Goal: Information Seeking & Learning: Check status

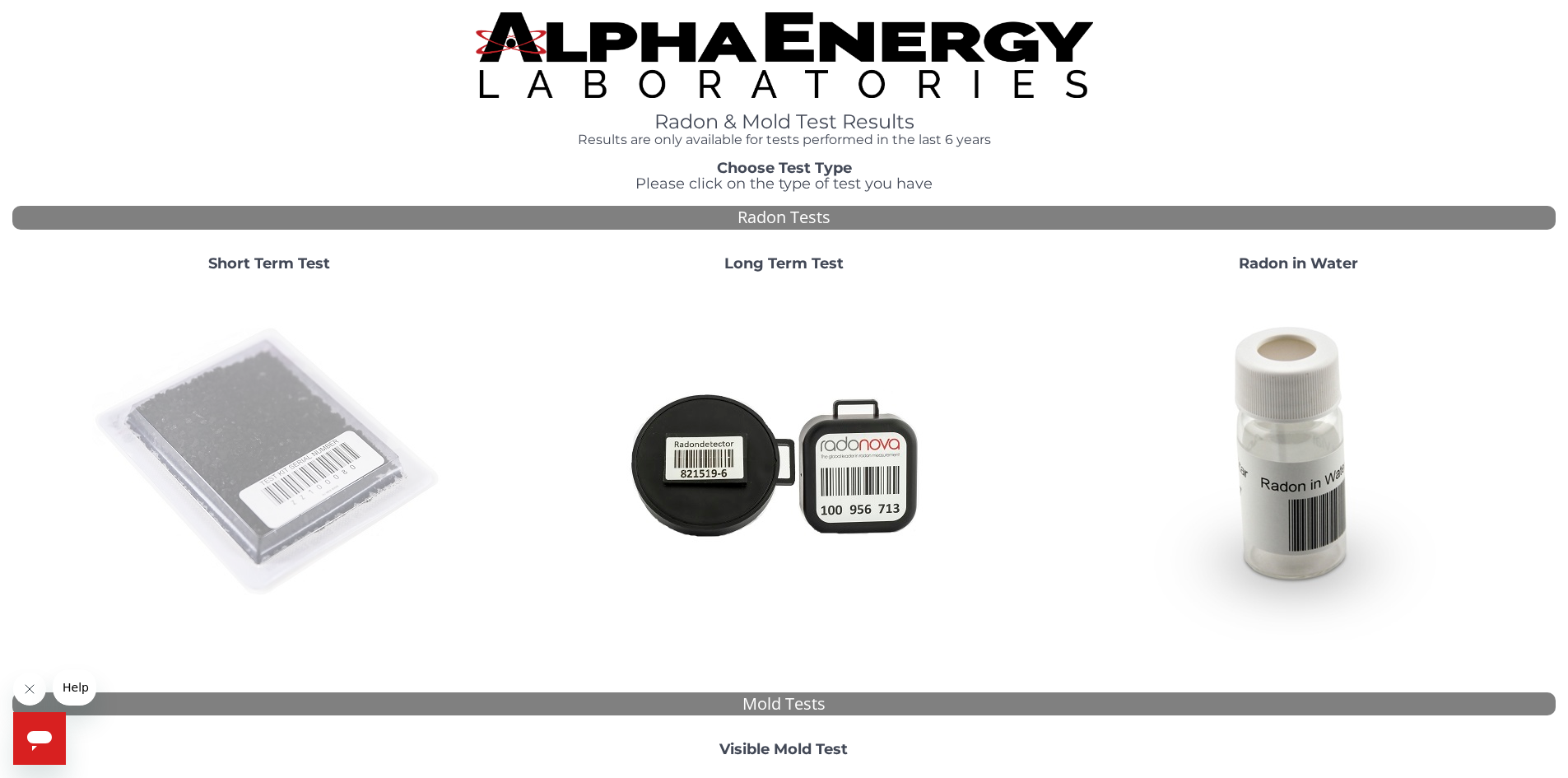
click at [313, 483] on img at bounding box center [269, 463] width 354 height 354
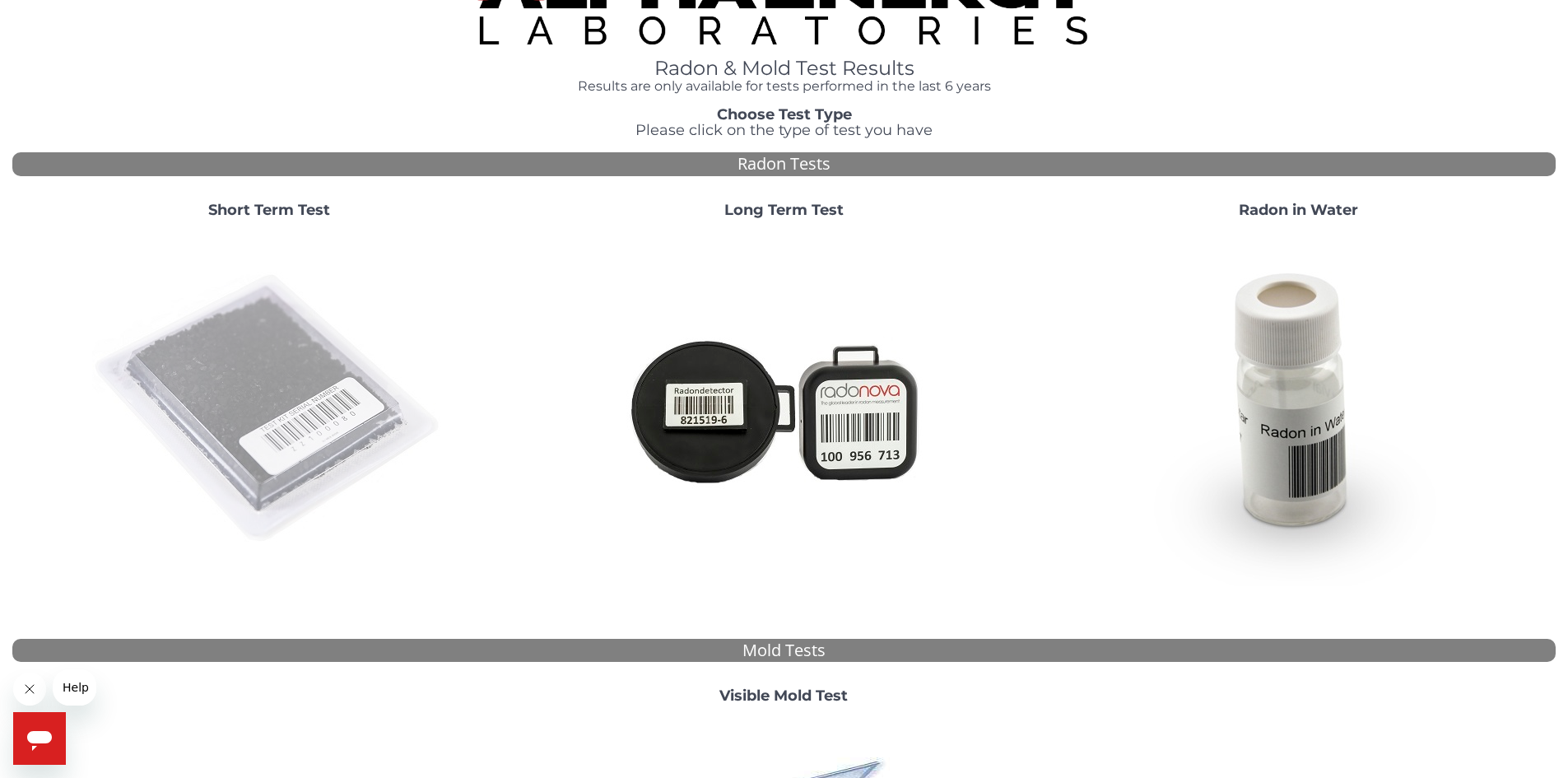
scroll to position [83, 0]
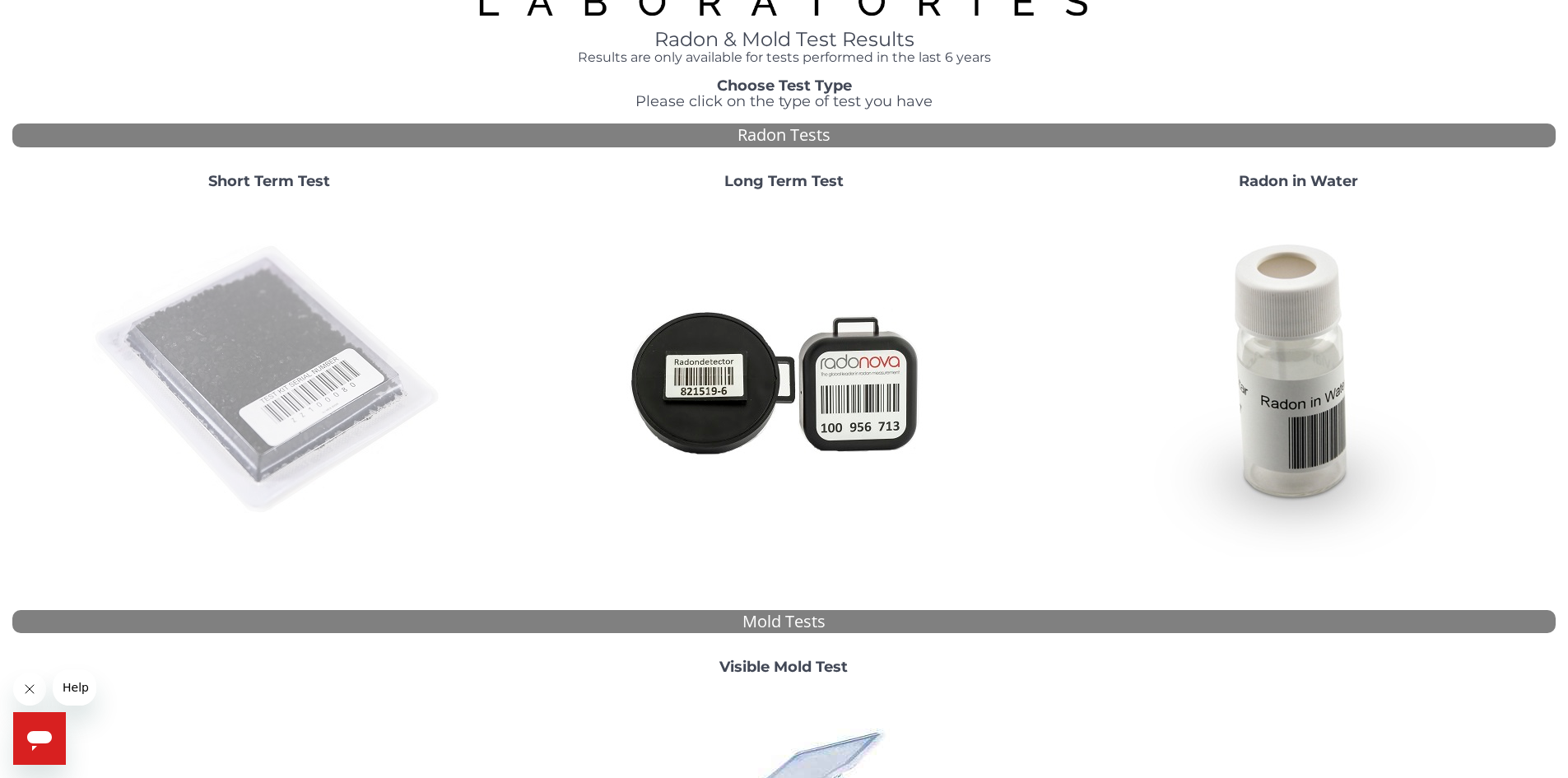
click at [300, 387] on img at bounding box center [269, 380] width 354 height 354
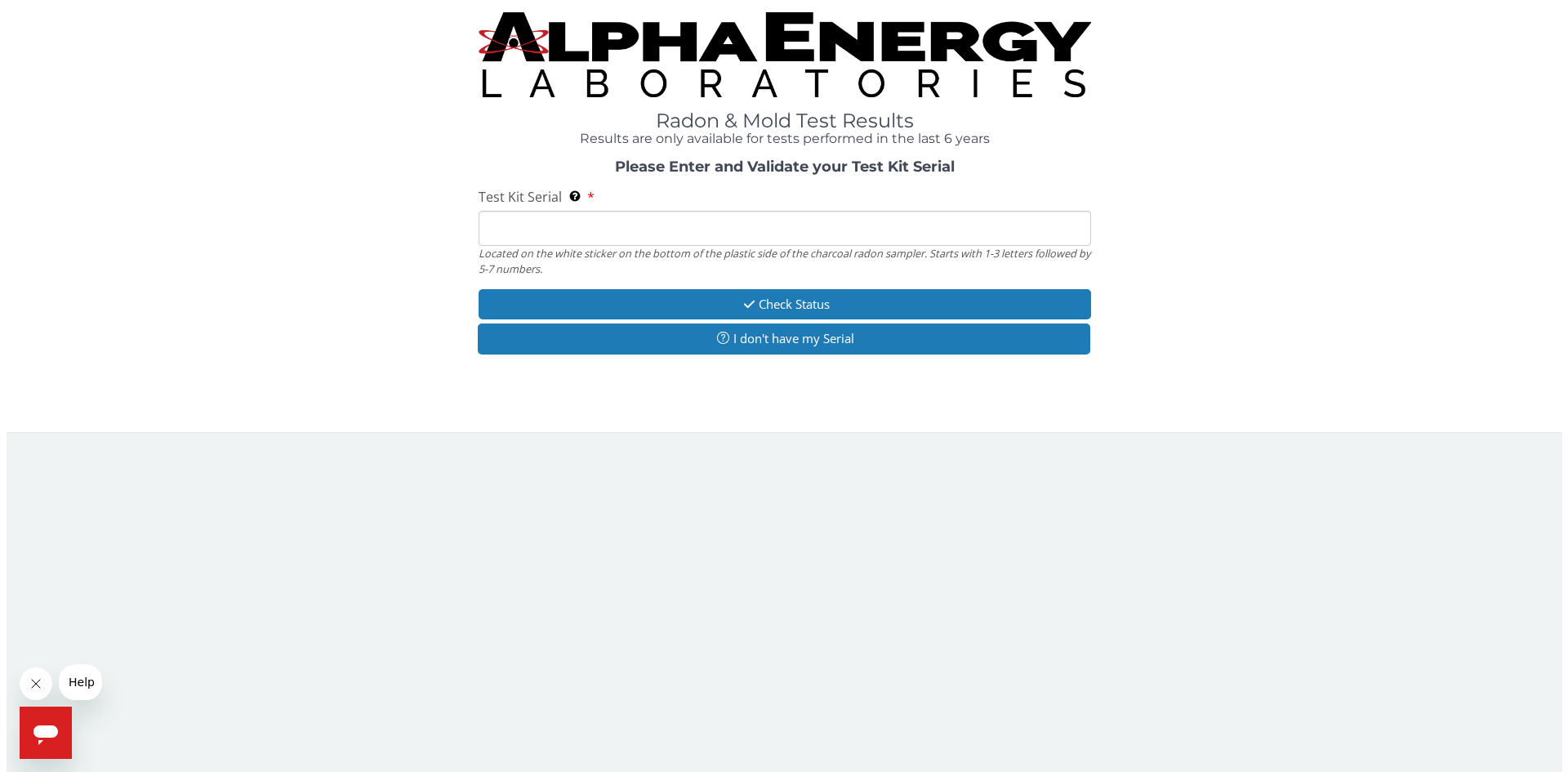
scroll to position [0, 0]
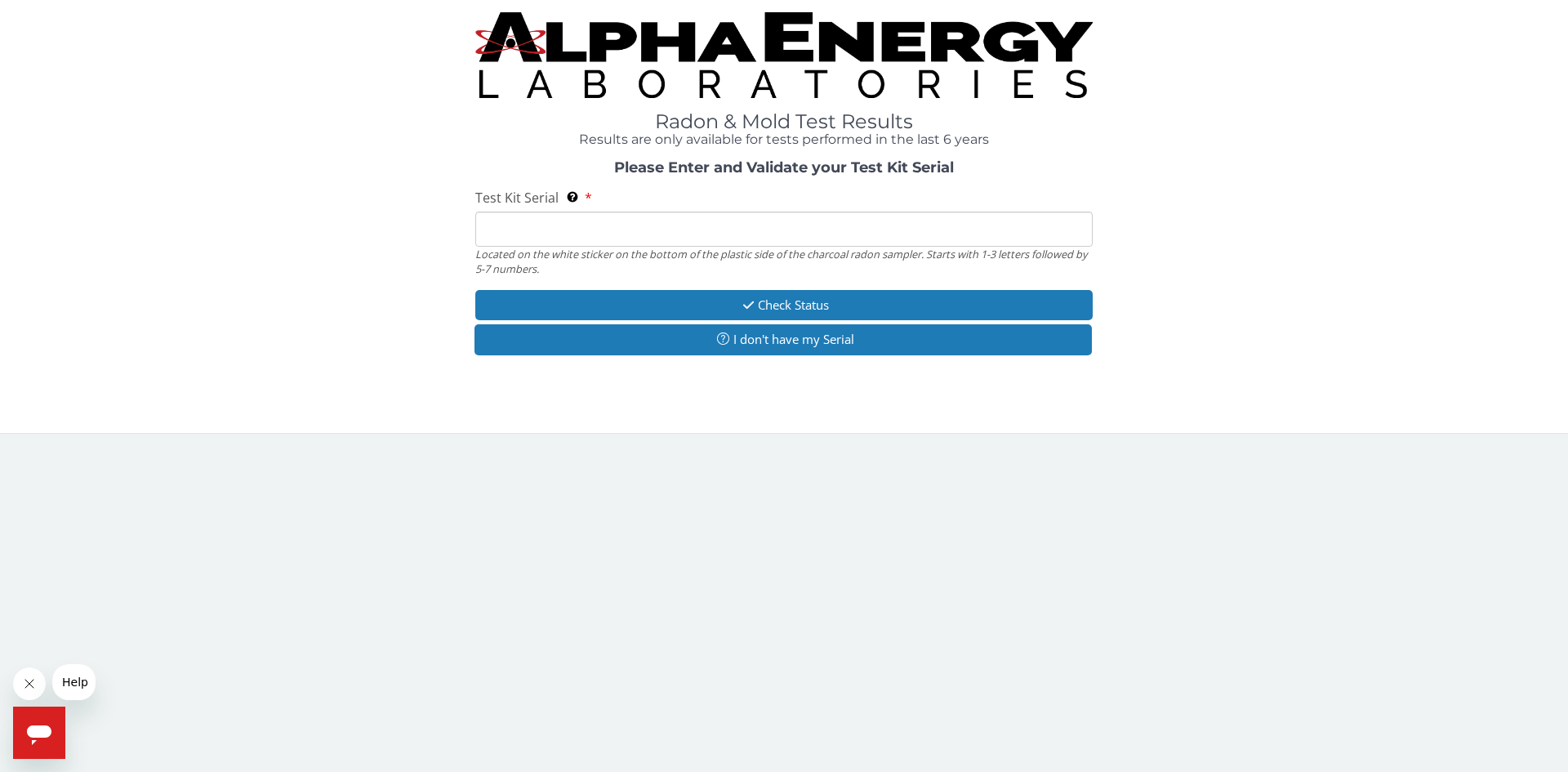
click at [652, 245] on input "Test Kit Serial Located on the white sticker on the bottom of the plastic side …" at bounding box center [783, 228] width 617 height 35
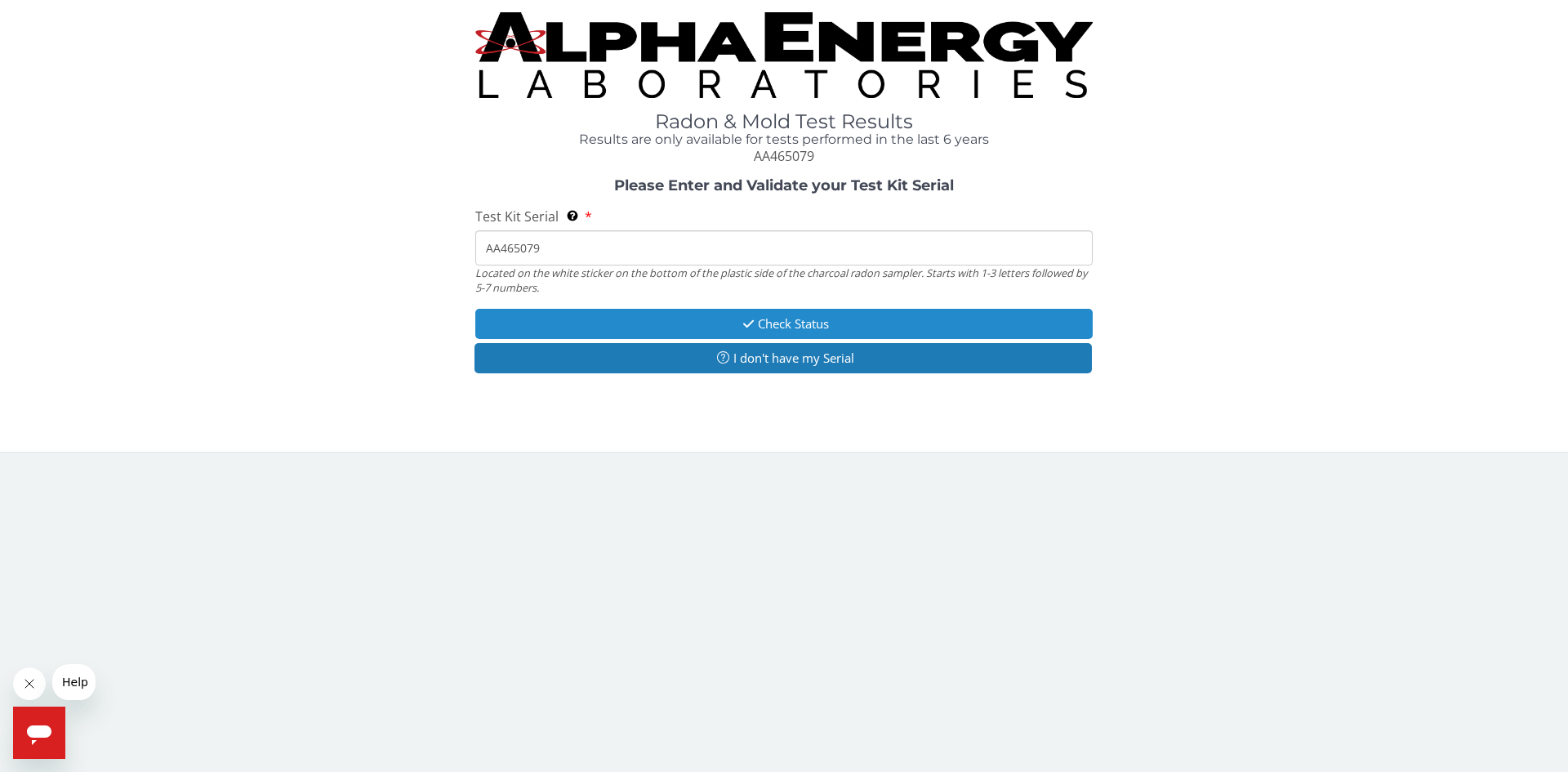
type input "AA465079"
click at [792, 322] on button "Check Status" at bounding box center [783, 324] width 617 height 30
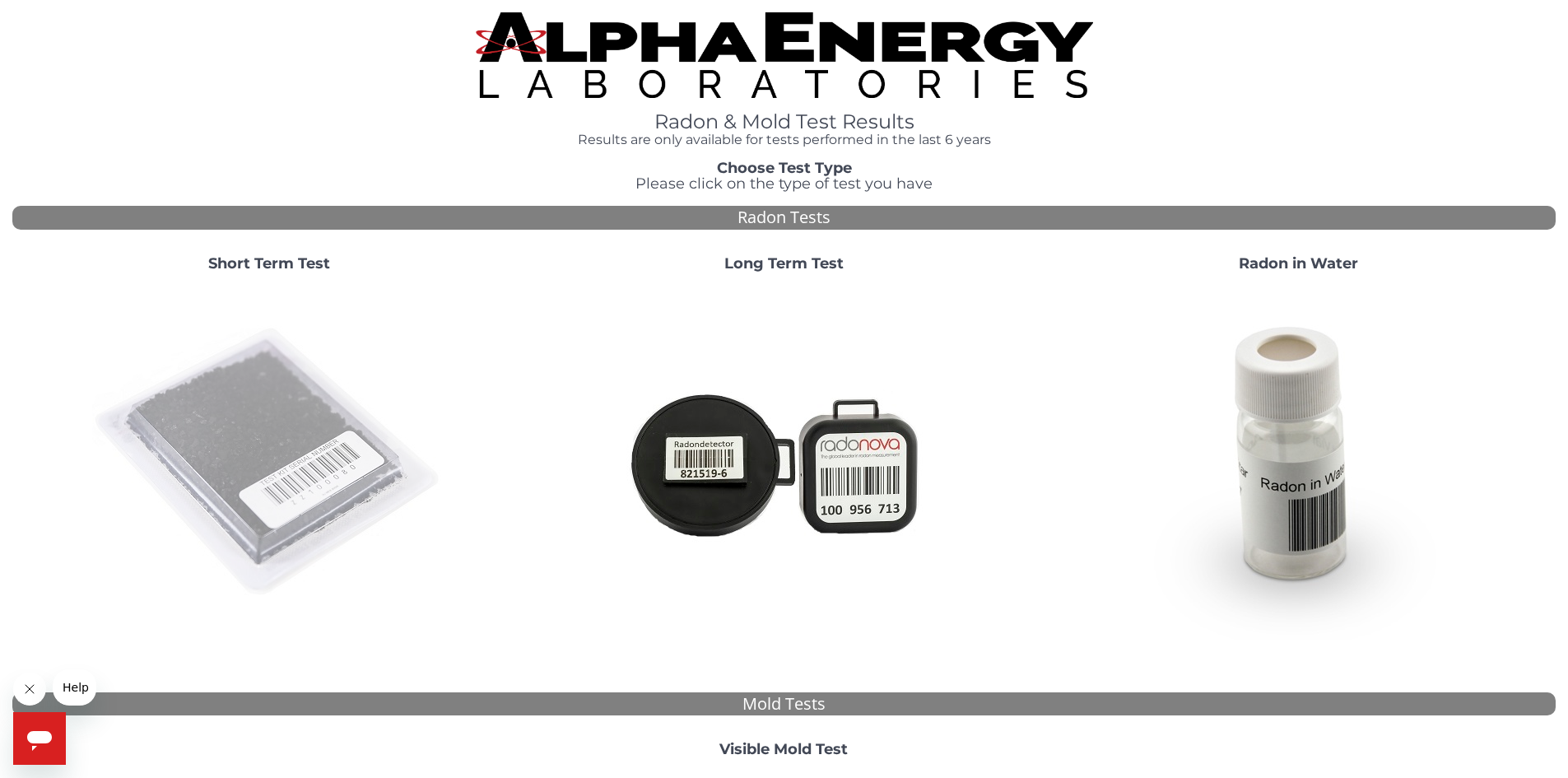
click at [299, 417] on img at bounding box center [269, 463] width 354 height 354
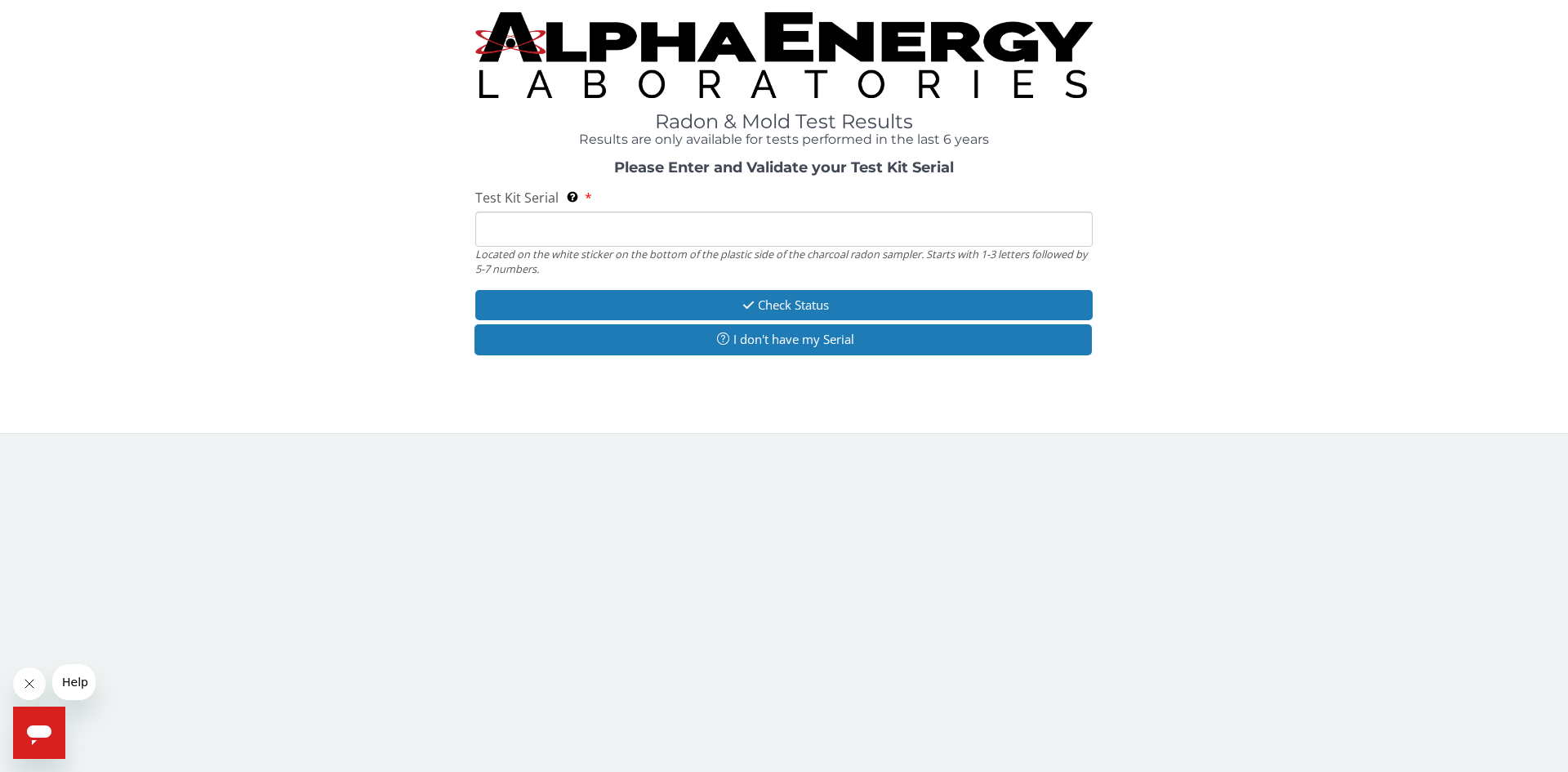
click at [551, 230] on input "Test Kit Serial Located on the white sticker on the bottom of the plastic side …" at bounding box center [783, 228] width 617 height 35
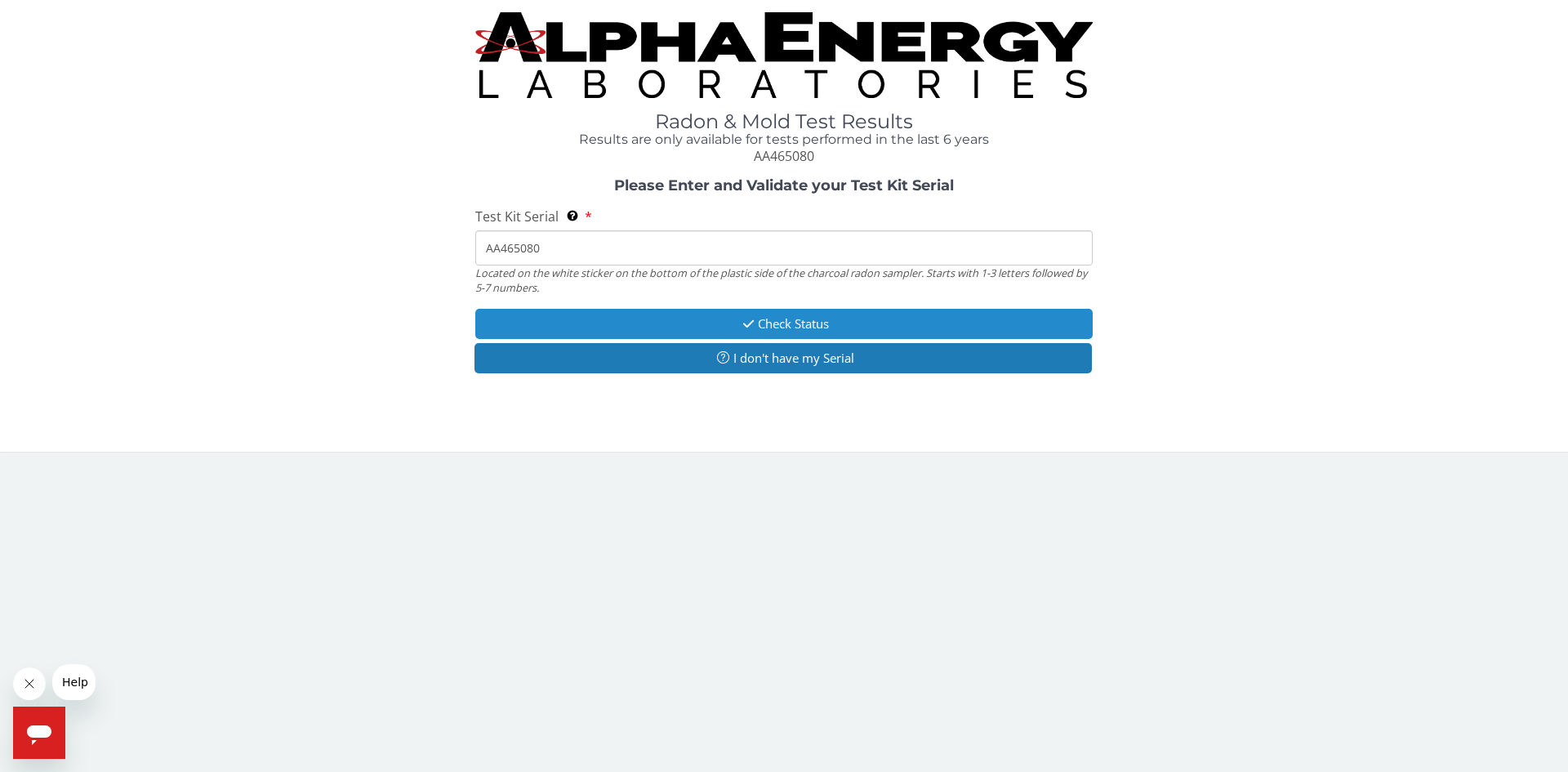
type input "AA465080"
click at [813, 323] on button "Check Status" at bounding box center [783, 324] width 617 height 30
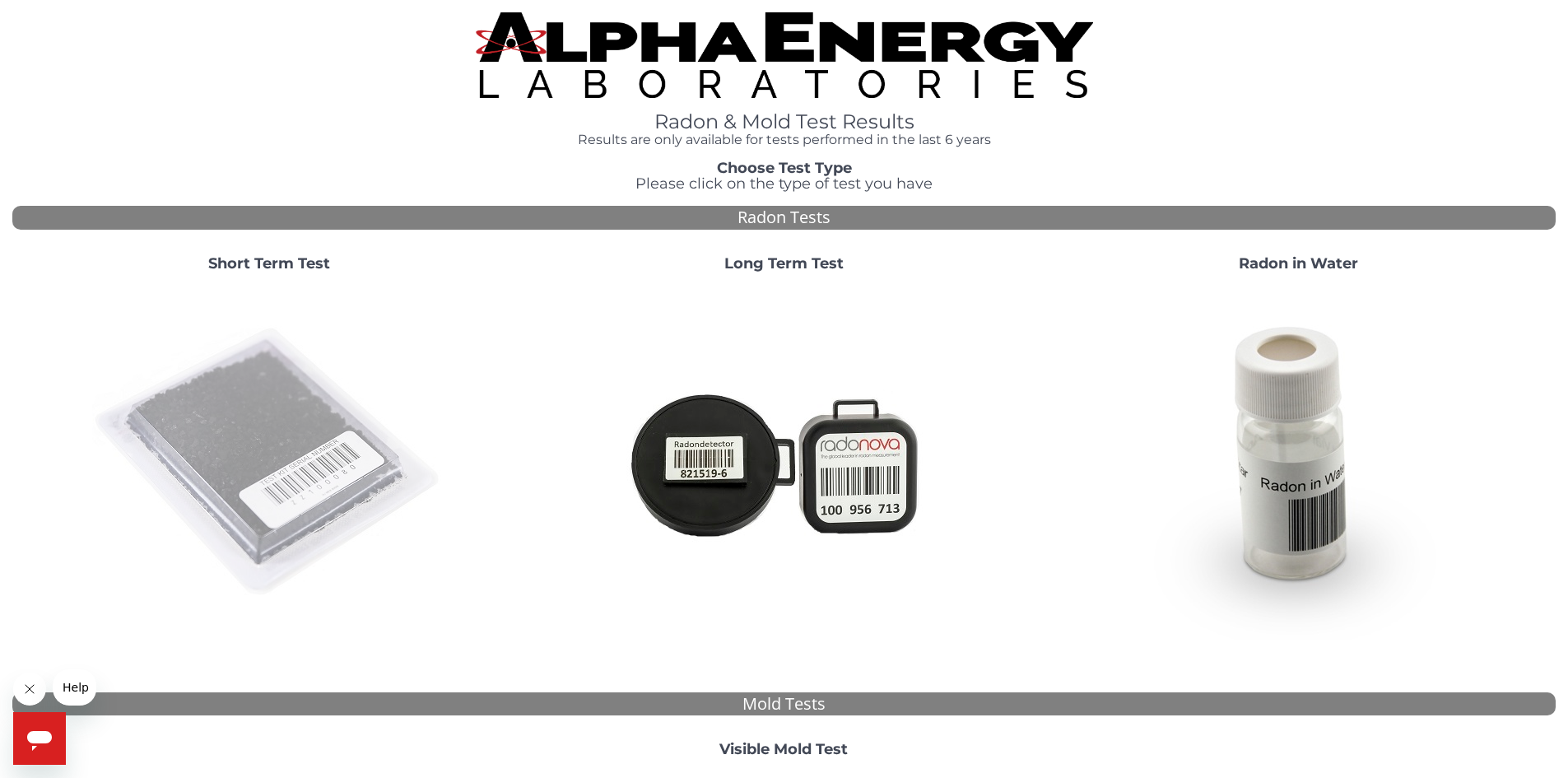
click at [264, 390] on img at bounding box center [269, 463] width 354 height 354
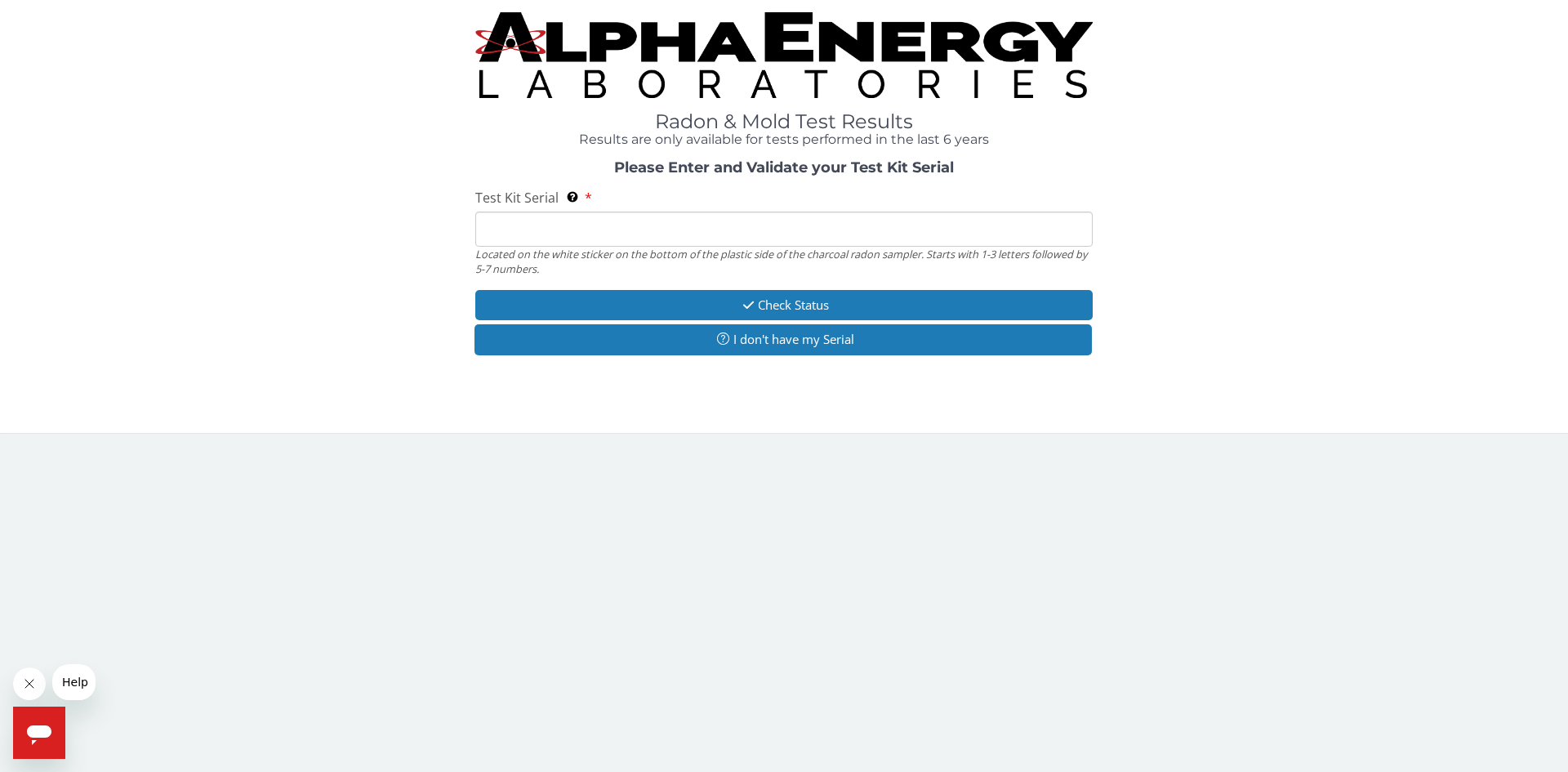
click at [550, 236] on input "Test Kit Serial Located on the white sticker on the bottom of the plastic side …" at bounding box center [783, 228] width 617 height 35
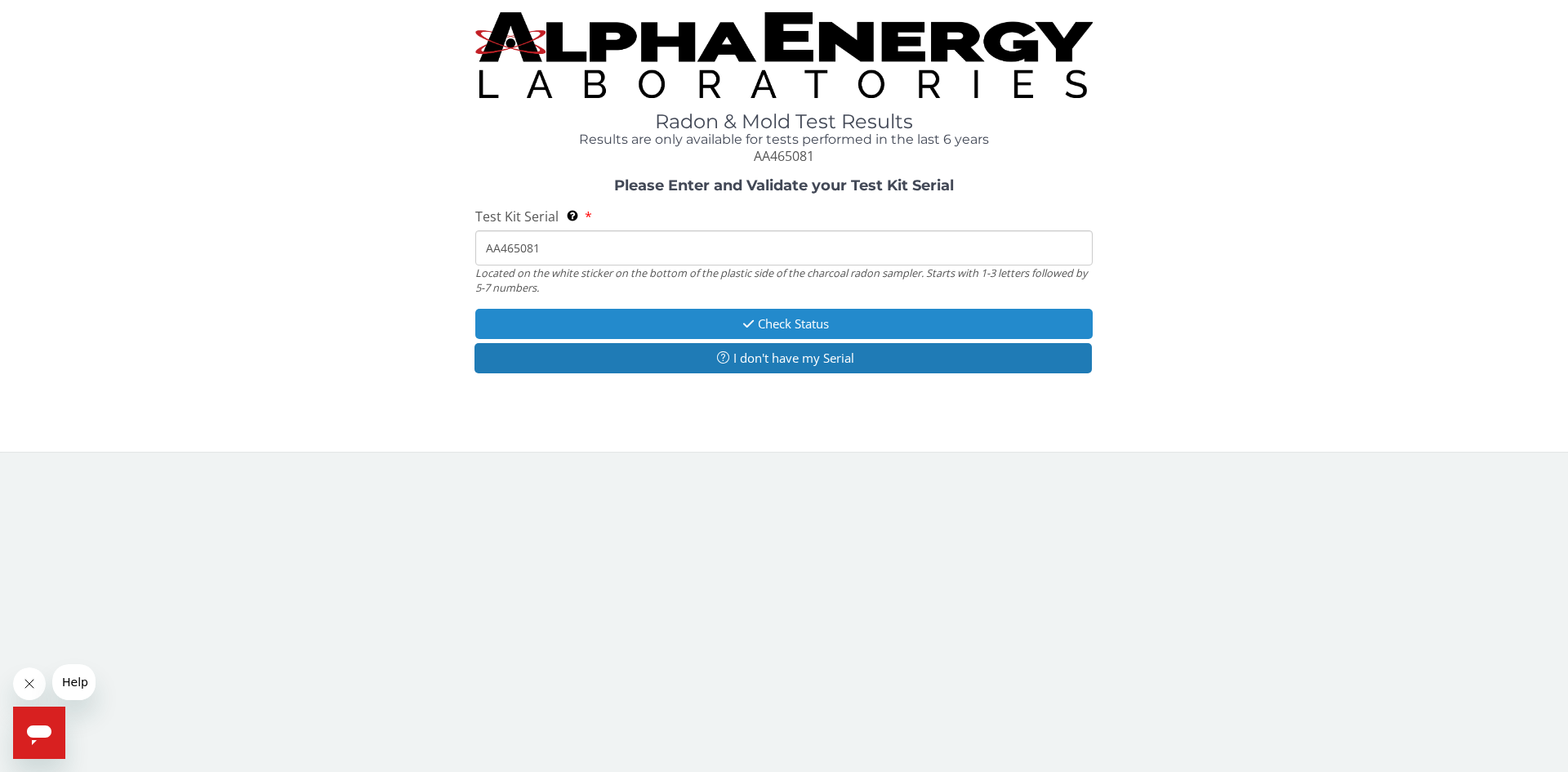
type input "AA465081"
click at [774, 320] on button "Check Status" at bounding box center [783, 324] width 617 height 30
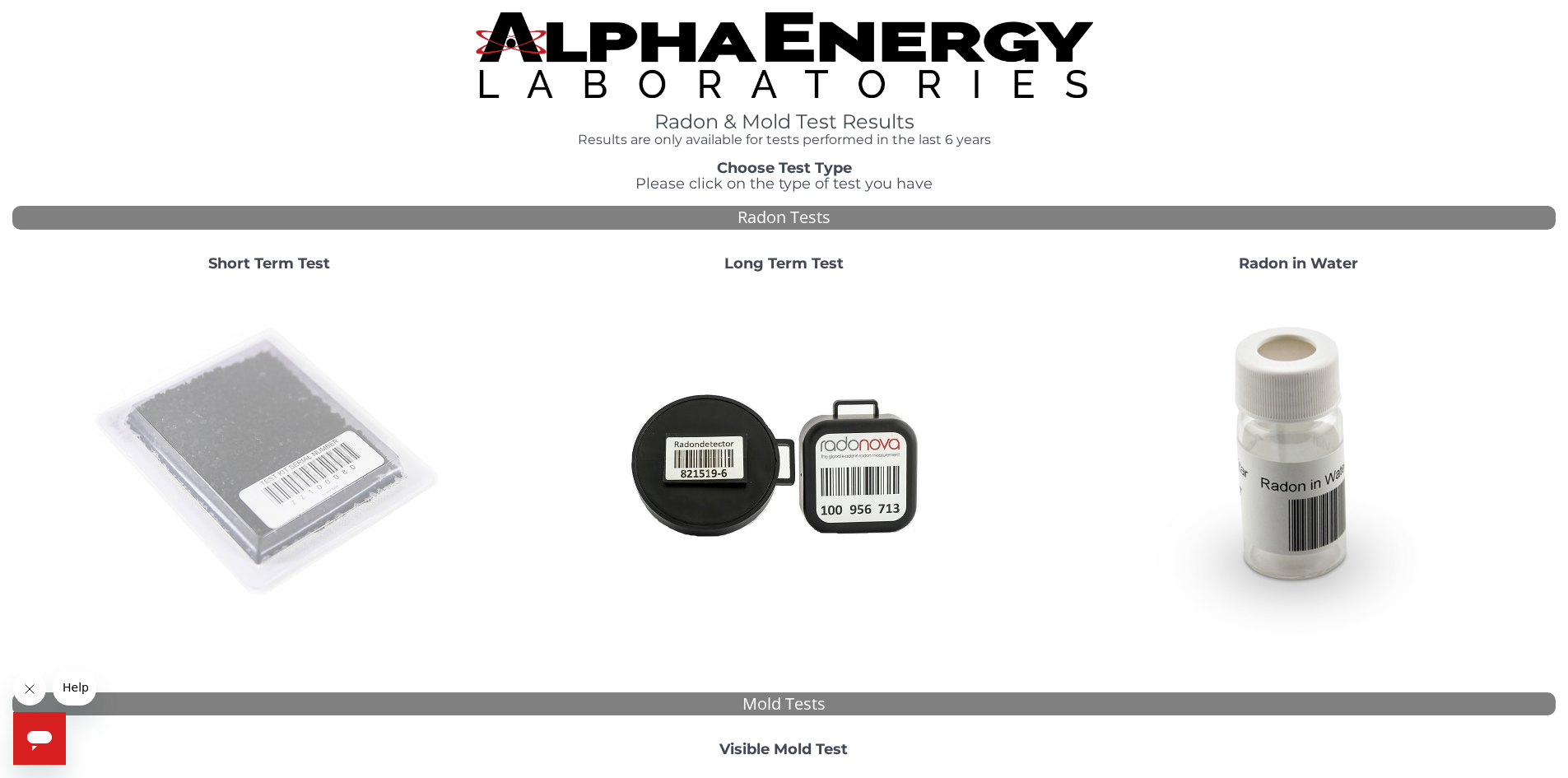
click at [219, 417] on img at bounding box center [269, 463] width 354 height 354
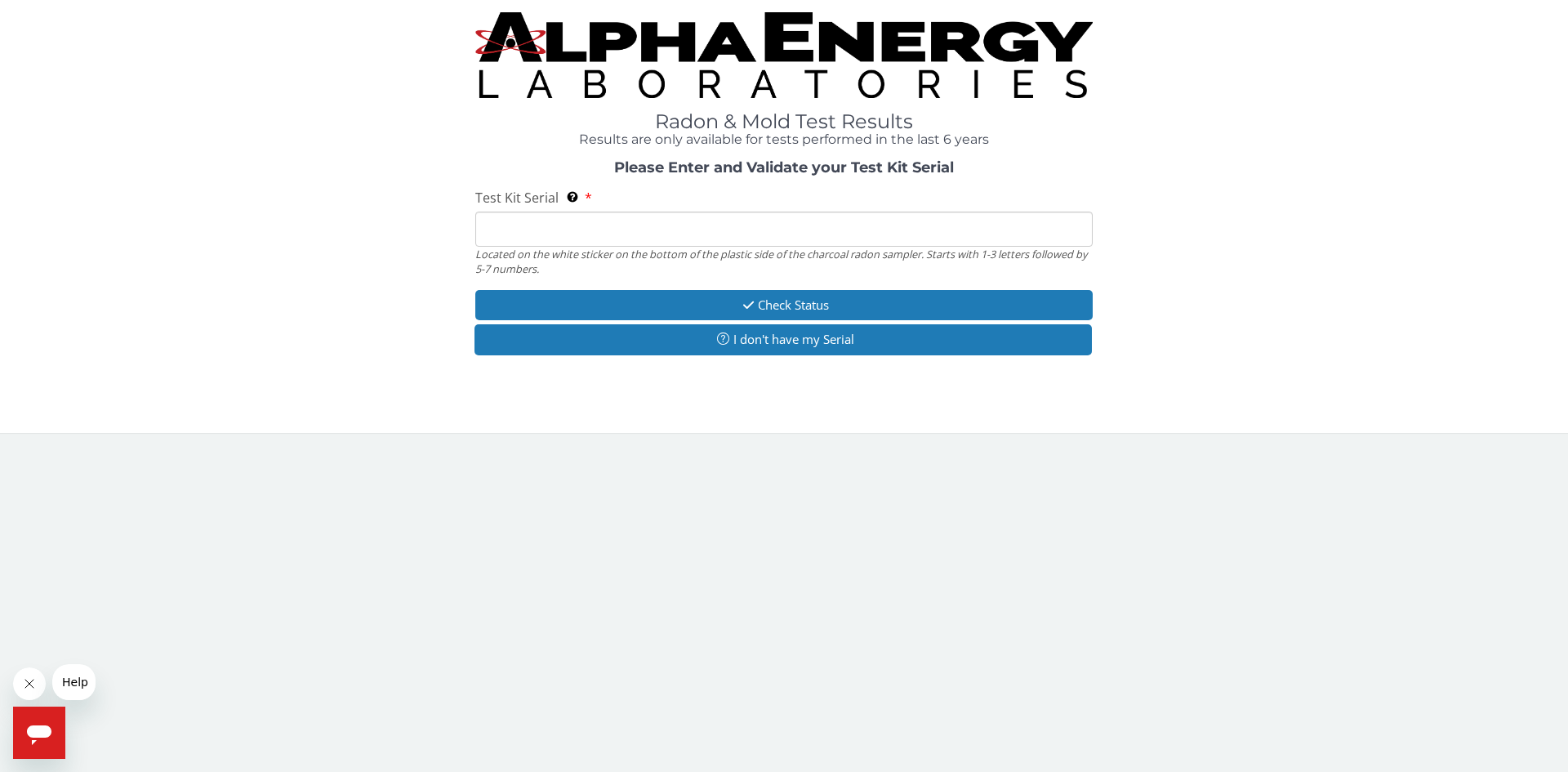
click at [610, 218] on input "Test Kit Serial Located on the white sticker on the bottom of the plastic side …" at bounding box center [783, 228] width 617 height 35
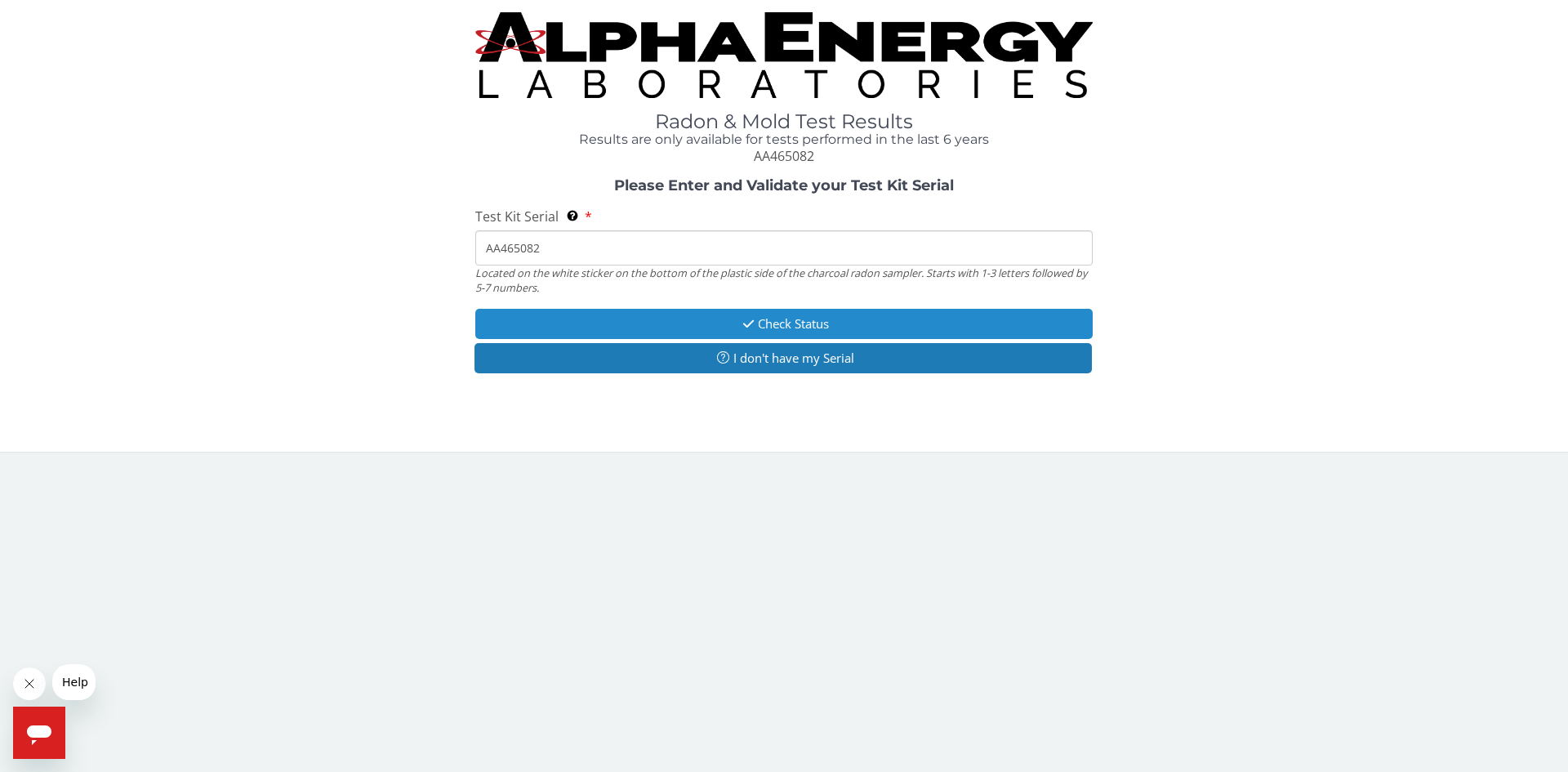
type input "AA465082"
click at [739, 319] on icon "button" at bounding box center [748, 323] width 19 height 12
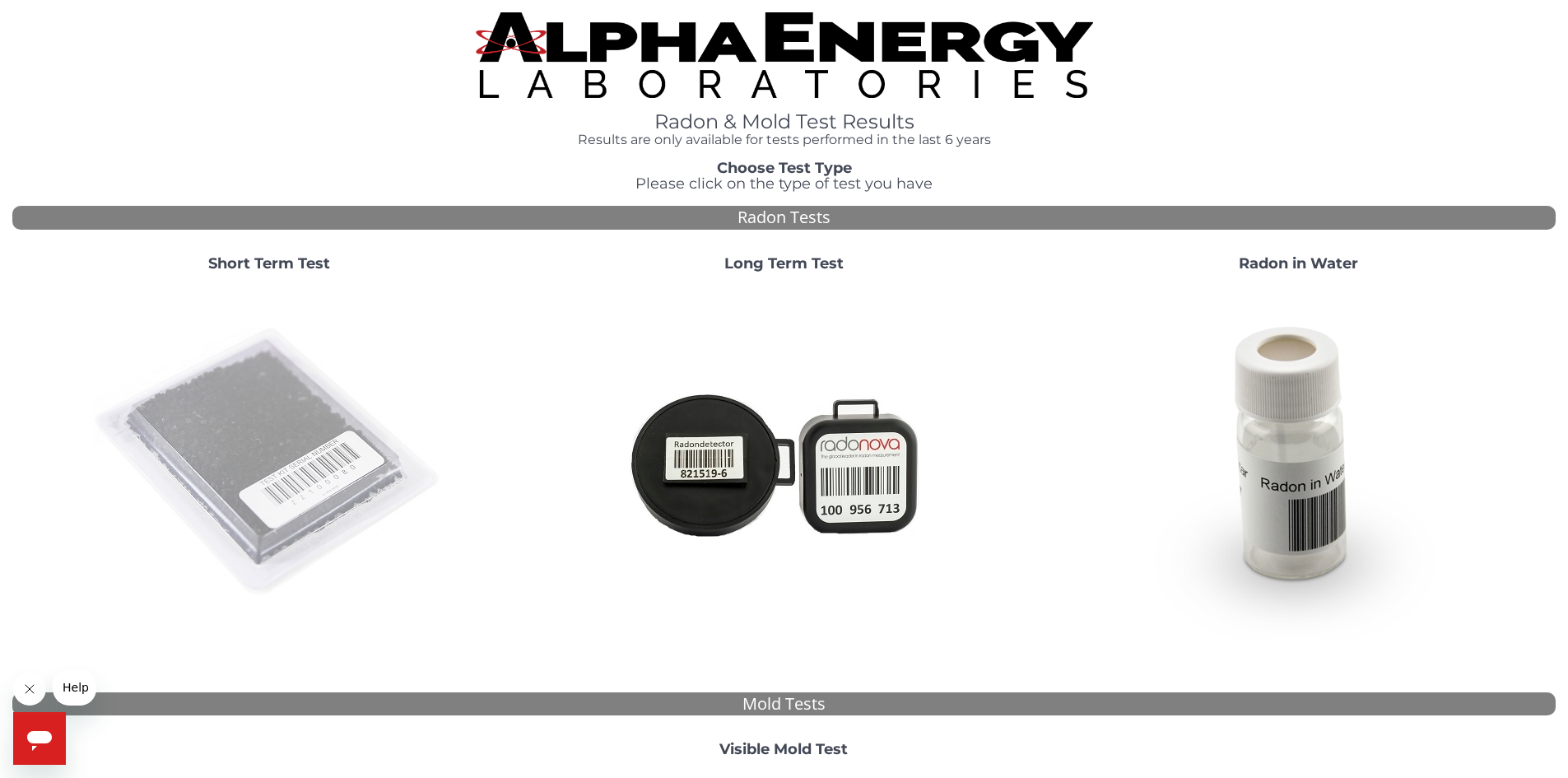
click at [290, 389] on img at bounding box center [269, 463] width 354 height 354
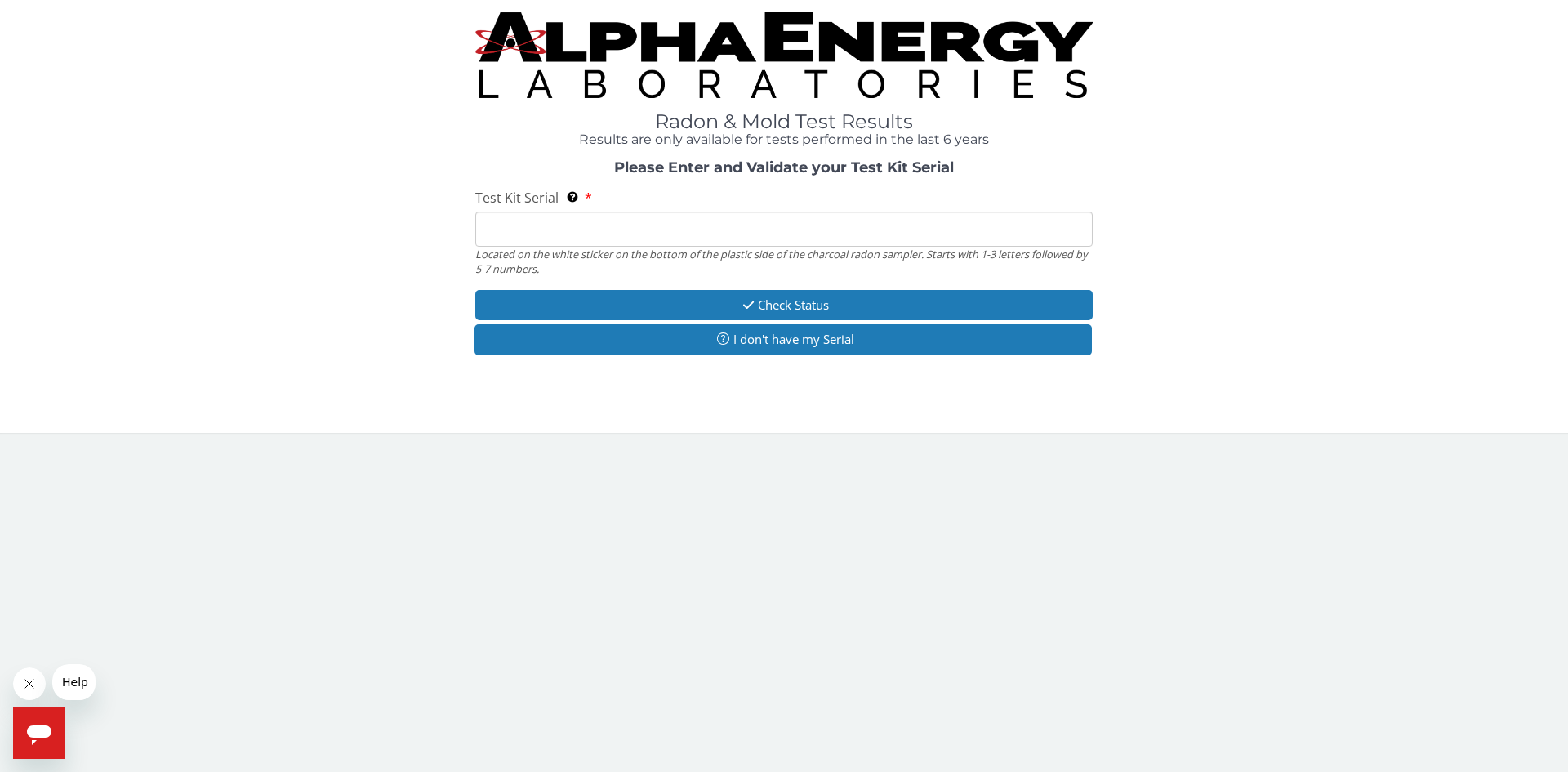
click at [560, 229] on input "Test Kit Serial Located on the white sticker on the bottom of the plastic side …" at bounding box center [783, 228] width 617 height 35
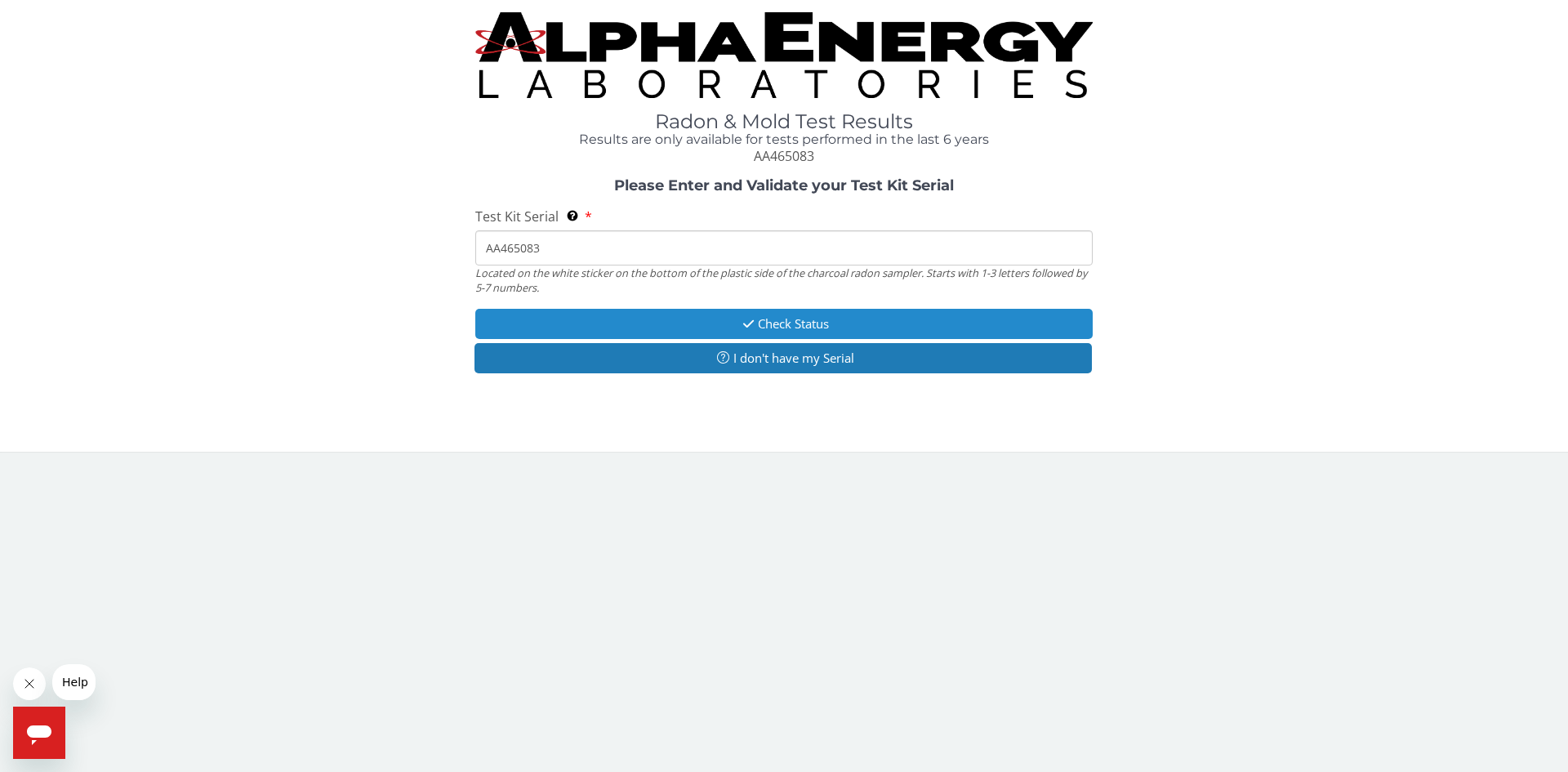
type input "AA465083"
click at [746, 319] on icon "button" at bounding box center [748, 323] width 19 height 12
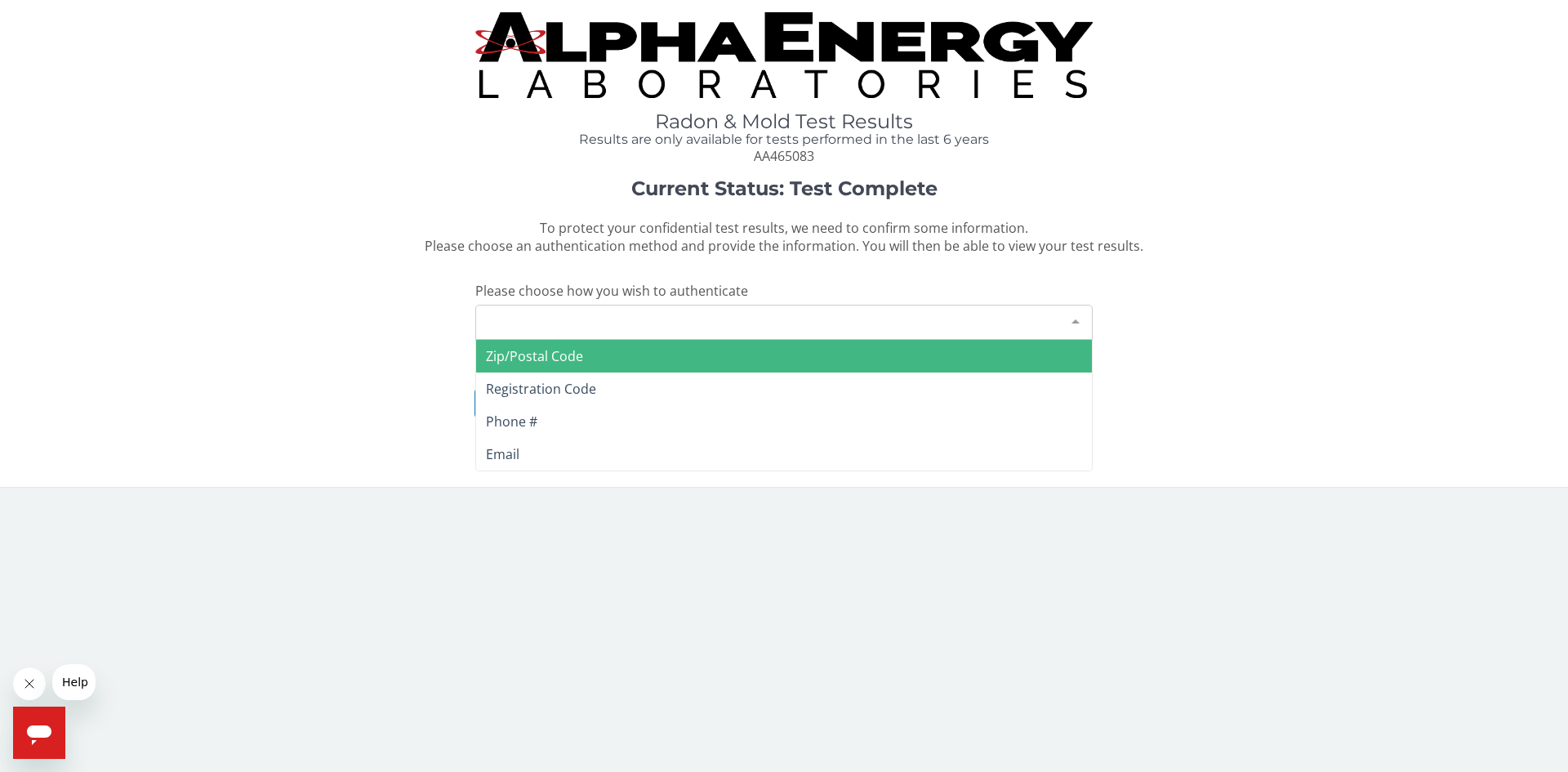
click at [746, 319] on div "Please make a selection" at bounding box center [783, 321] width 617 height 35
click at [551, 359] on span "Zip/Postal Code" at bounding box center [534, 355] width 97 height 18
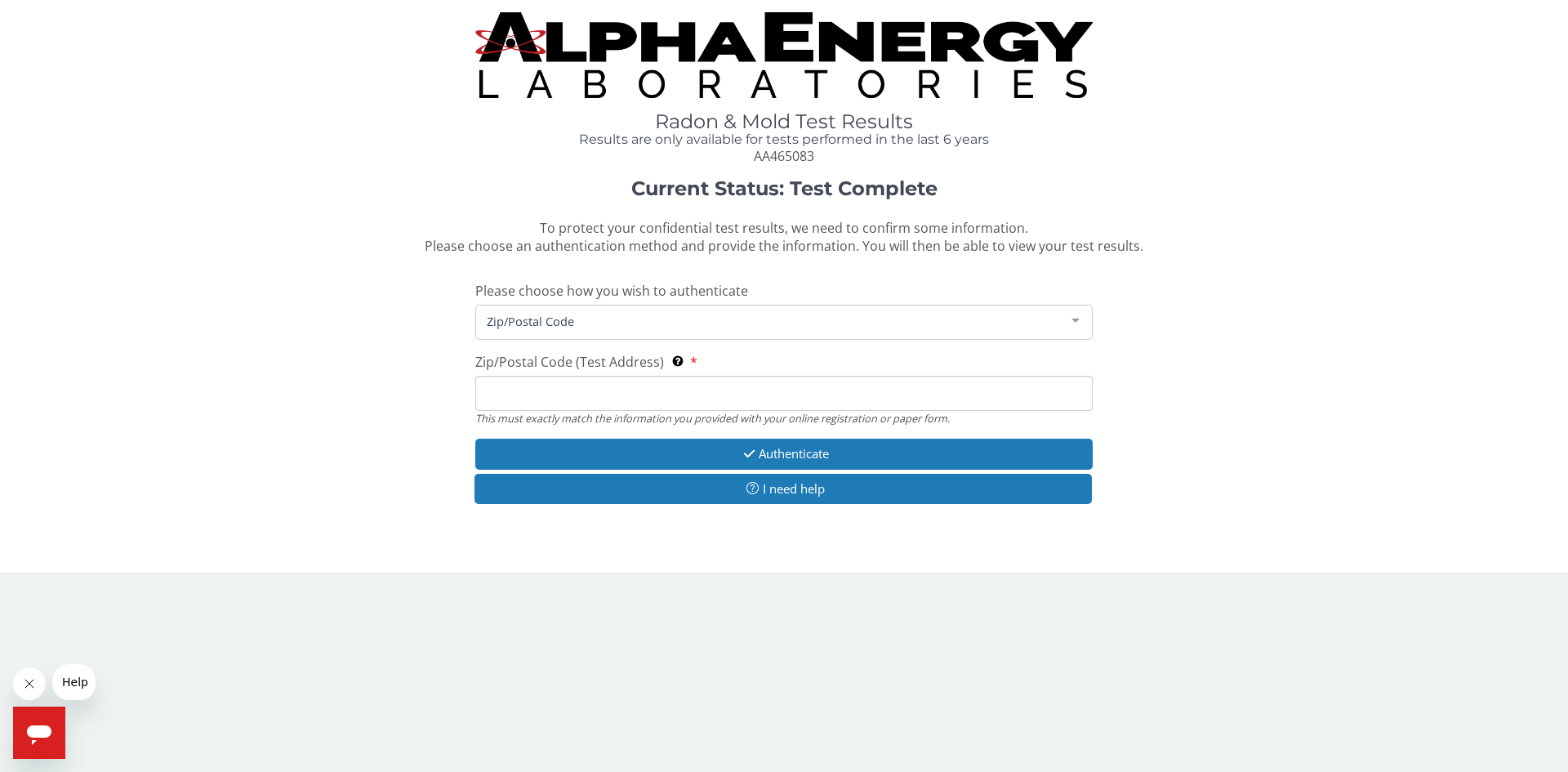
click at [566, 392] on input "Zip/Postal Code (Test Address) This must exactly match the information you prov…" at bounding box center [783, 393] width 617 height 35
type input "53172"
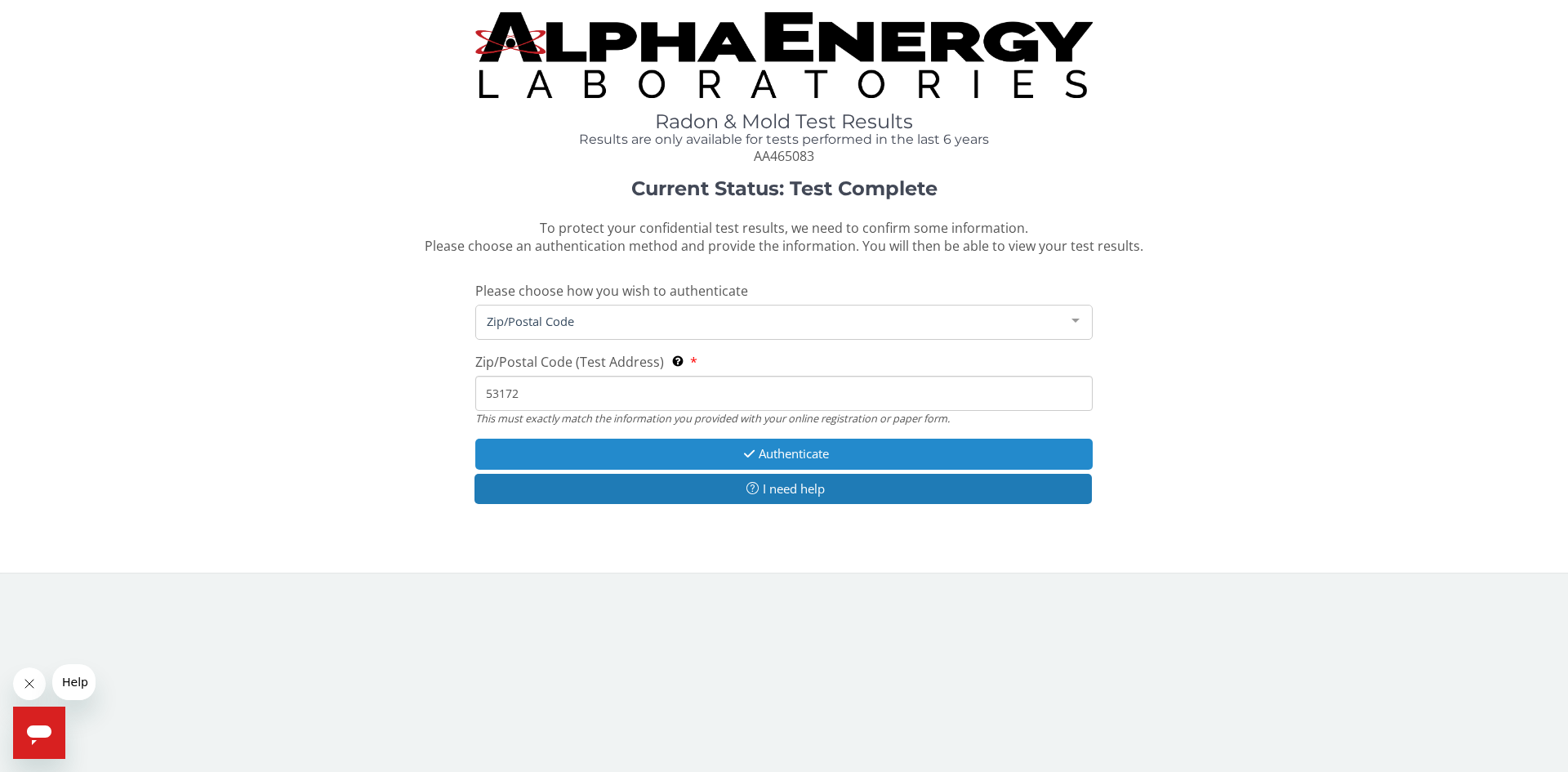
click at [779, 458] on button "Authenticate" at bounding box center [783, 453] width 617 height 30
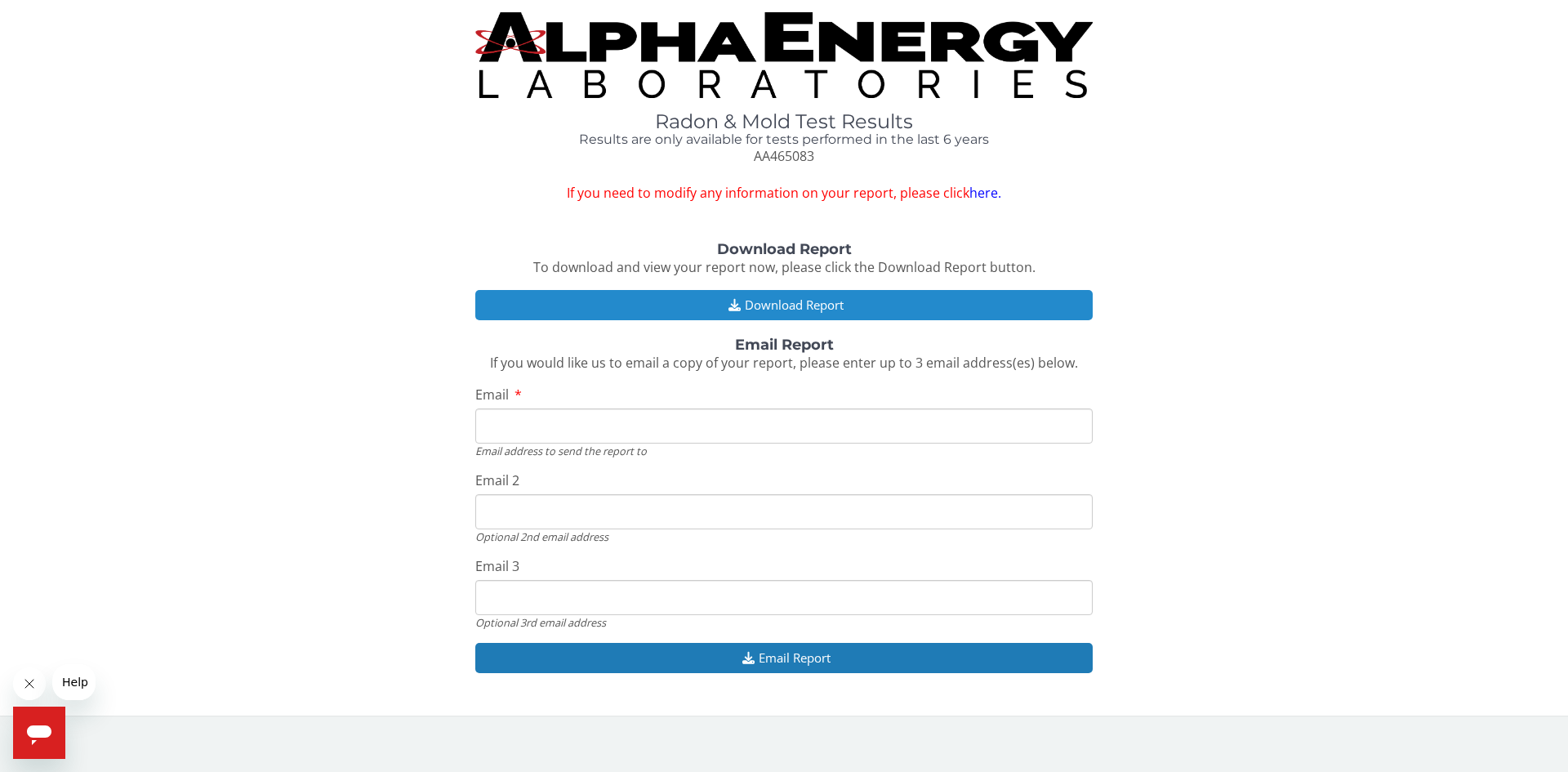
click at [787, 304] on button "Download Report" at bounding box center [783, 305] width 617 height 30
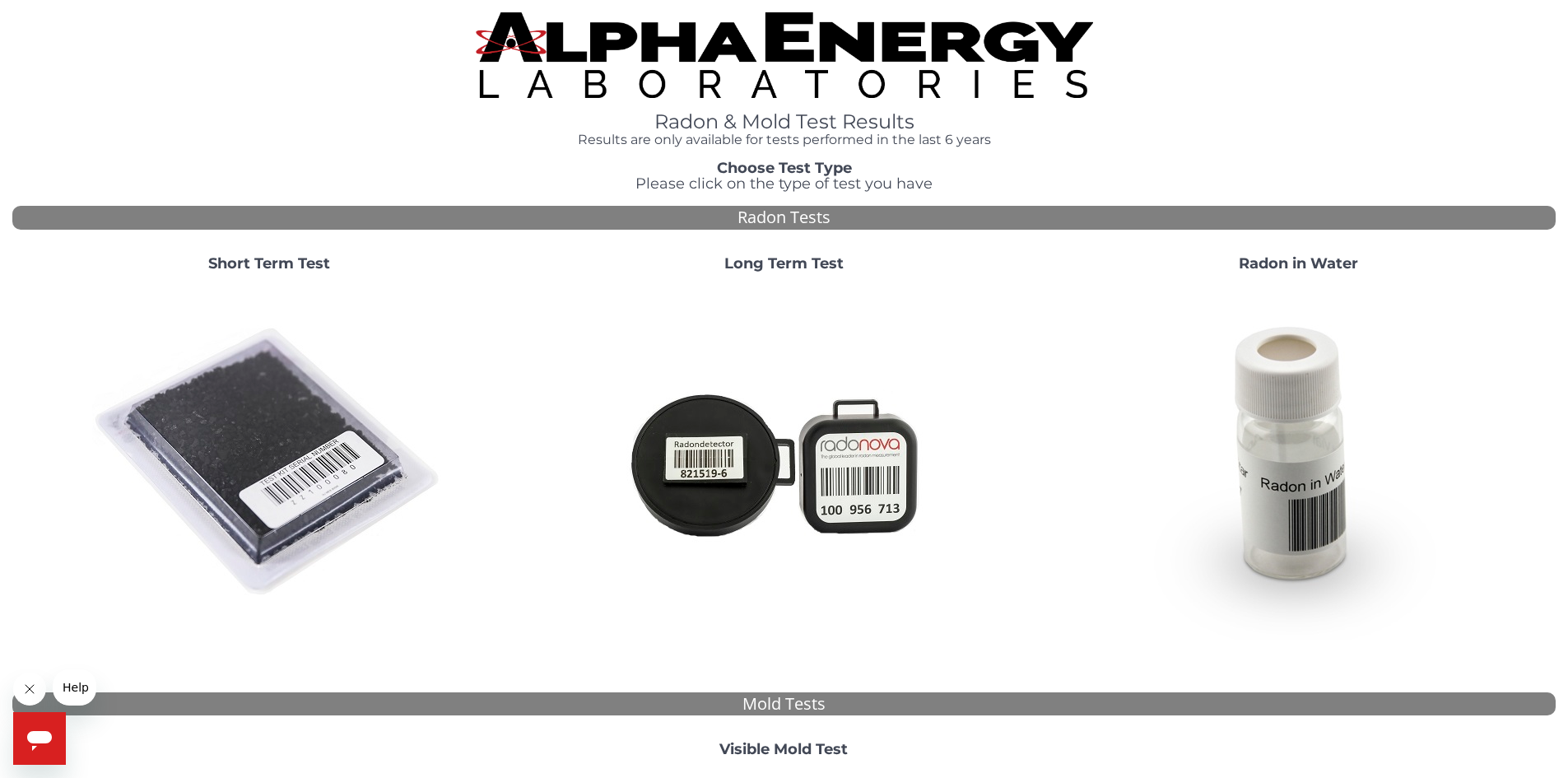
click at [306, 442] on img at bounding box center [269, 463] width 354 height 354
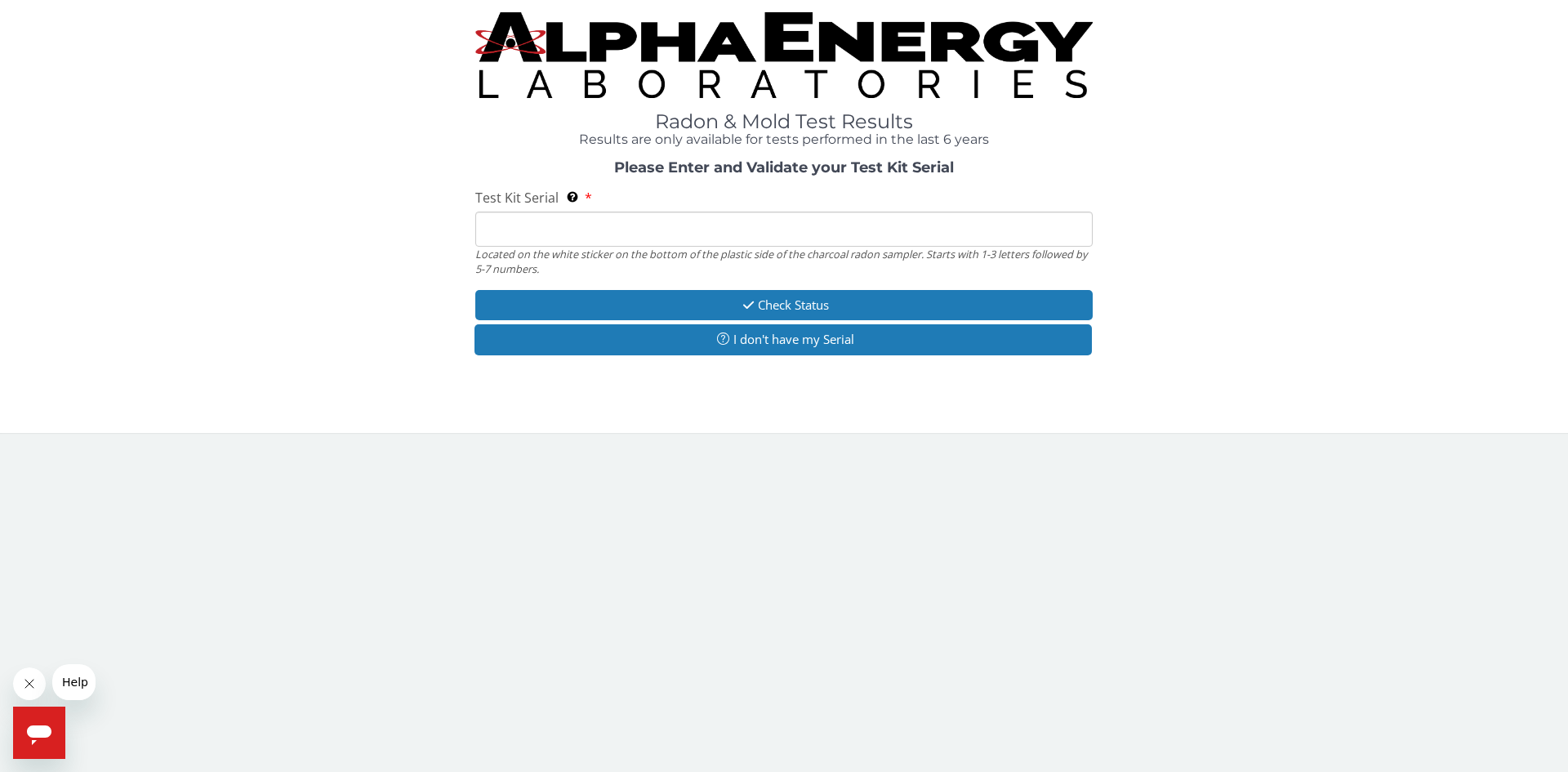
click at [545, 227] on input "Test Kit Serial Located on the white sticker on the bottom of the plastic side …" at bounding box center [783, 228] width 617 height 35
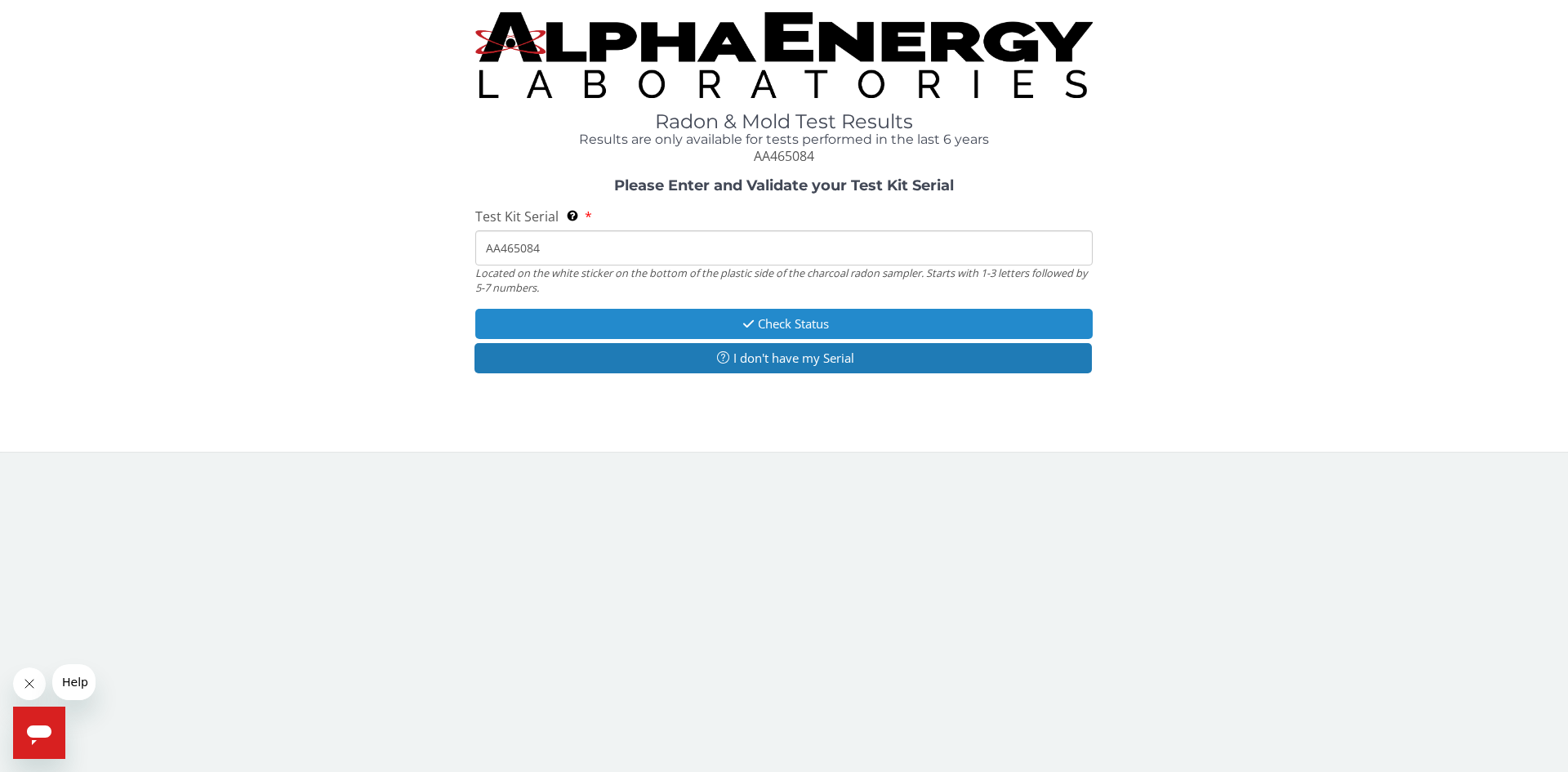
type input "AA465084"
click at [754, 324] on icon "button" at bounding box center [748, 323] width 19 height 12
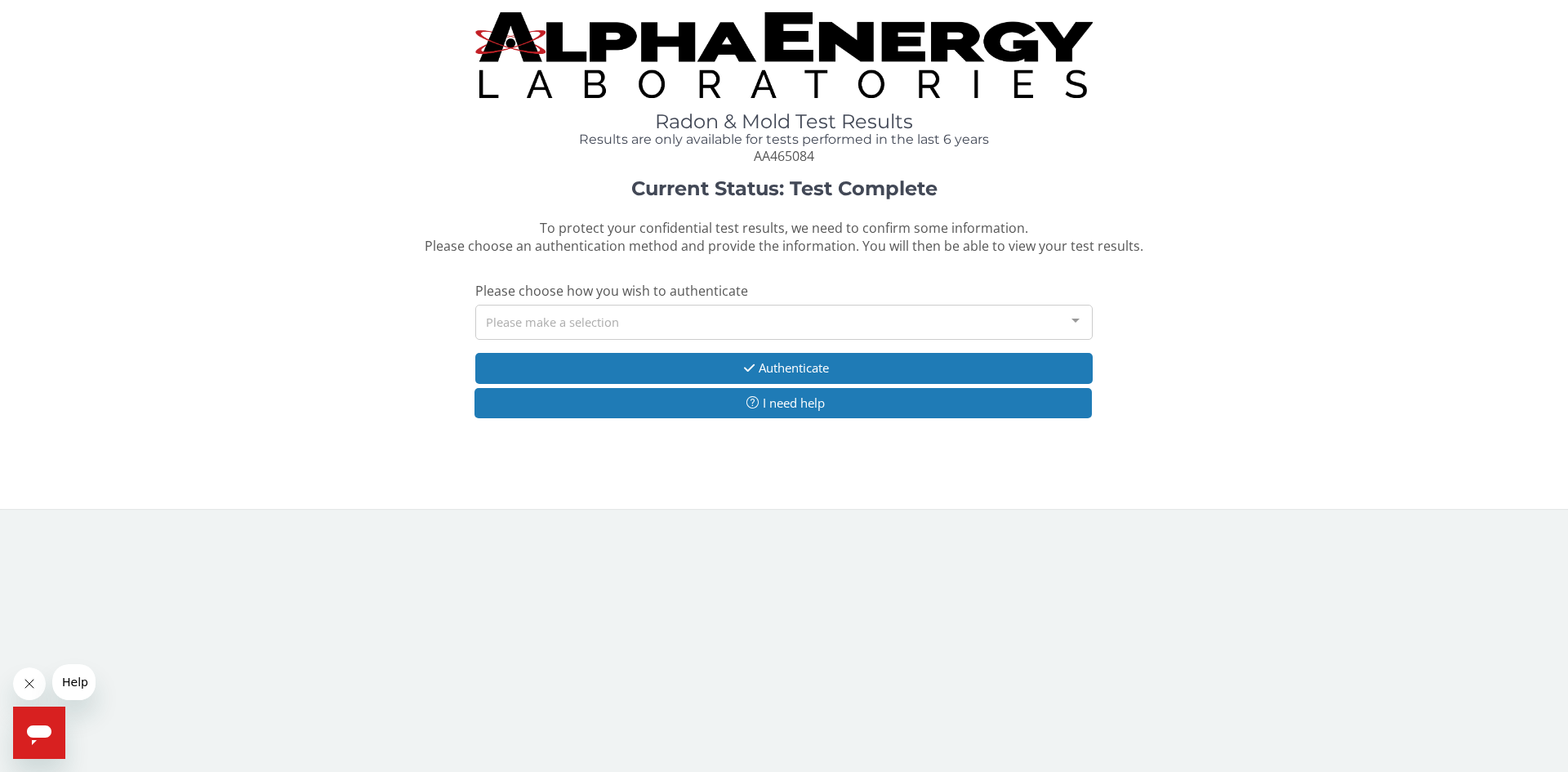
click at [754, 322] on div "Please make a selection" at bounding box center [783, 321] width 617 height 35
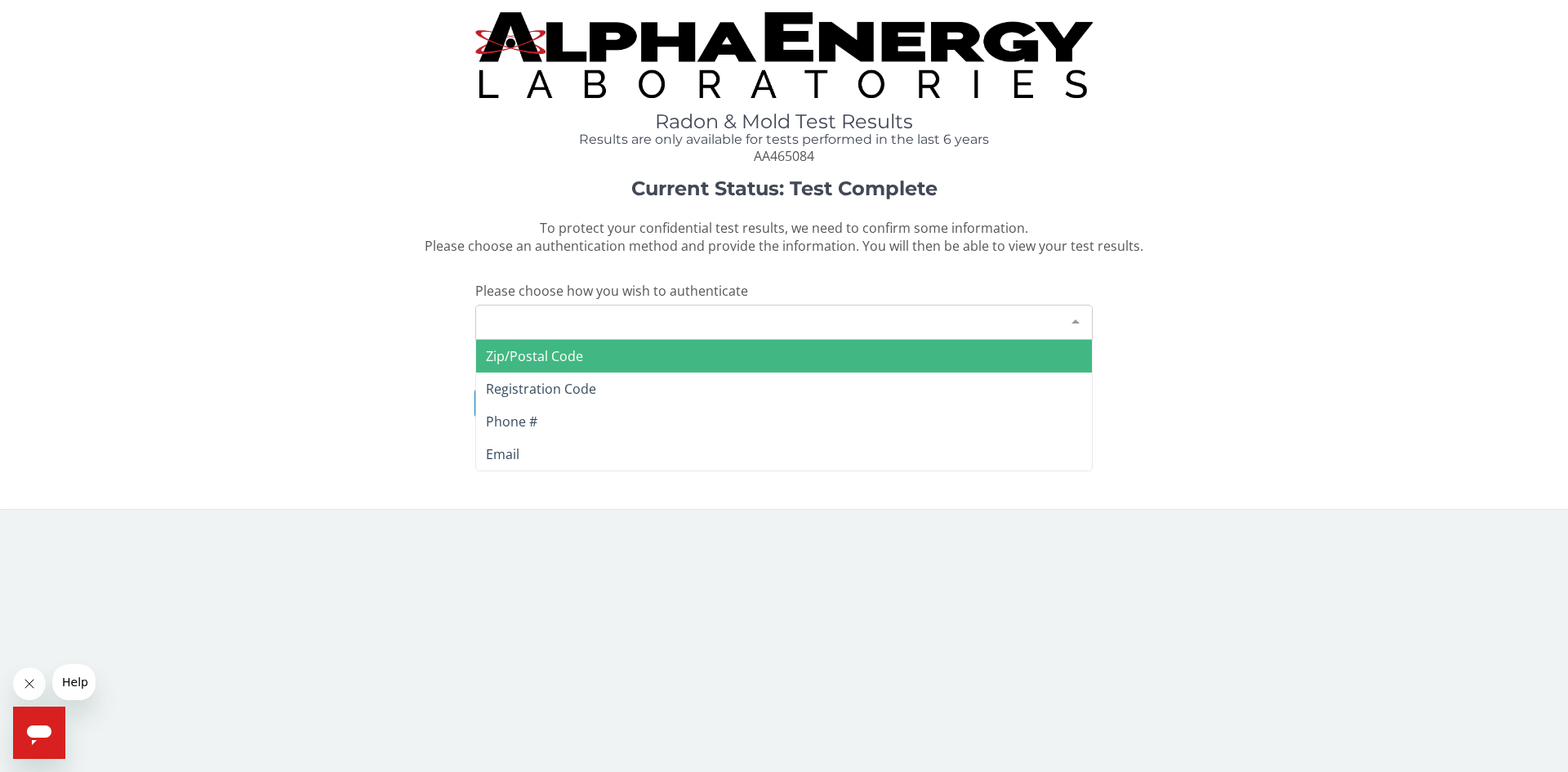
click at [585, 349] on span "Zip/Postal Code" at bounding box center [783, 356] width 615 height 33
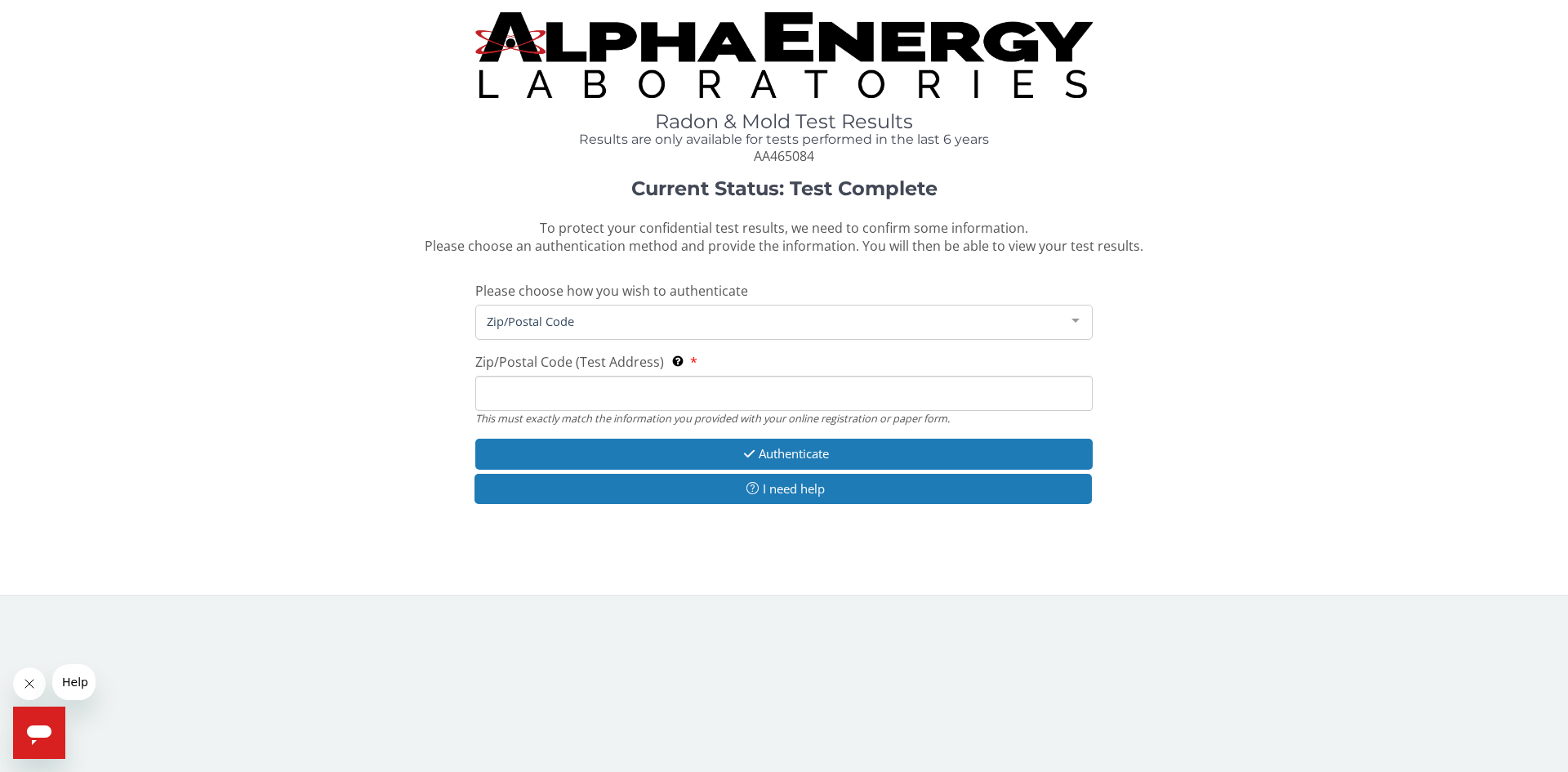
click at [558, 395] on input "Zip/Postal Code (Test Address) This must exactly match the information you prov…" at bounding box center [783, 393] width 617 height 35
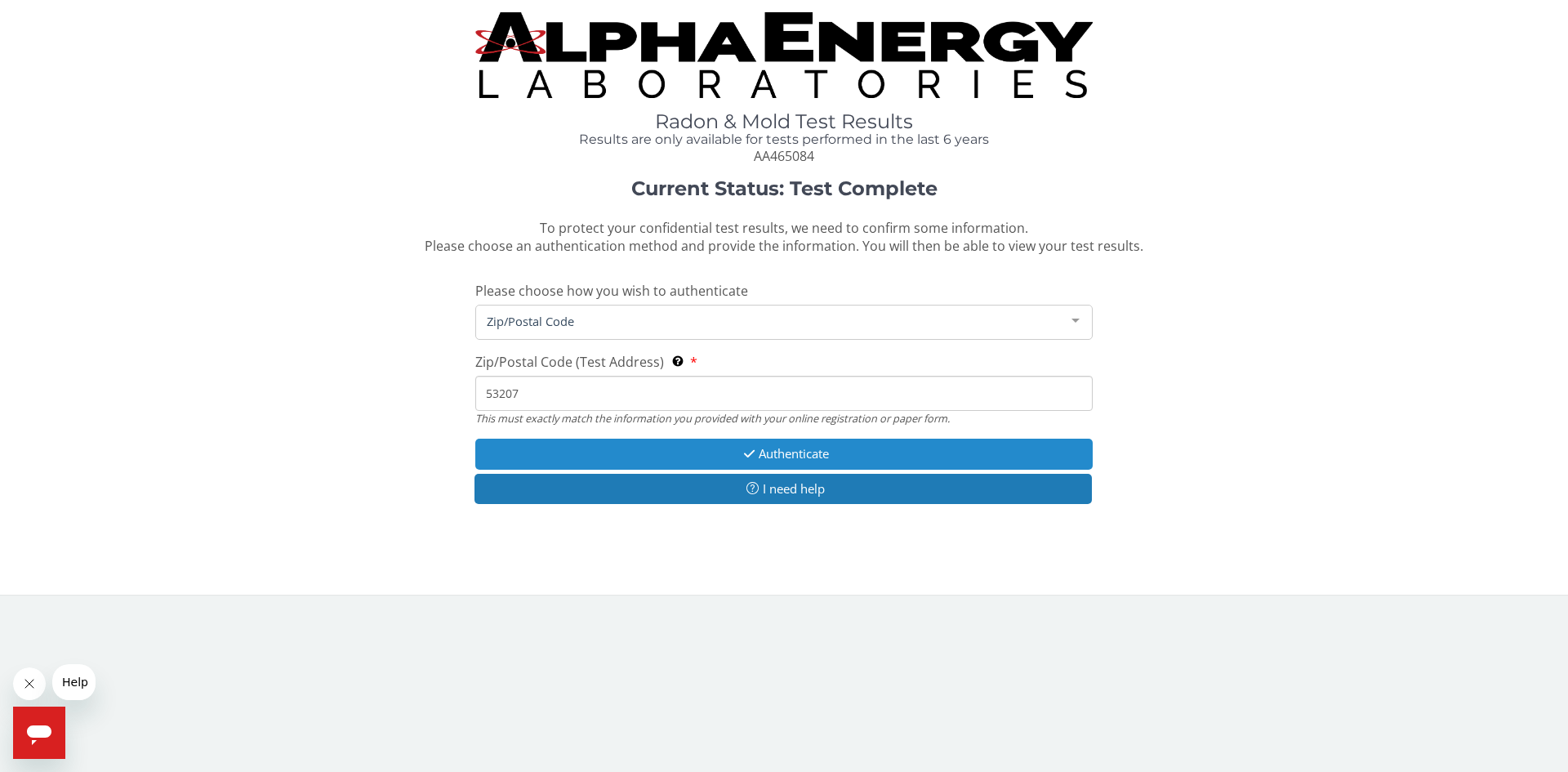
type input "53207"
click at [770, 460] on button "Authenticate" at bounding box center [783, 453] width 617 height 30
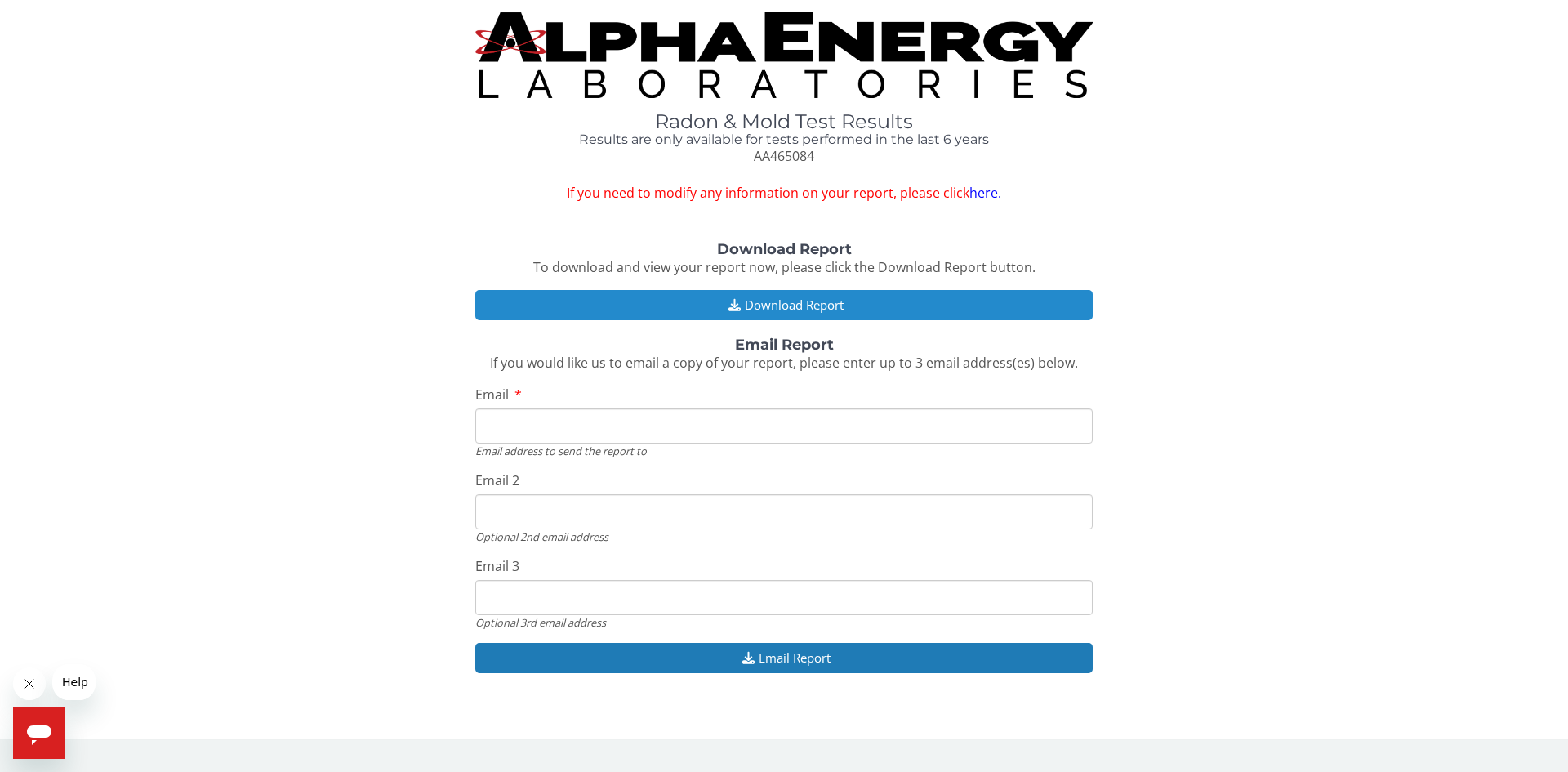
click at [768, 302] on button "Download Report" at bounding box center [783, 305] width 617 height 30
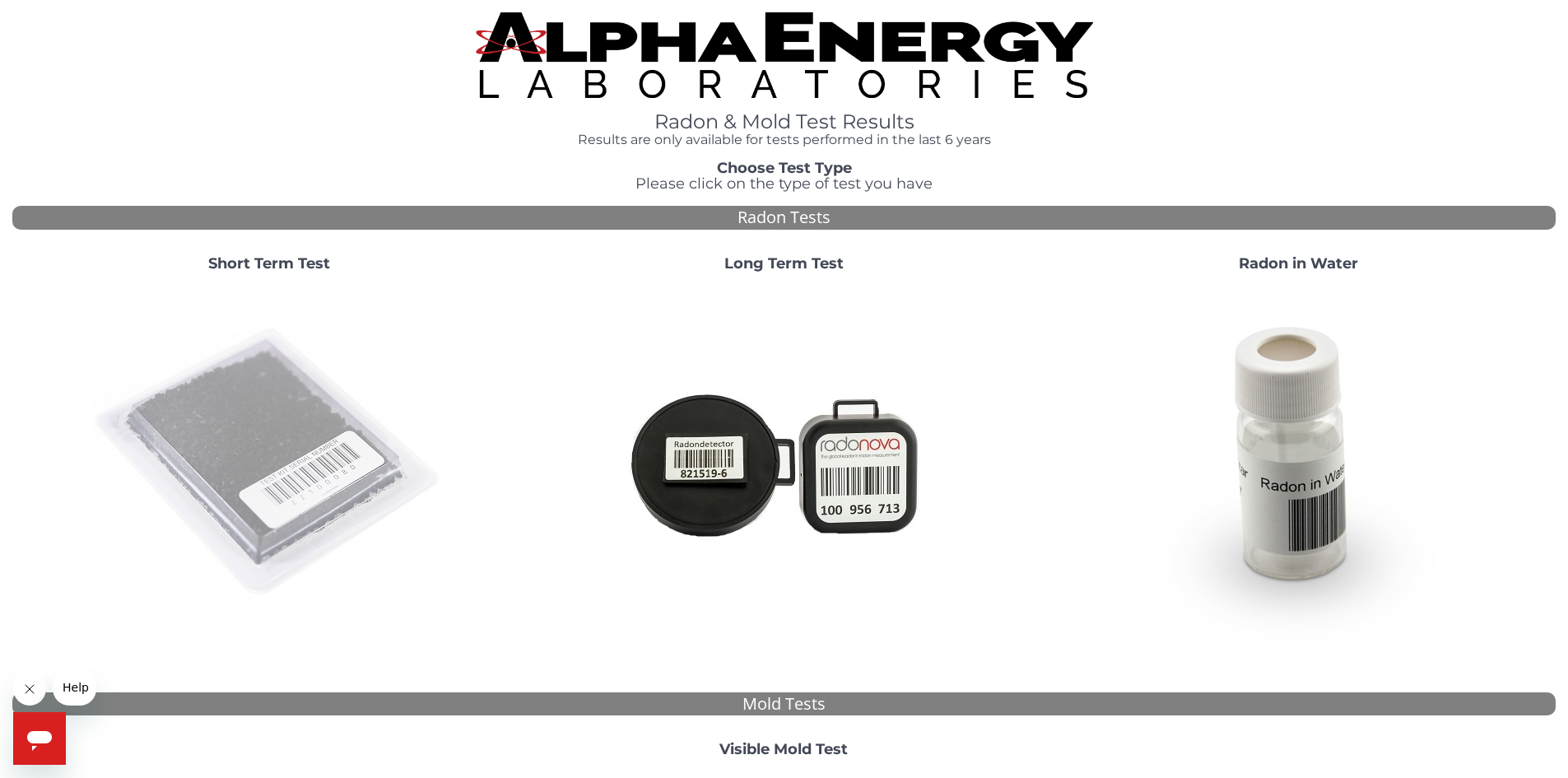
click at [292, 452] on img at bounding box center [269, 463] width 354 height 354
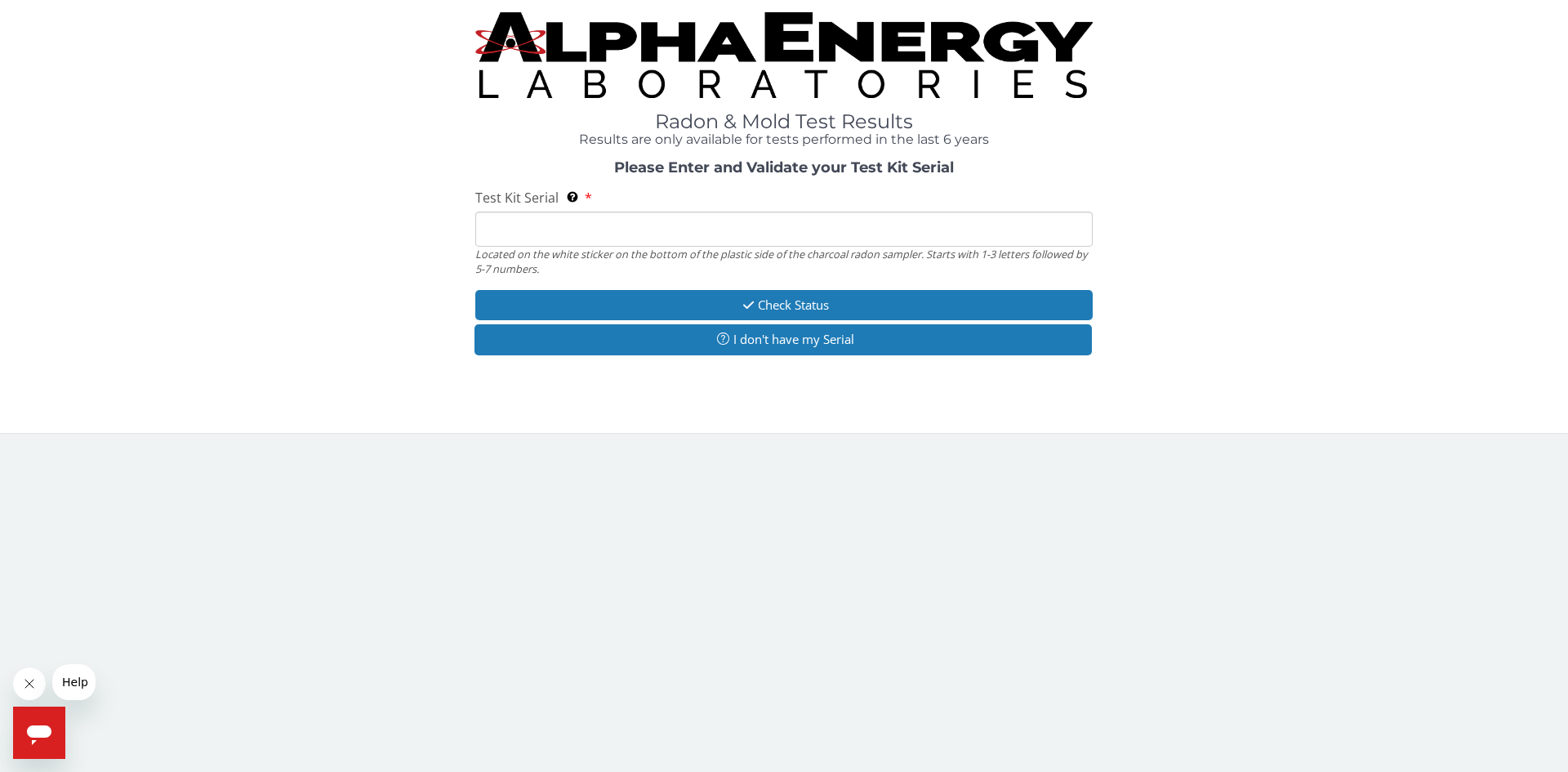
click at [577, 230] on input "Test Kit Serial Located on the white sticker on the bottom of the plastic side …" at bounding box center [783, 228] width 617 height 35
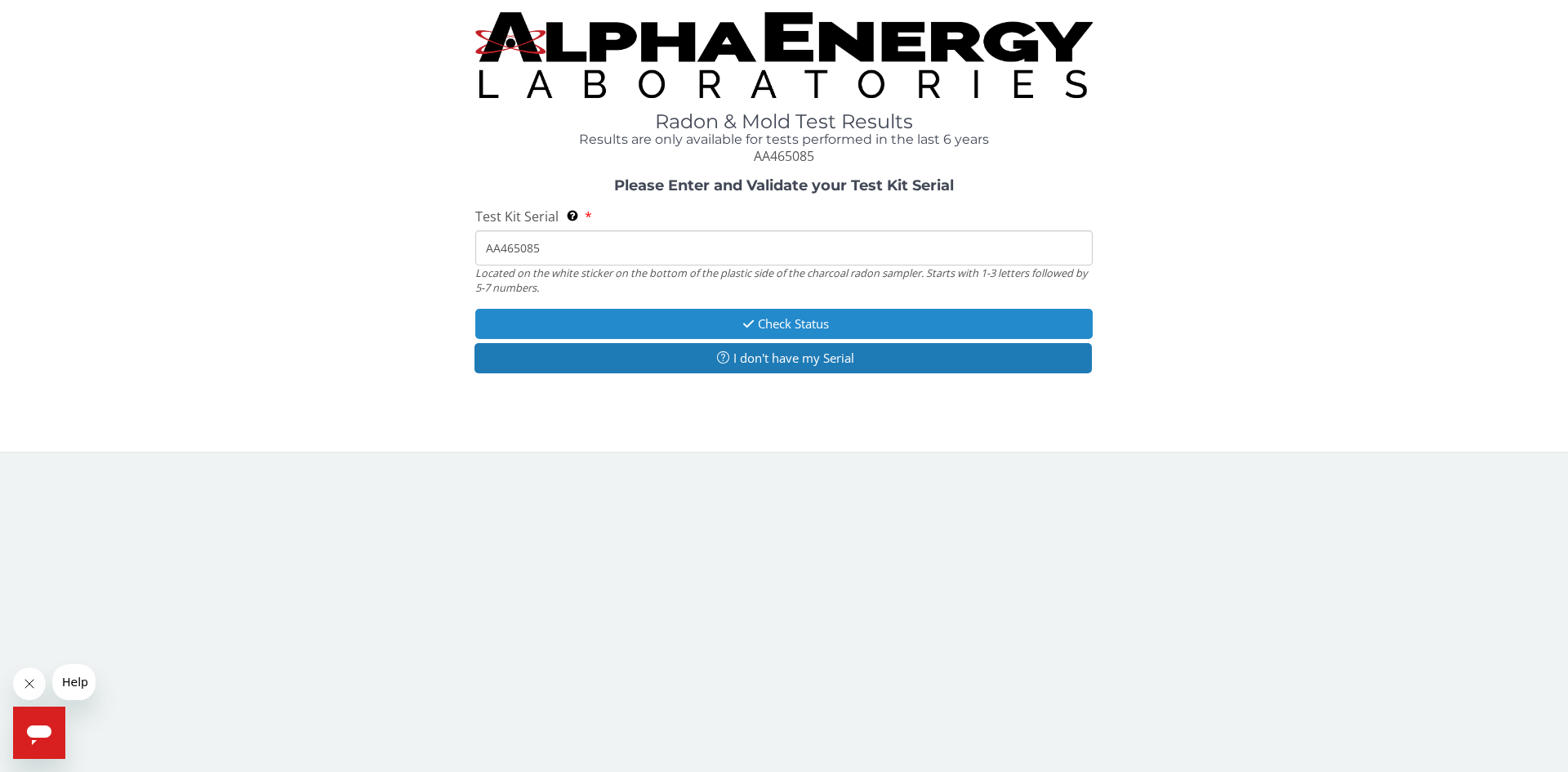
type input "AA465085"
click at [832, 322] on button "Check Status" at bounding box center [783, 324] width 617 height 30
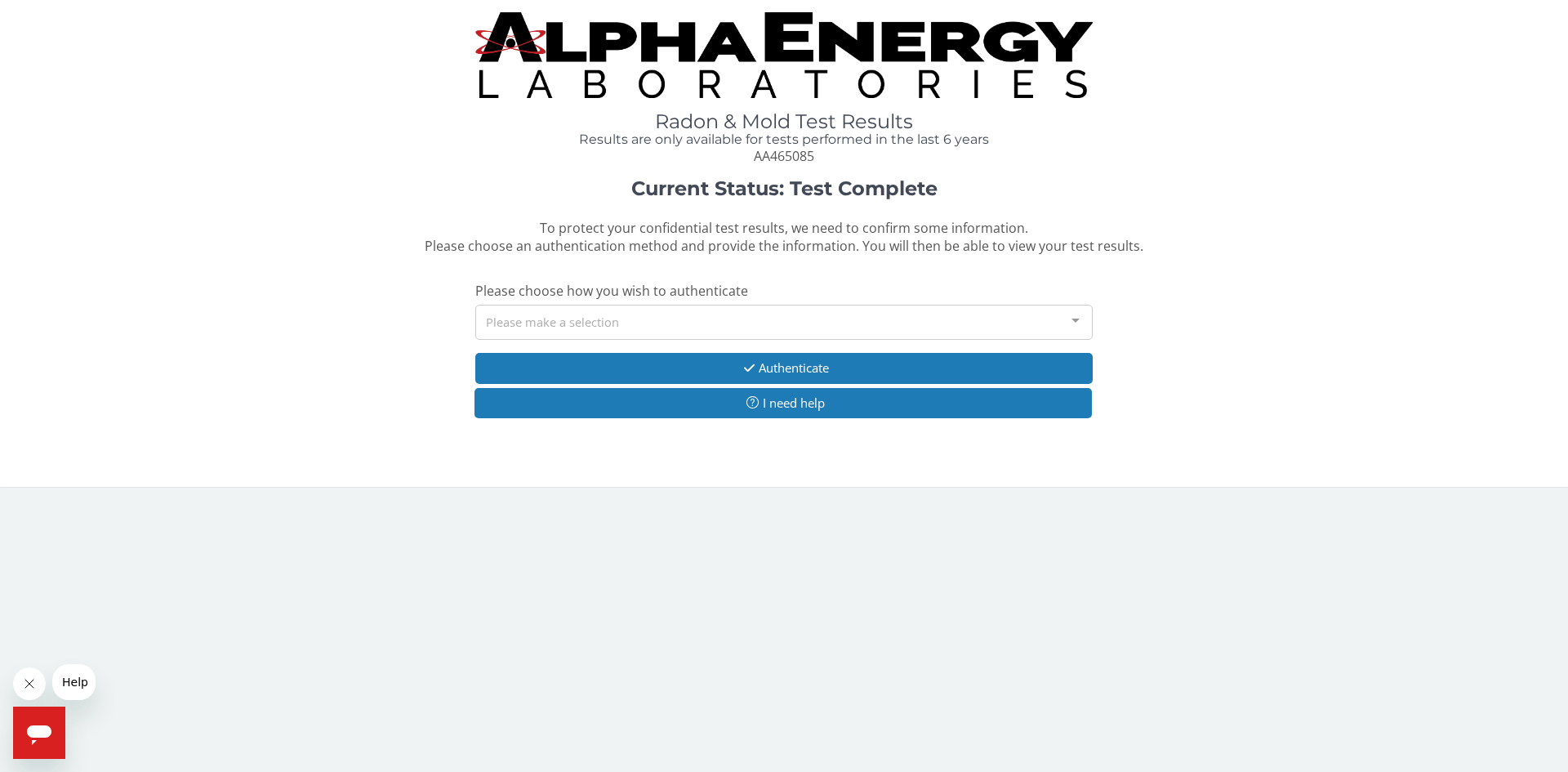
click at [671, 316] on div "Please make a selection" at bounding box center [783, 321] width 617 height 35
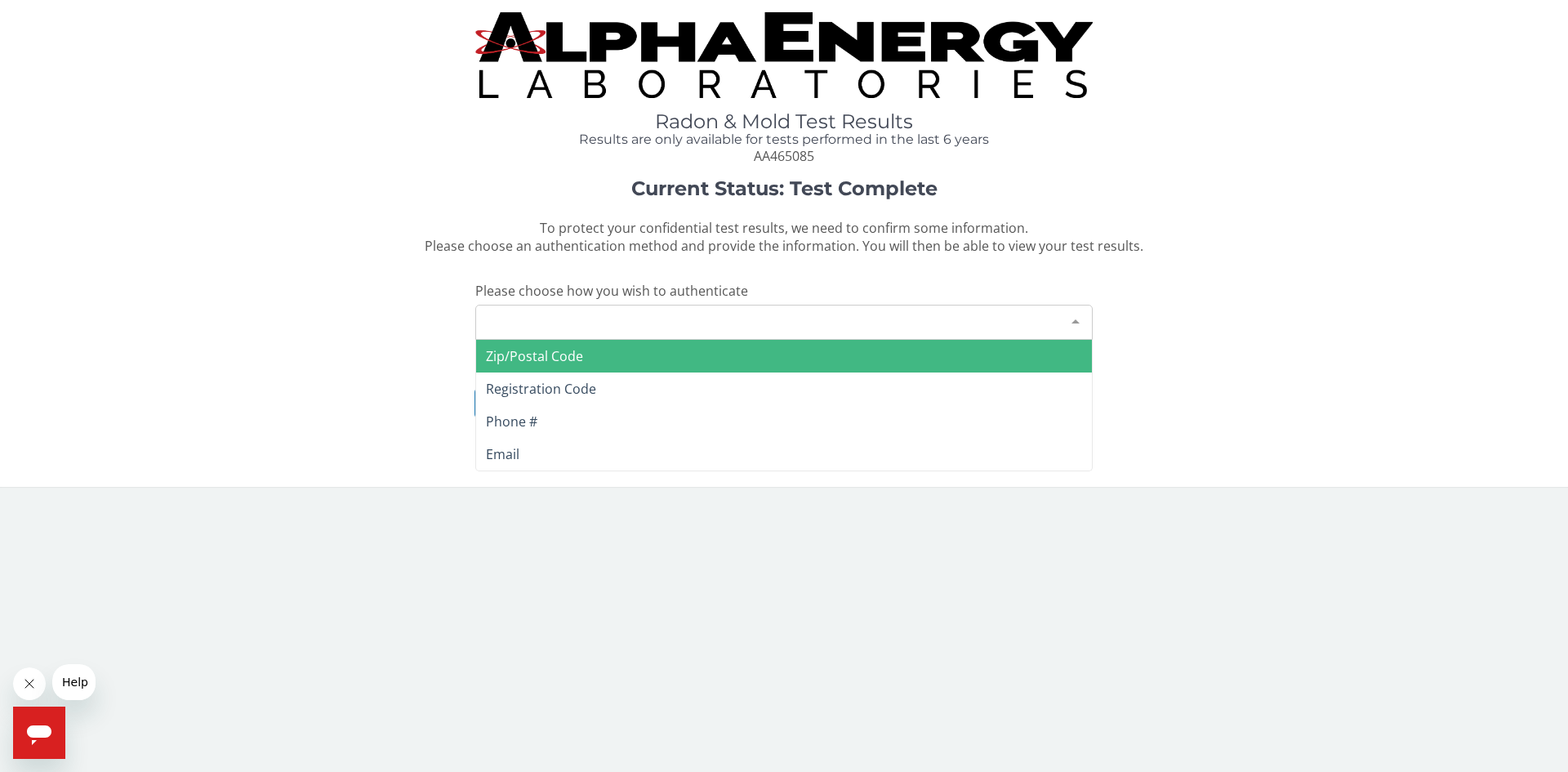
click at [573, 353] on span "Zip/Postal Code" at bounding box center [534, 355] width 97 height 18
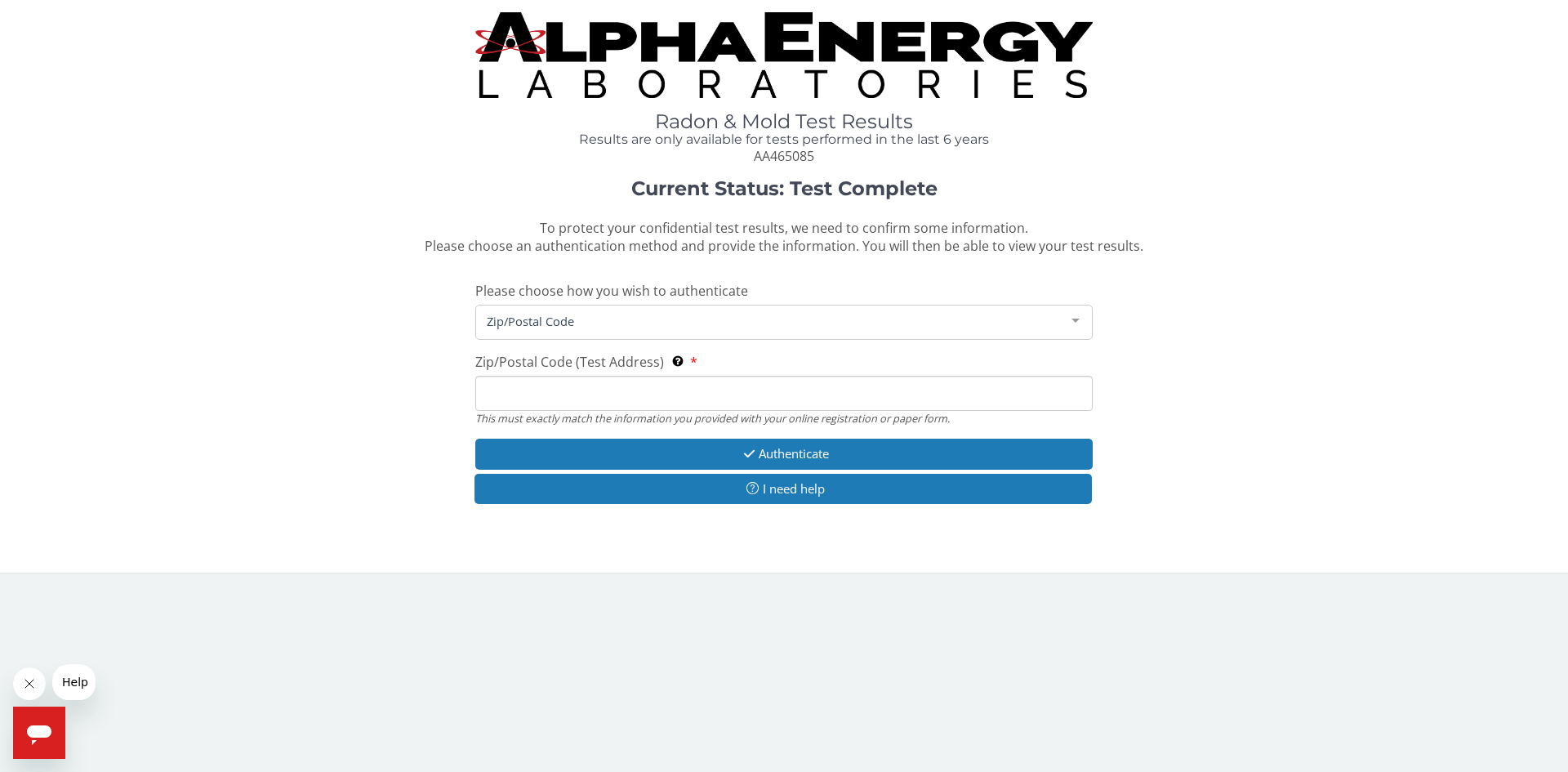
click at [573, 397] on input "Zip/Postal Code (Test Address) This must exactly match the information you prov…" at bounding box center [783, 393] width 617 height 35
type input "53172"
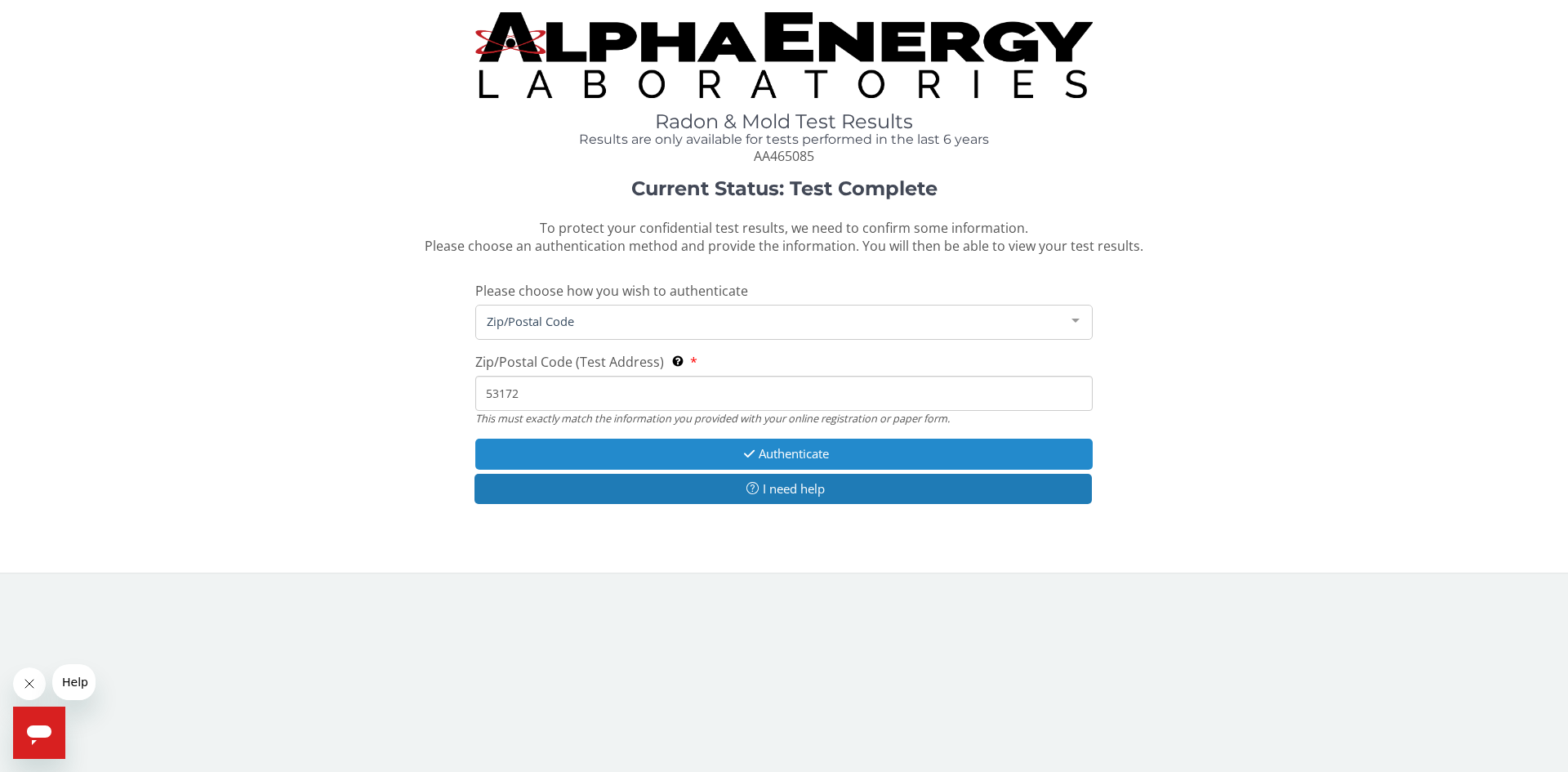
click at [773, 458] on button "Authenticate" at bounding box center [783, 453] width 617 height 30
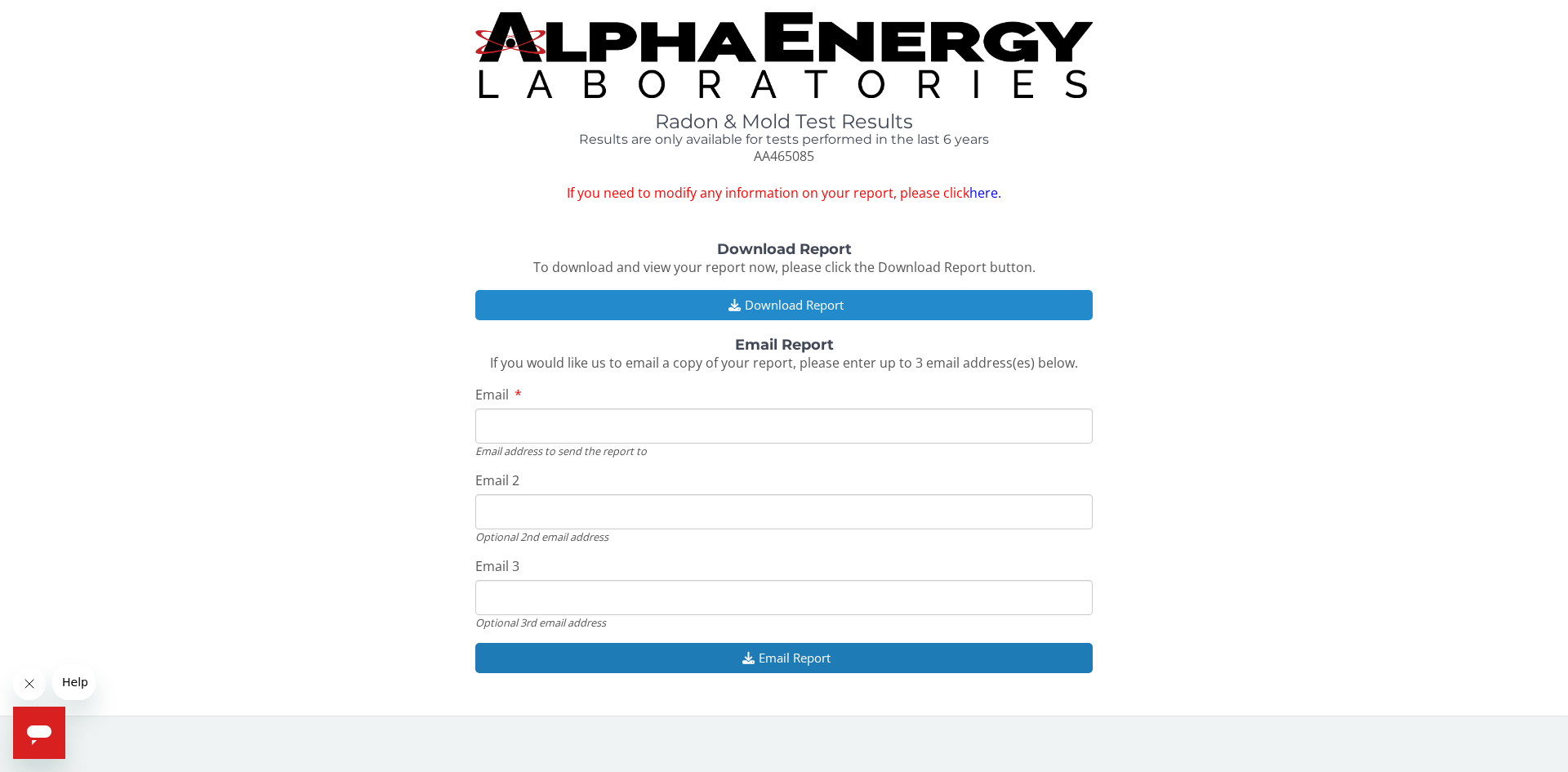
click at [778, 303] on button "Download Report" at bounding box center [783, 305] width 617 height 30
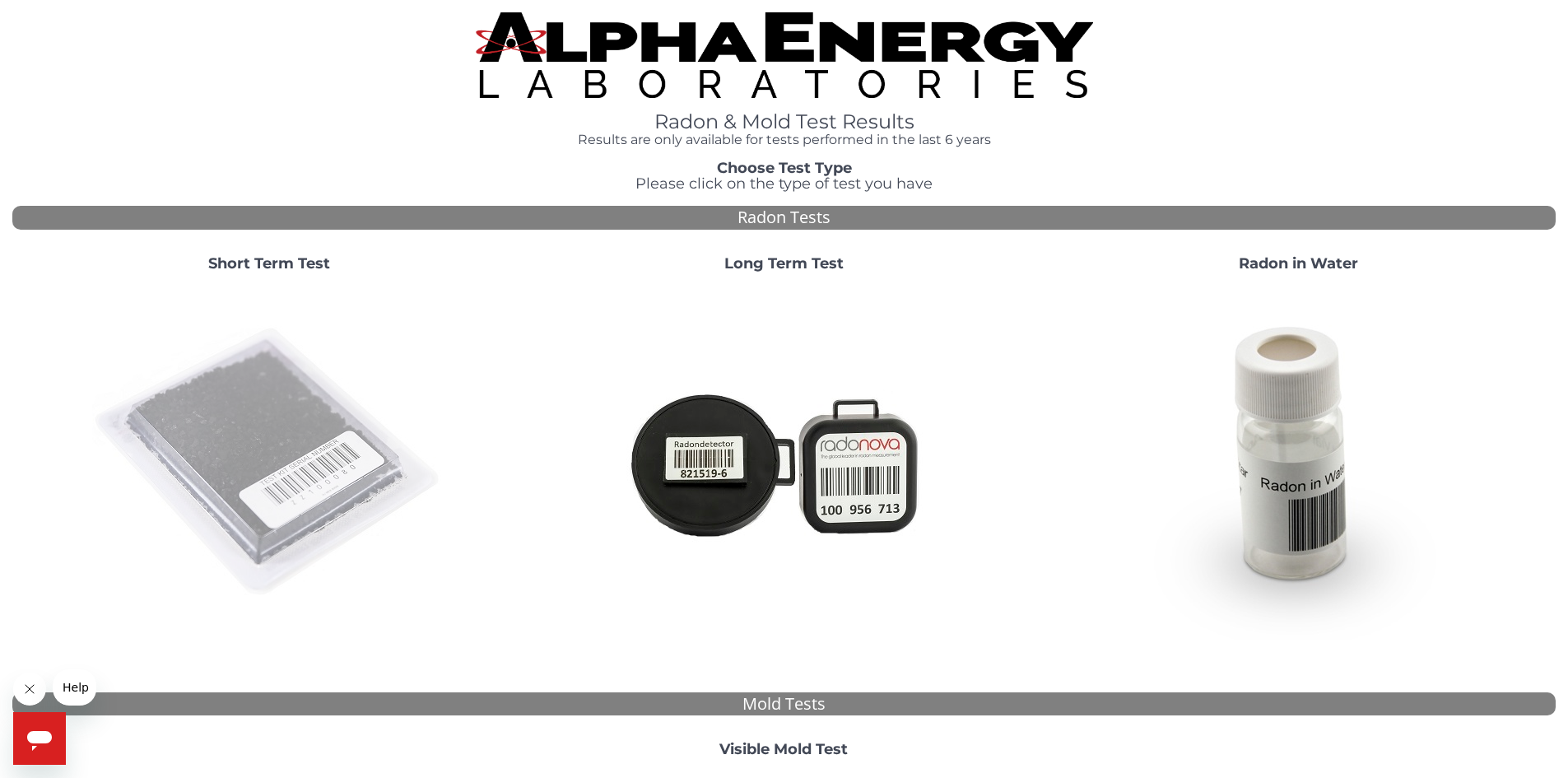
click at [238, 424] on img at bounding box center [269, 463] width 354 height 354
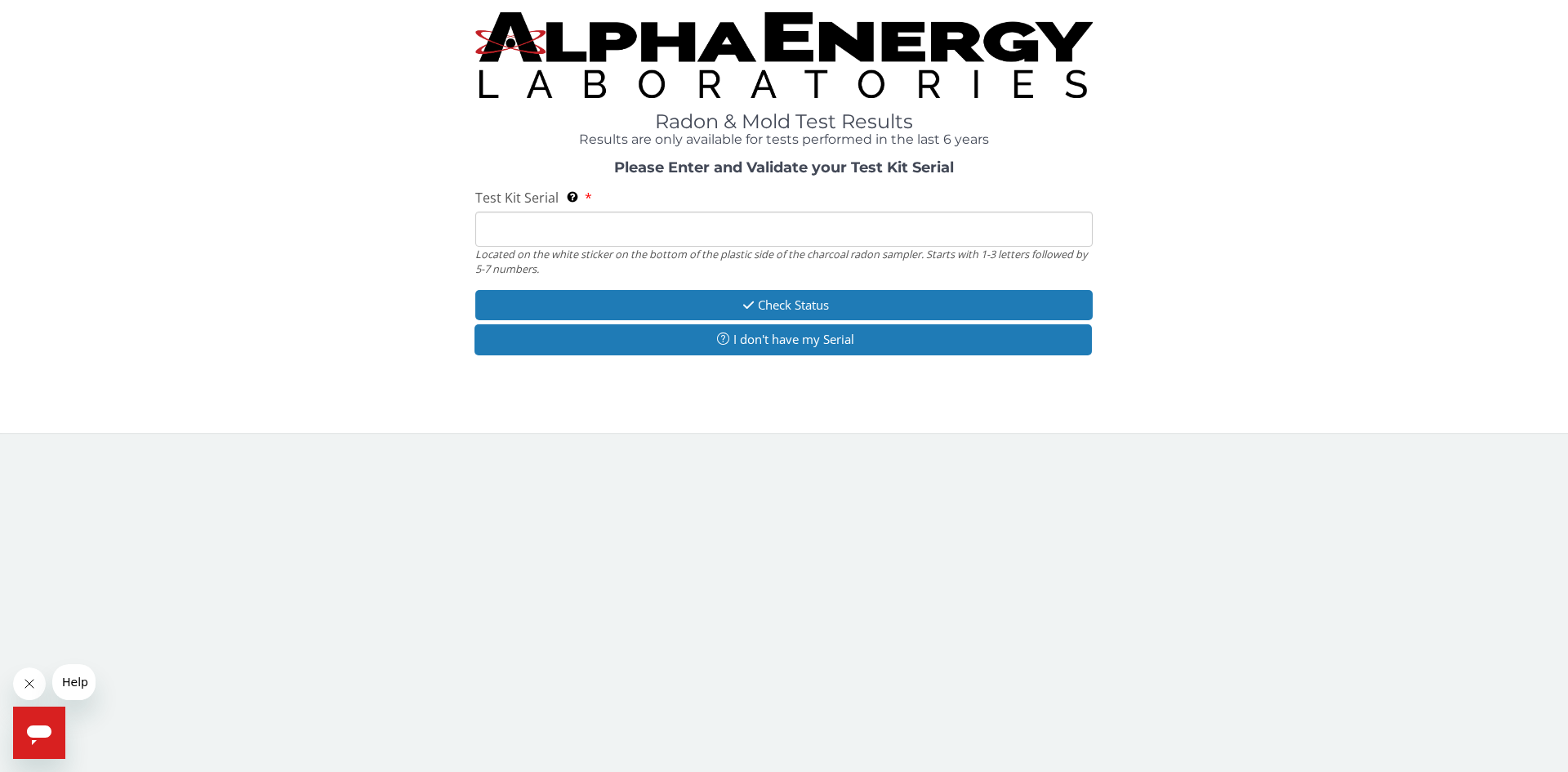
click at [526, 238] on input "Test Kit Serial Located on the white sticker on the bottom of the plastic side …" at bounding box center [783, 228] width 617 height 35
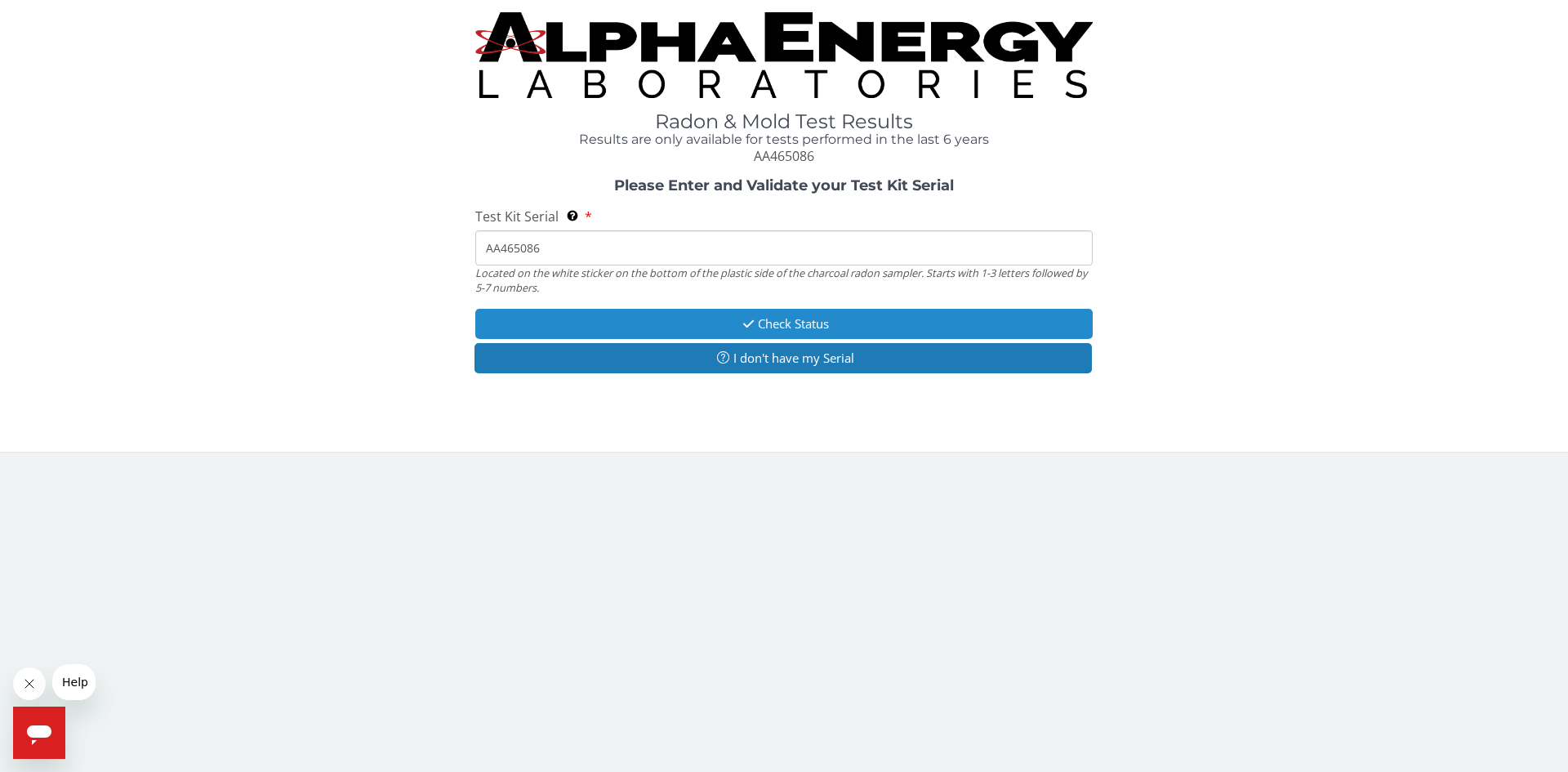
type input "AA465086"
click at [732, 319] on button "Check Status" at bounding box center [783, 324] width 617 height 30
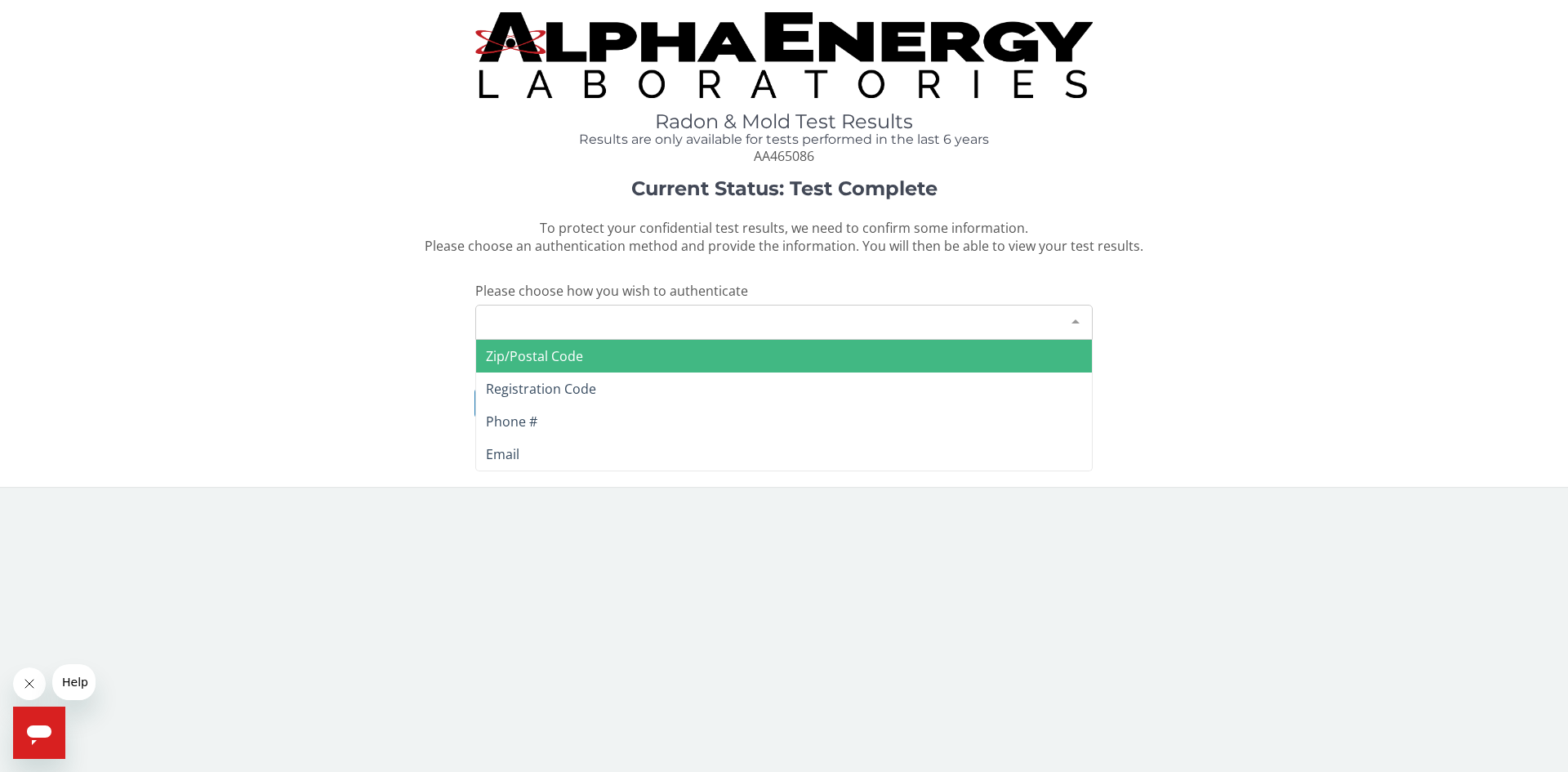
click at [662, 316] on div "Please make a selection" at bounding box center [783, 321] width 617 height 35
click at [545, 352] on span "Zip/Postal Code" at bounding box center [534, 355] width 97 height 18
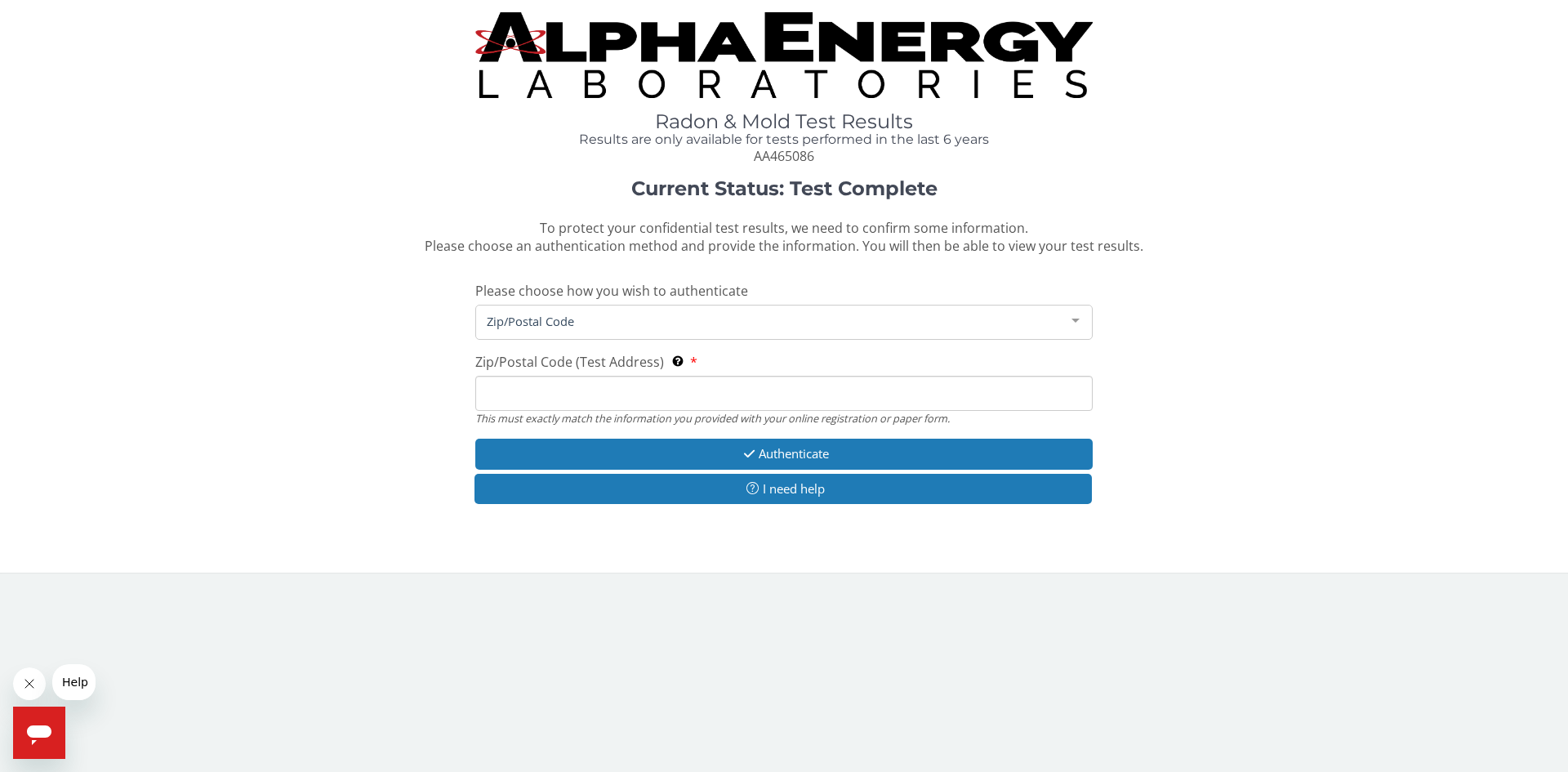
click at [558, 396] on input "Zip/Postal Code (Test Address) This must exactly match the information you prov…" at bounding box center [783, 393] width 617 height 35
type input "53207"
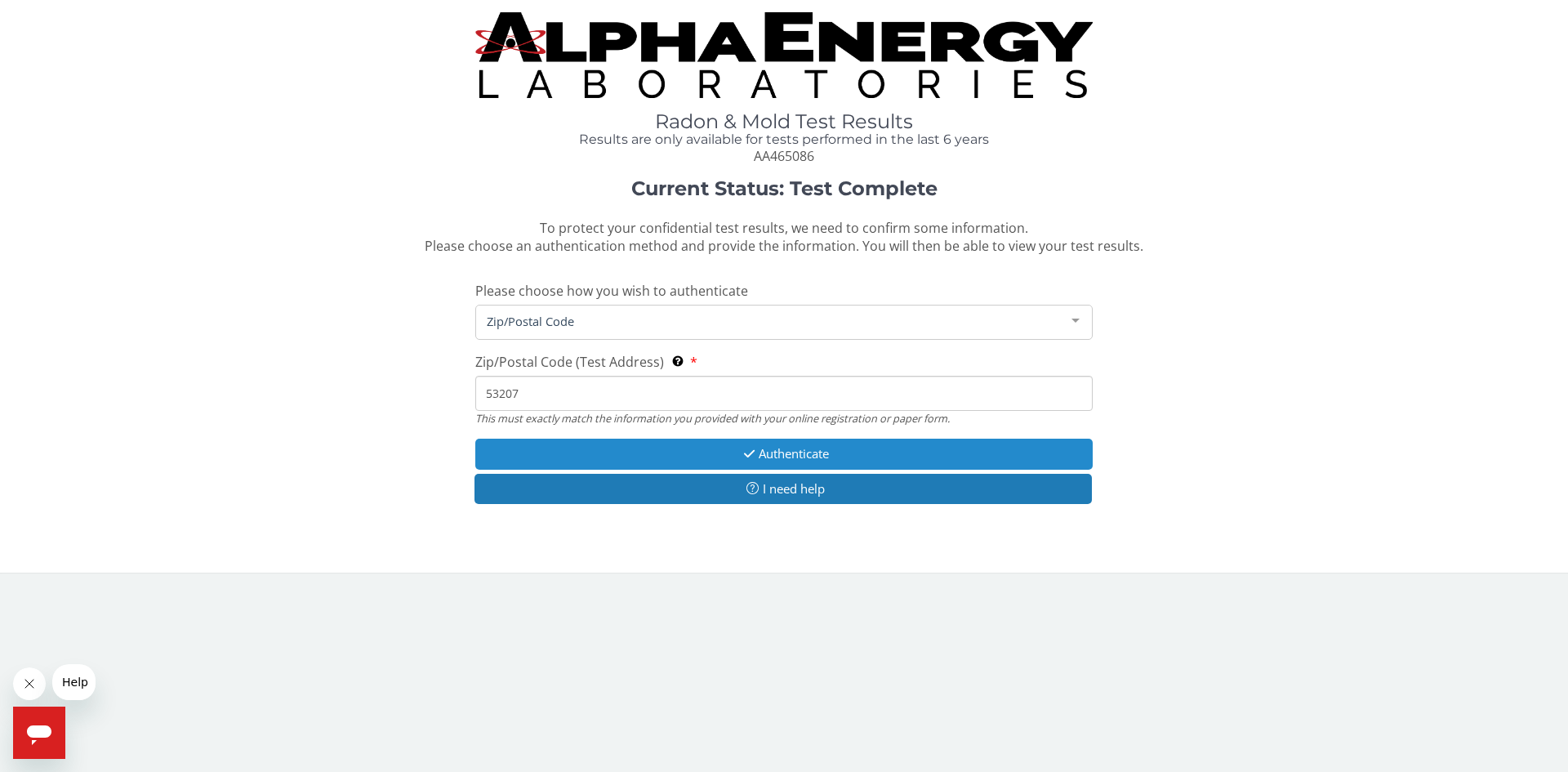
click at [765, 456] on button "Authenticate" at bounding box center [783, 453] width 617 height 30
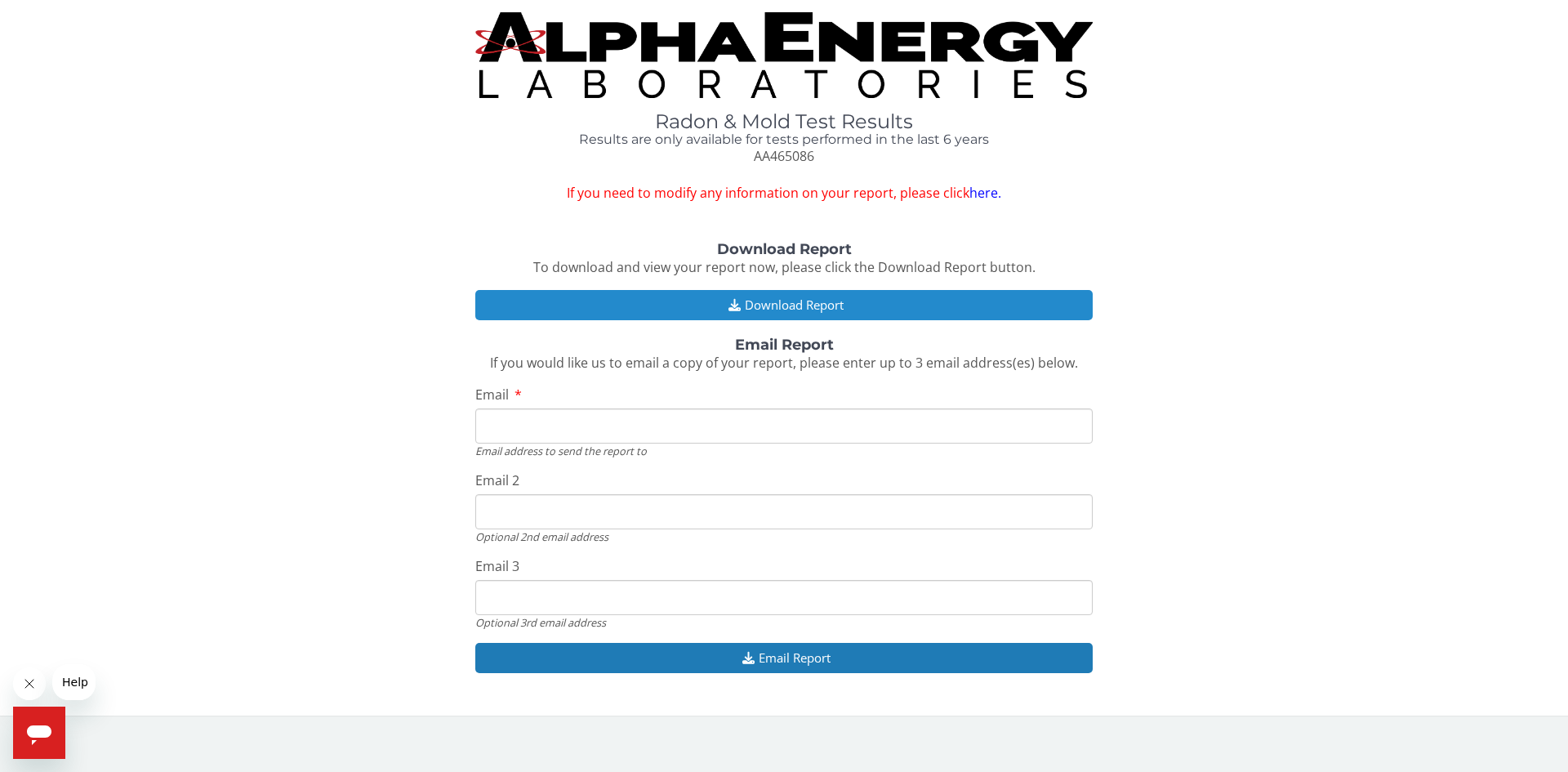
click at [747, 293] on button "Download Report" at bounding box center [783, 305] width 617 height 30
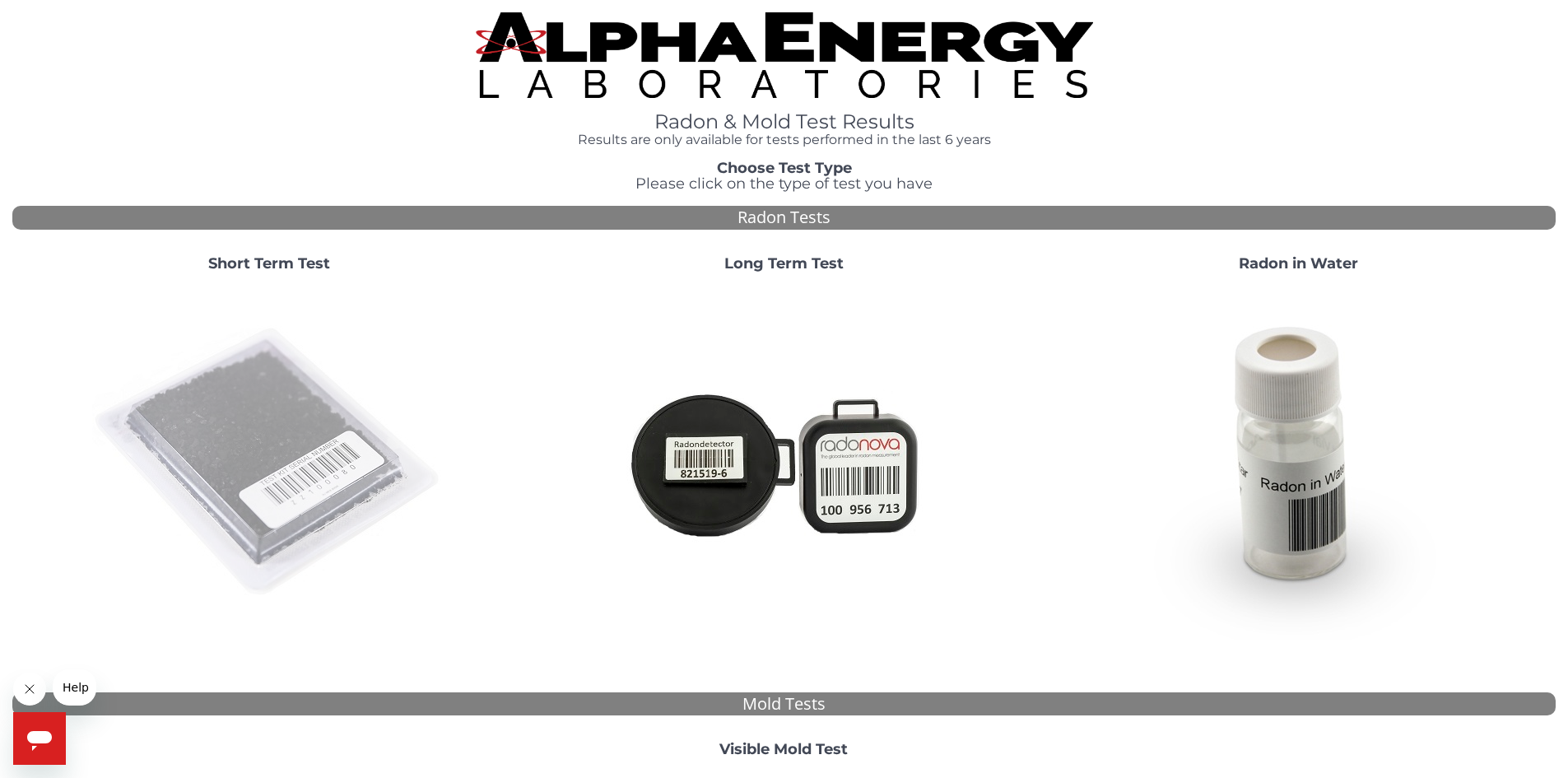
click at [300, 426] on img at bounding box center [269, 463] width 354 height 354
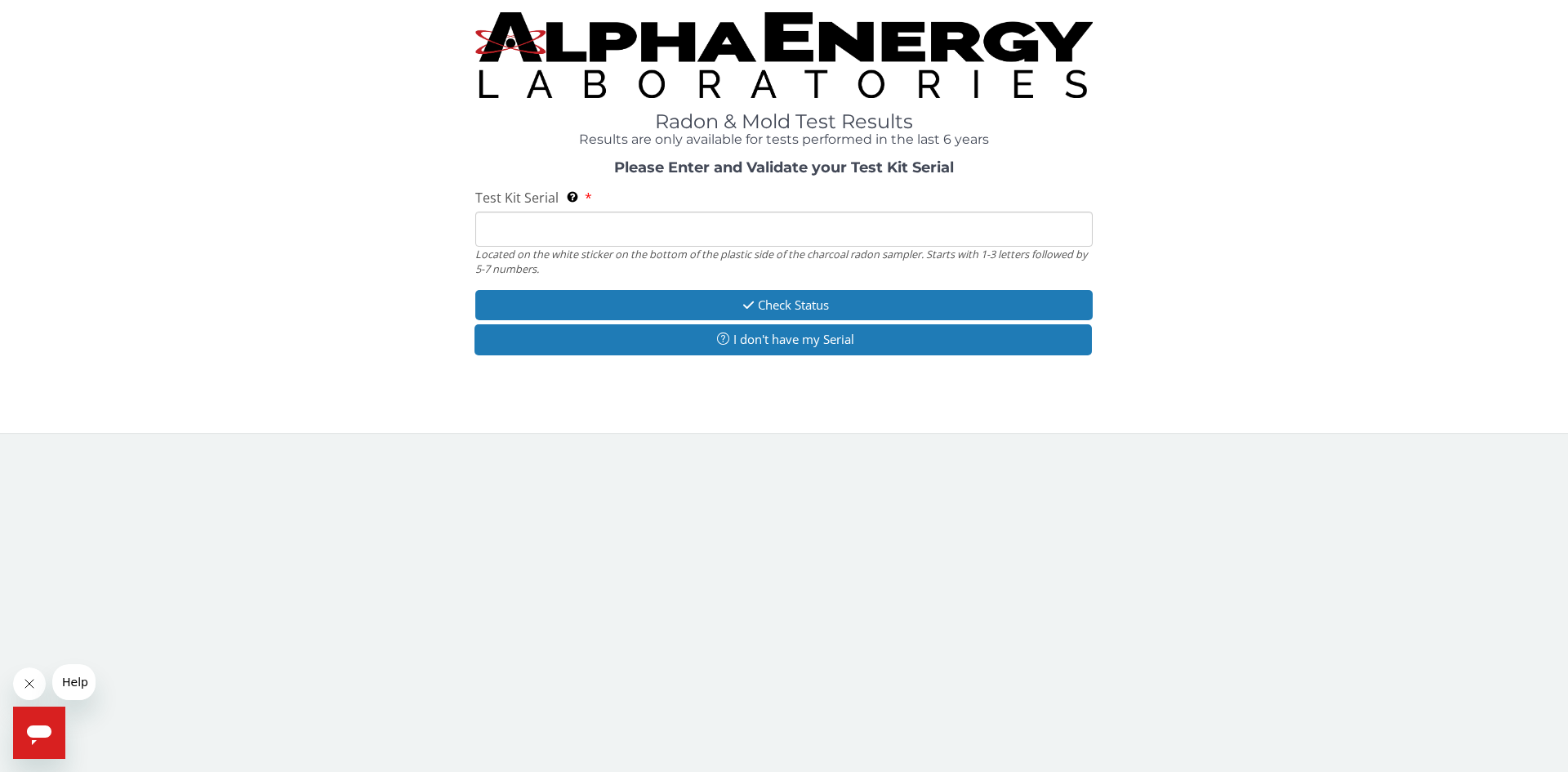
click at [542, 230] on input "Test Kit Serial Located on the white sticker on the bottom of the plastic side …" at bounding box center [783, 228] width 617 height 35
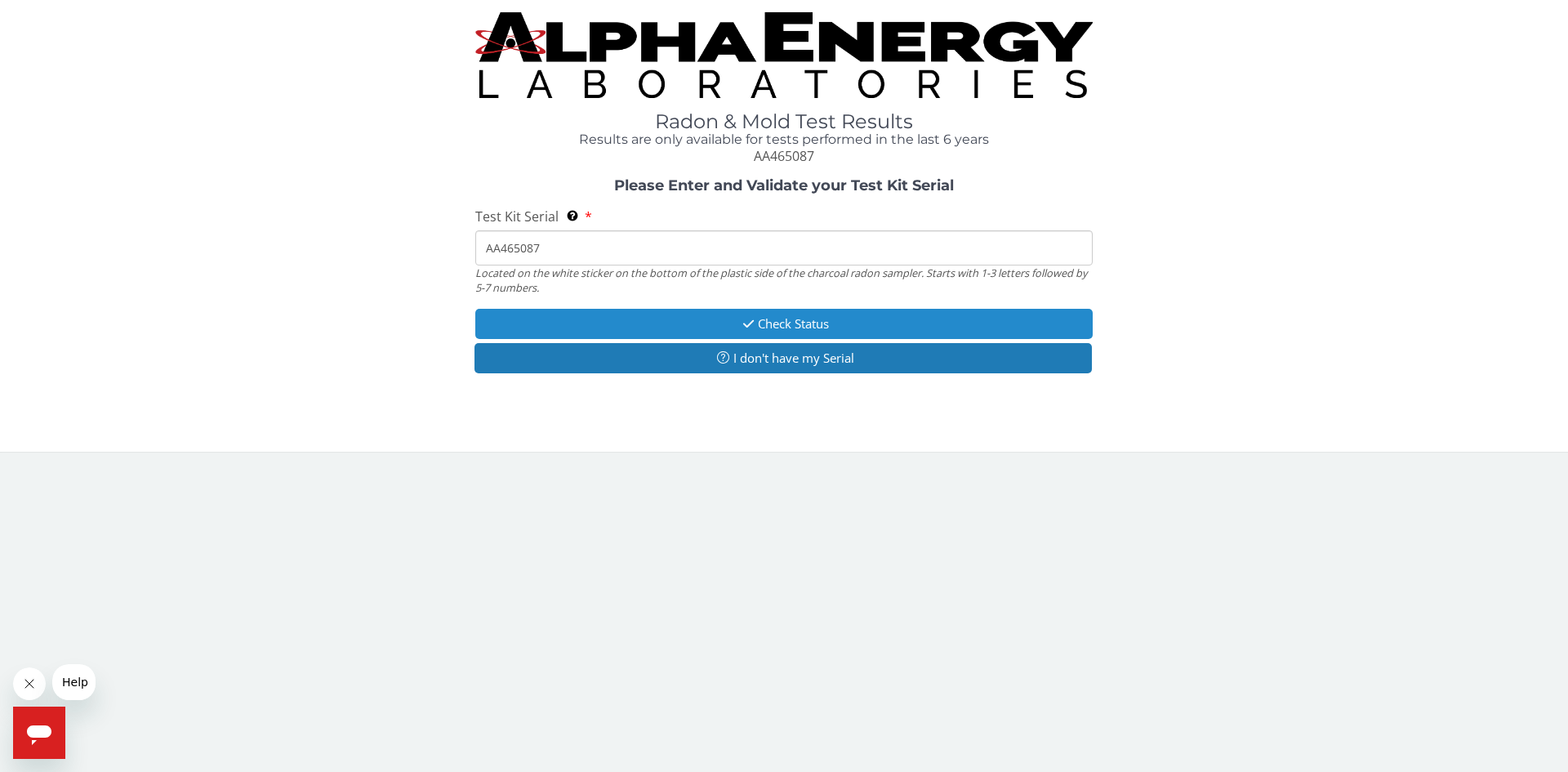
type input "AA465087"
click at [756, 321] on button "Check Status" at bounding box center [783, 324] width 617 height 30
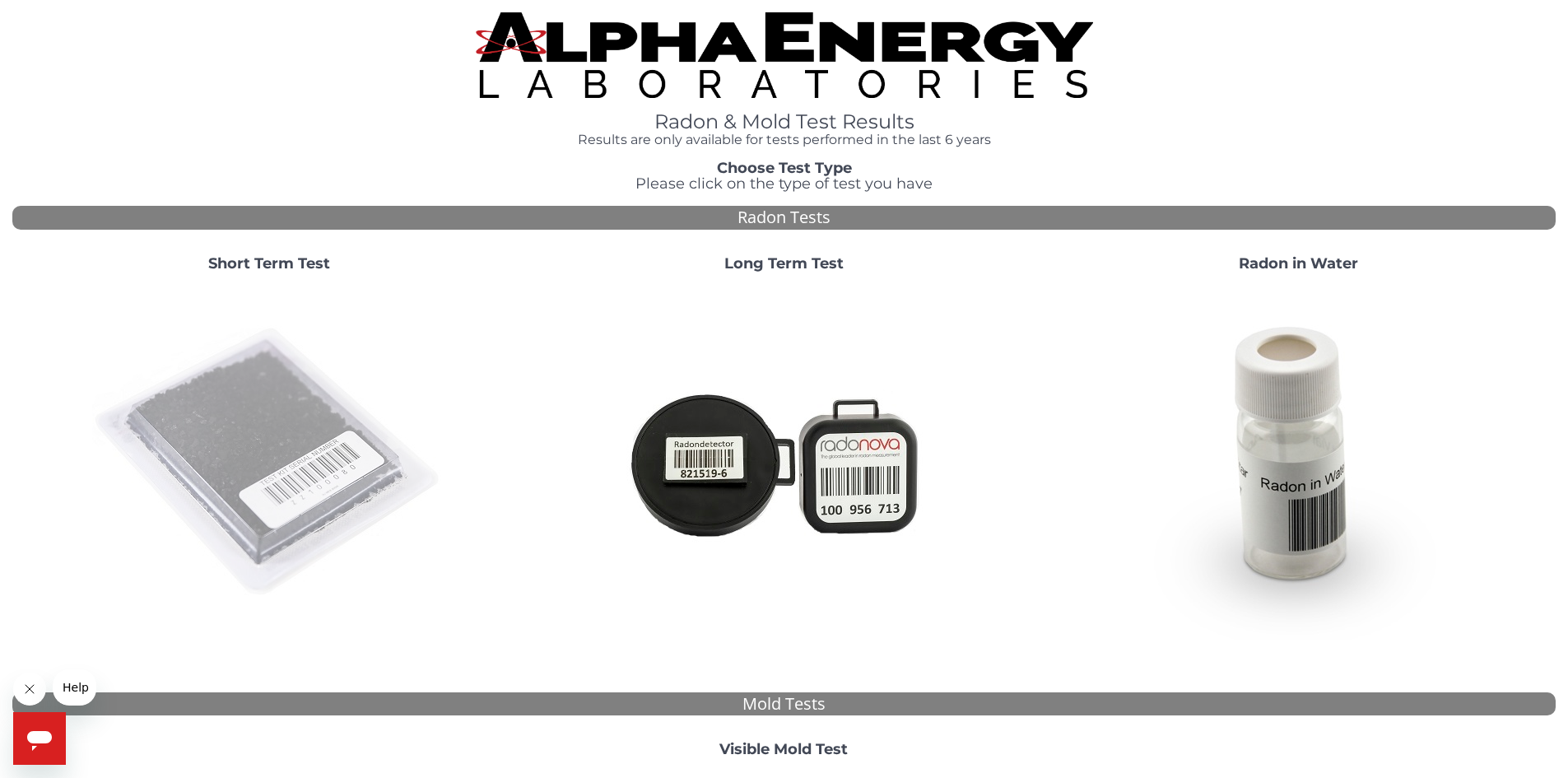
click at [261, 442] on img at bounding box center [269, 463] width 354 height 354
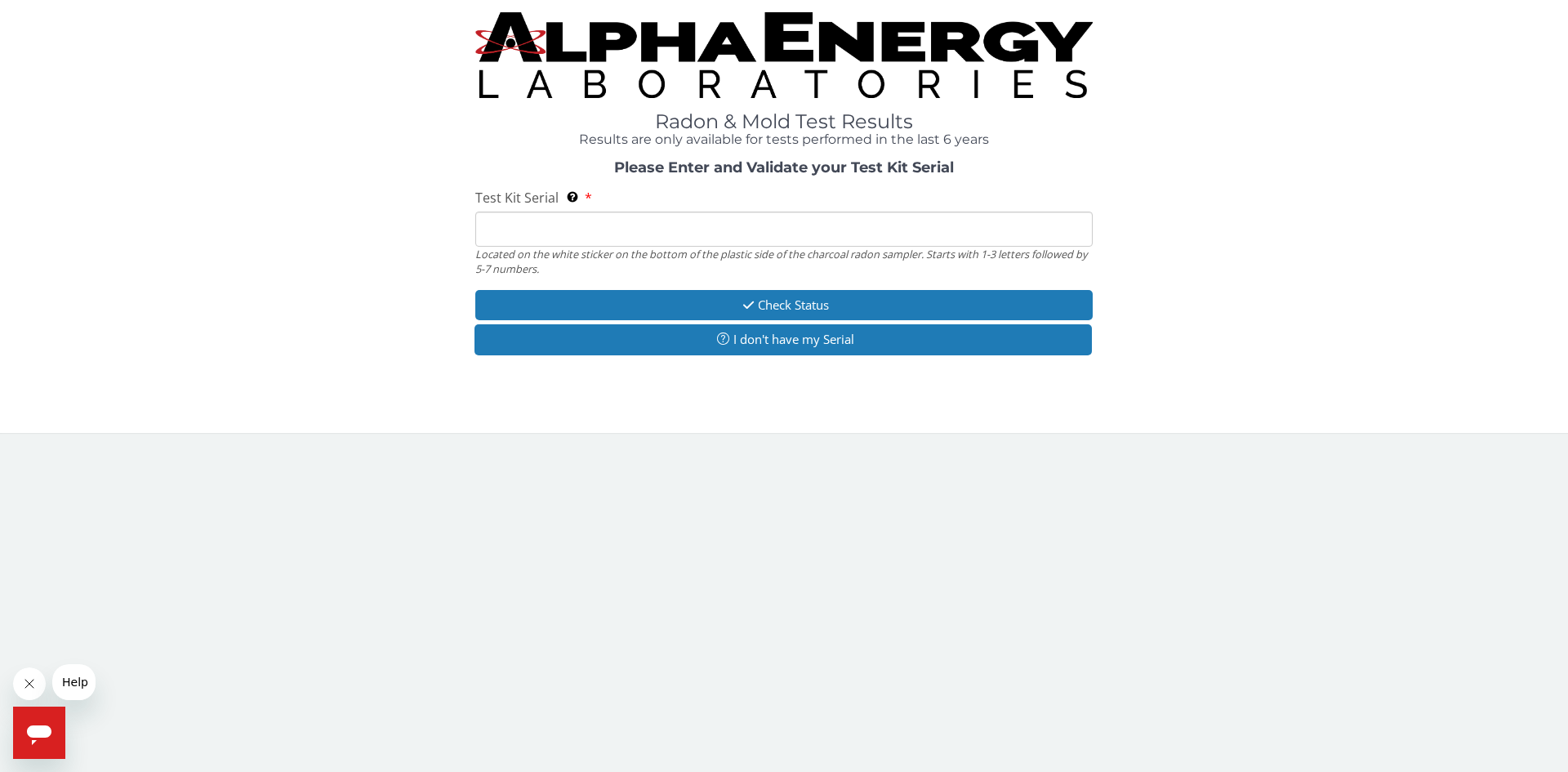
click at [667, 226] on input "Test Kit Serial Located on the white sticker on the bottom of the plastic side …" at bounding box center [783, 228] width 617 height 35
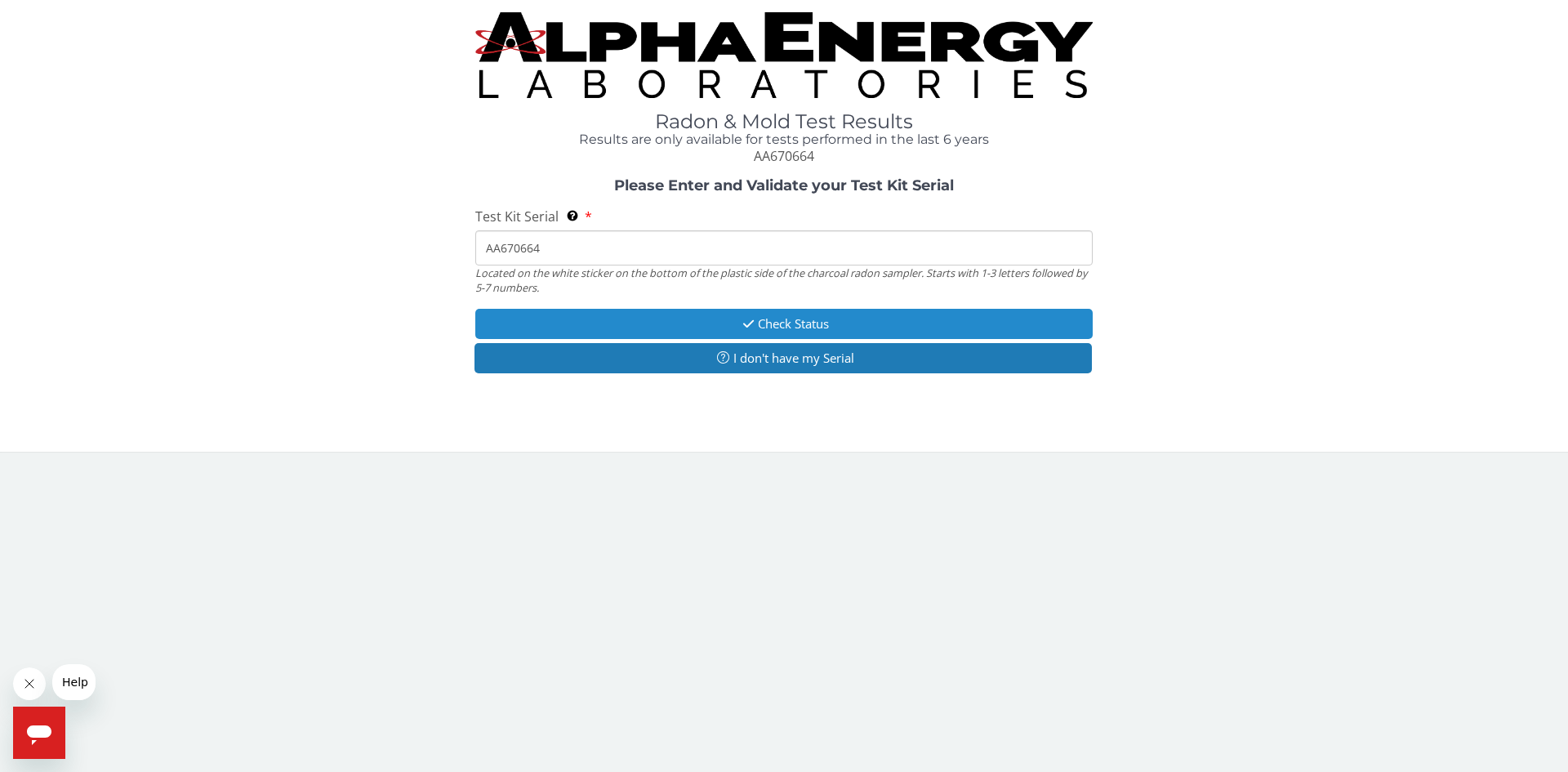
type input "AA670664"
click at [747, 318] on icon "button" at bounding box center [748, 323] width 19 height 12
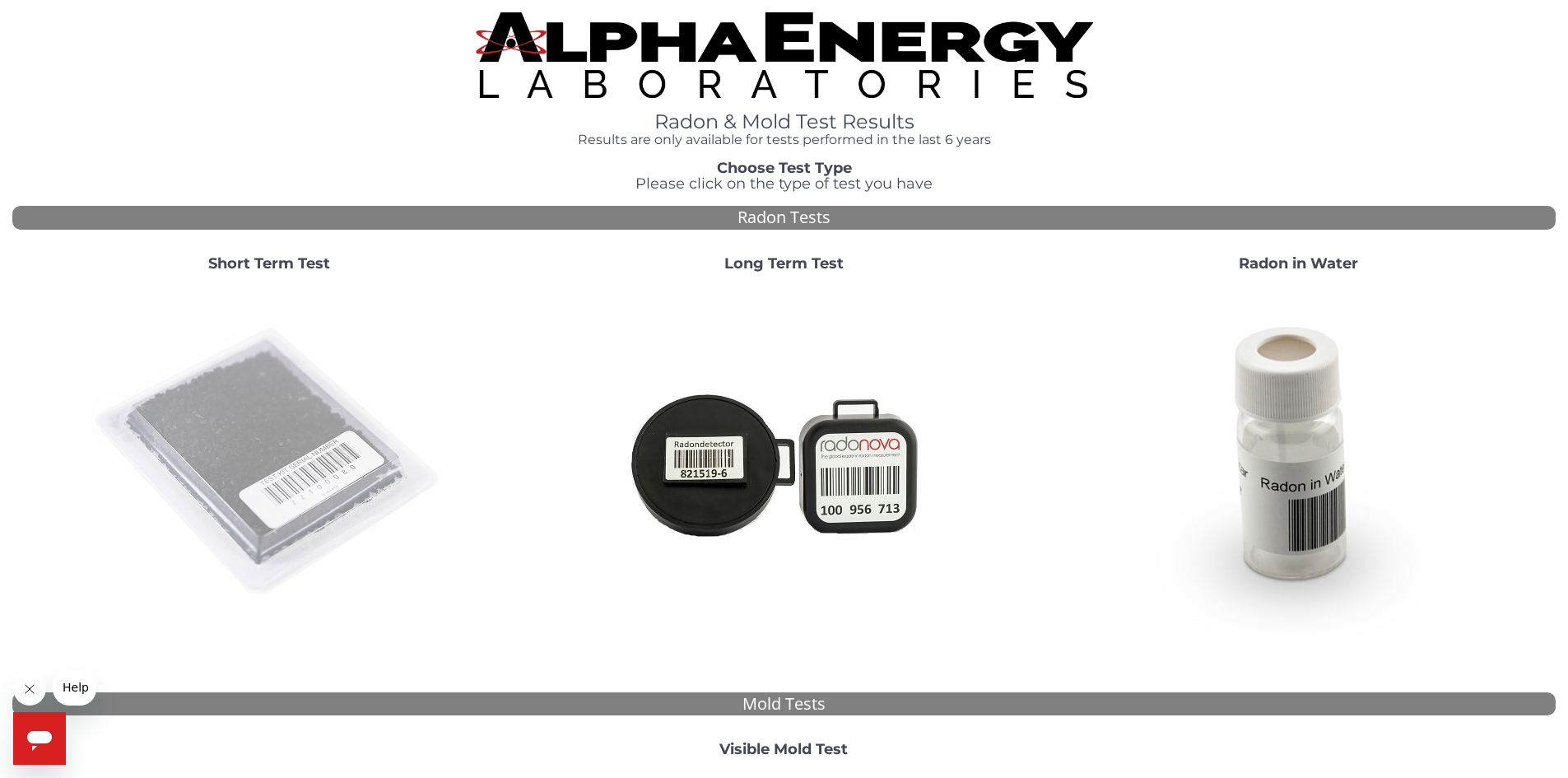
click at [215, 429] on img at bounding box center [269, 463] width 354 height 354
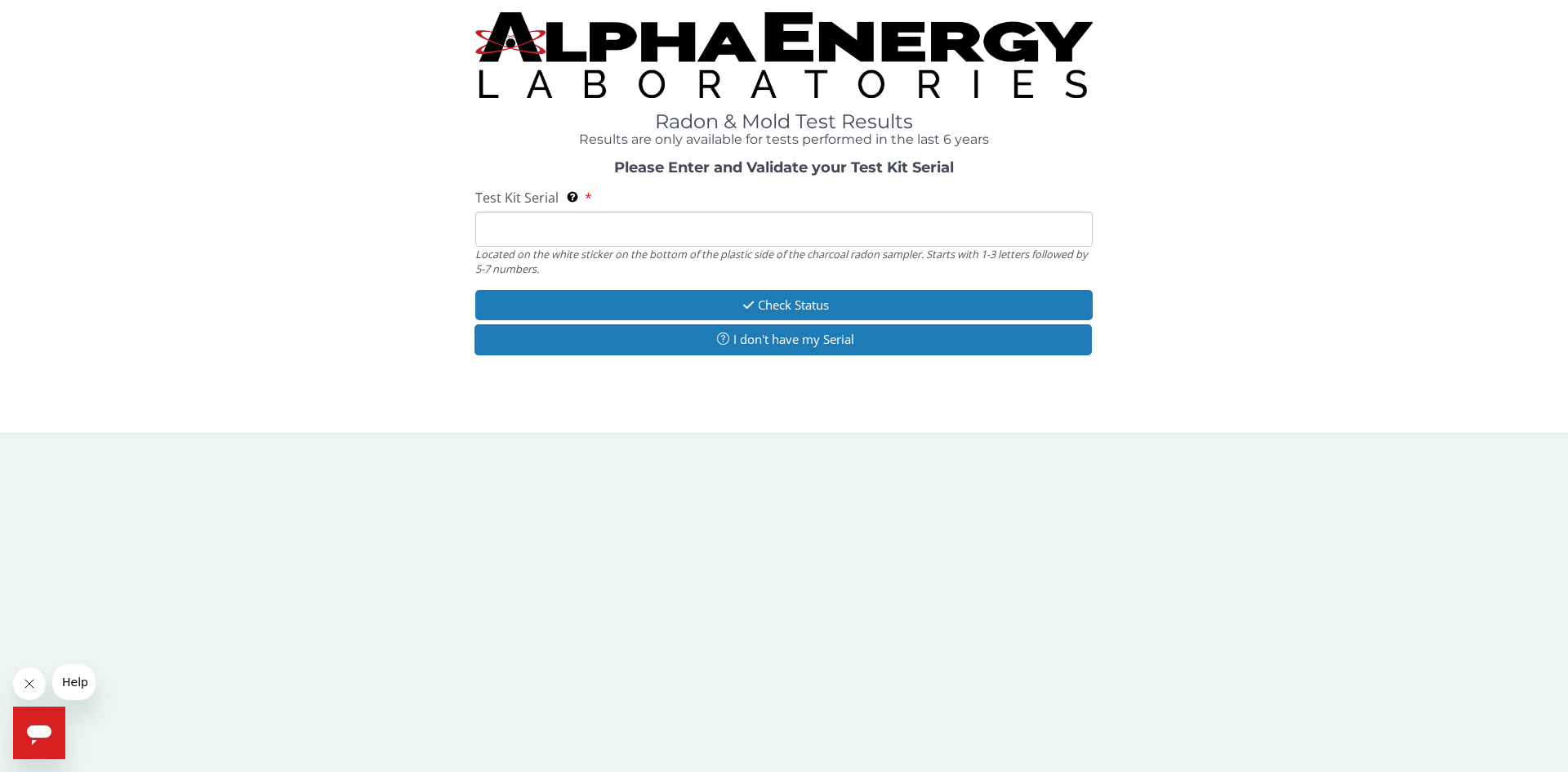
click at [552, 230] on input "Test Kit Serial Located on the white sticker on the bottom of the plastic side …" at bounding box center [783, 228] width 617 height 35
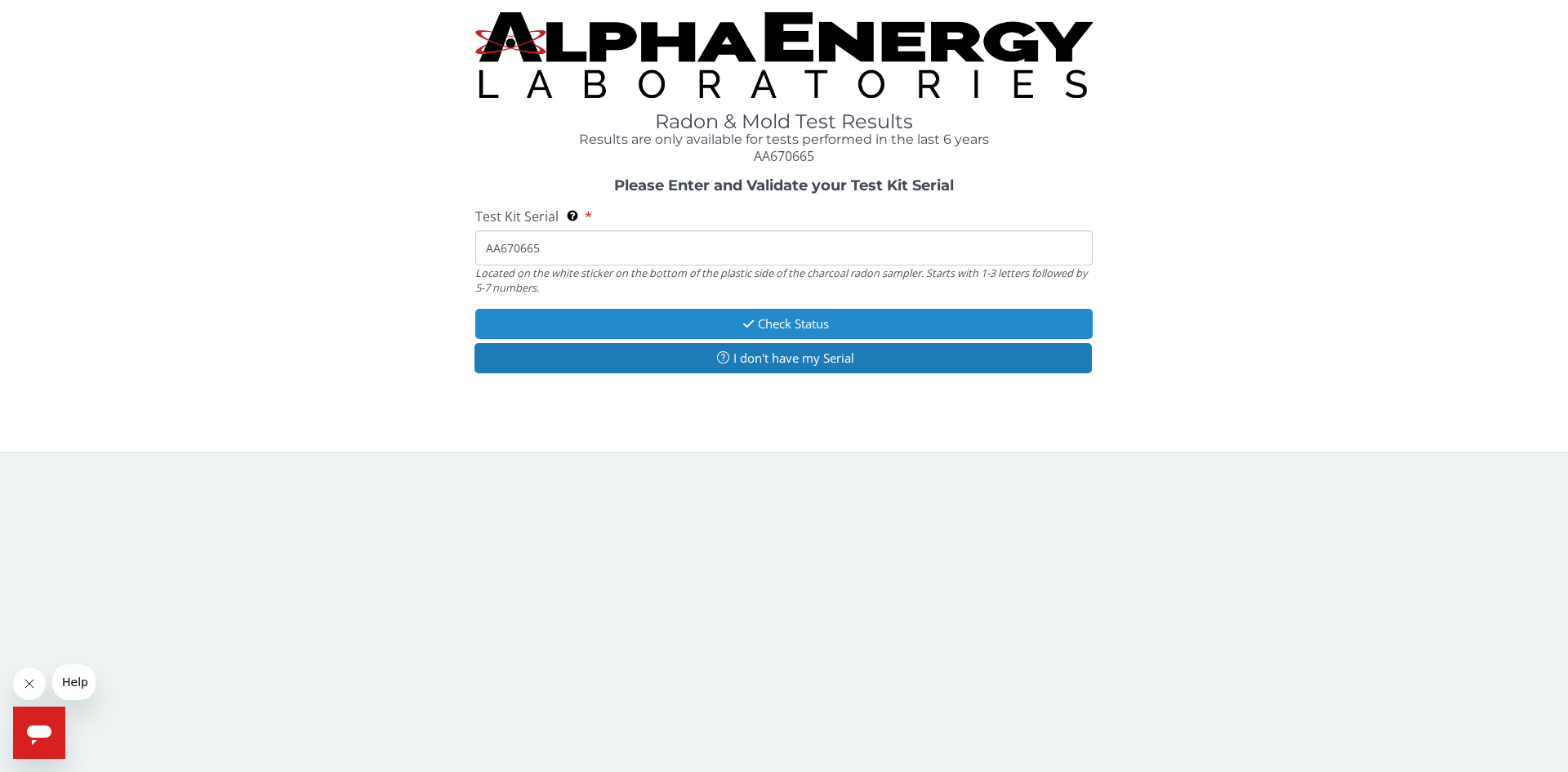
type input "AA670665"
click at [784, 321] on button "Check Status" at bounding box center [783, 324] width 617 height 30
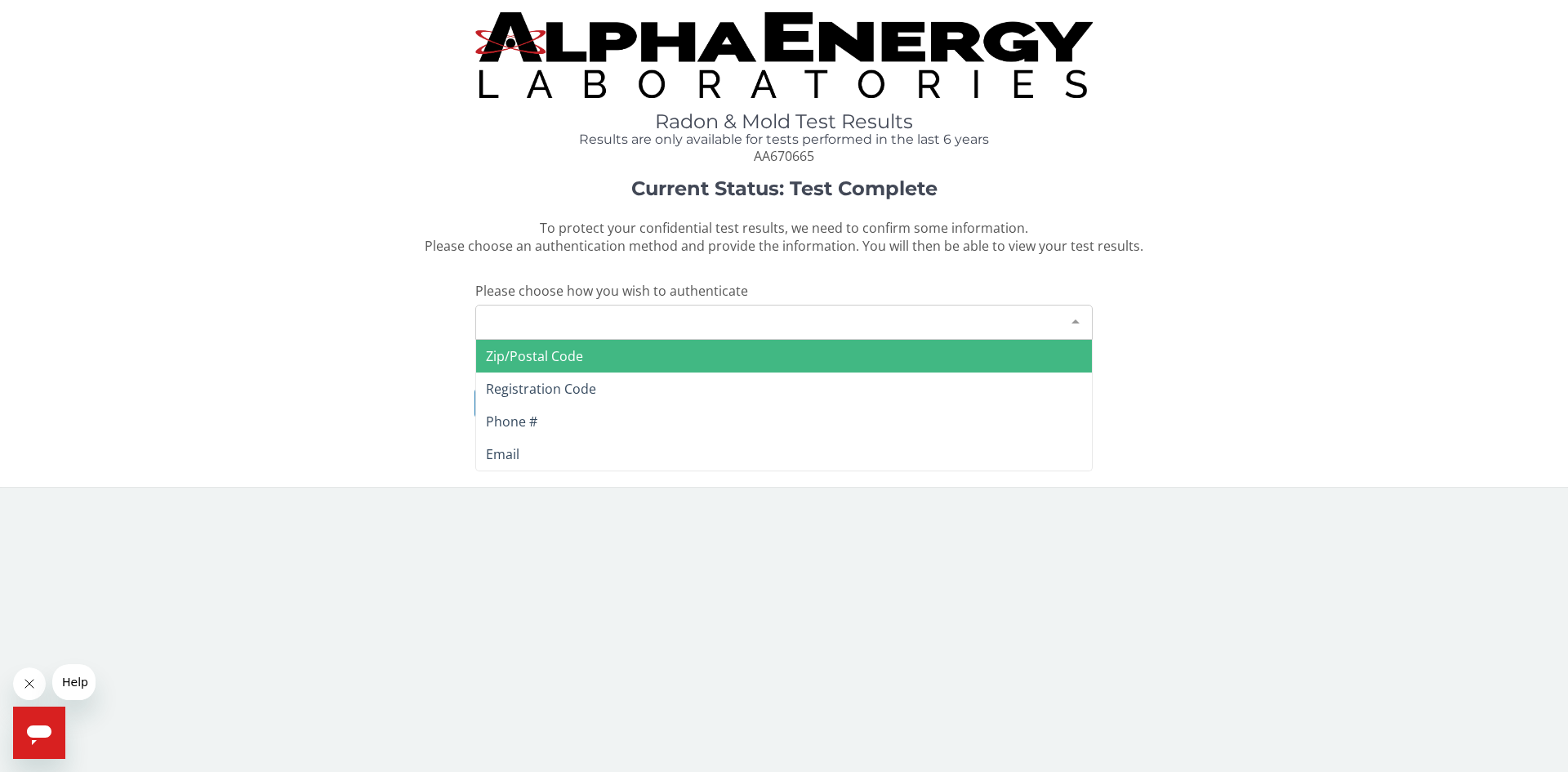
click at [691, 320] on div "Please make a selection" at bounding box center [783, 321] width 617 height 35
click at [636, 355] on span "Zip/Postal Code" at bounding box center [783, 356] width 615 height 33
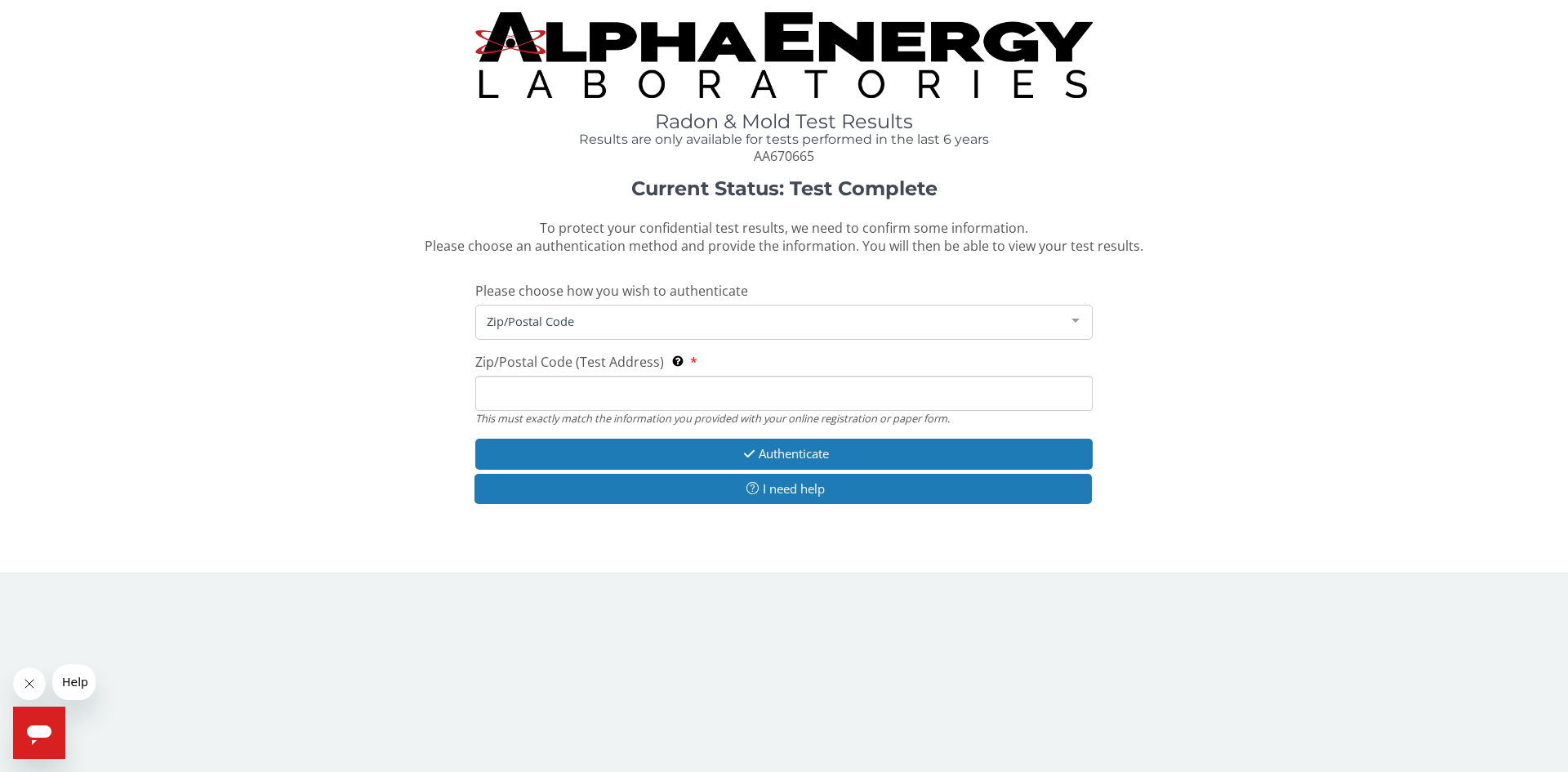
click at [678, 397] on input "Zip/Postal Code (Test Address) This must exactly match the information you prov…" at bounding box center [783, 393] width 617 height 35
type input "53172"
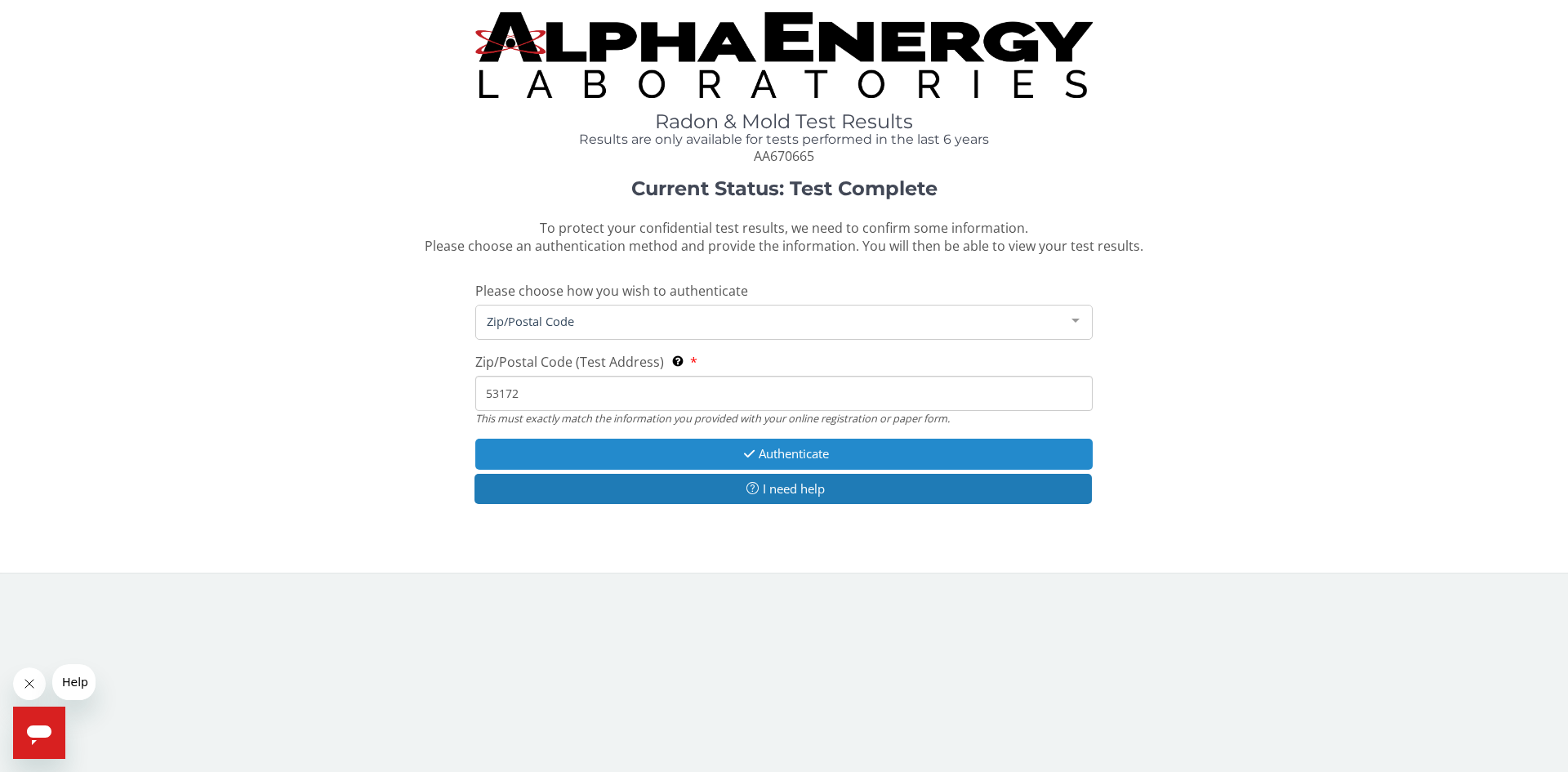
click at [795, 457] on button "Authenticate" at bounding box center [783, 453] width 617 height 30
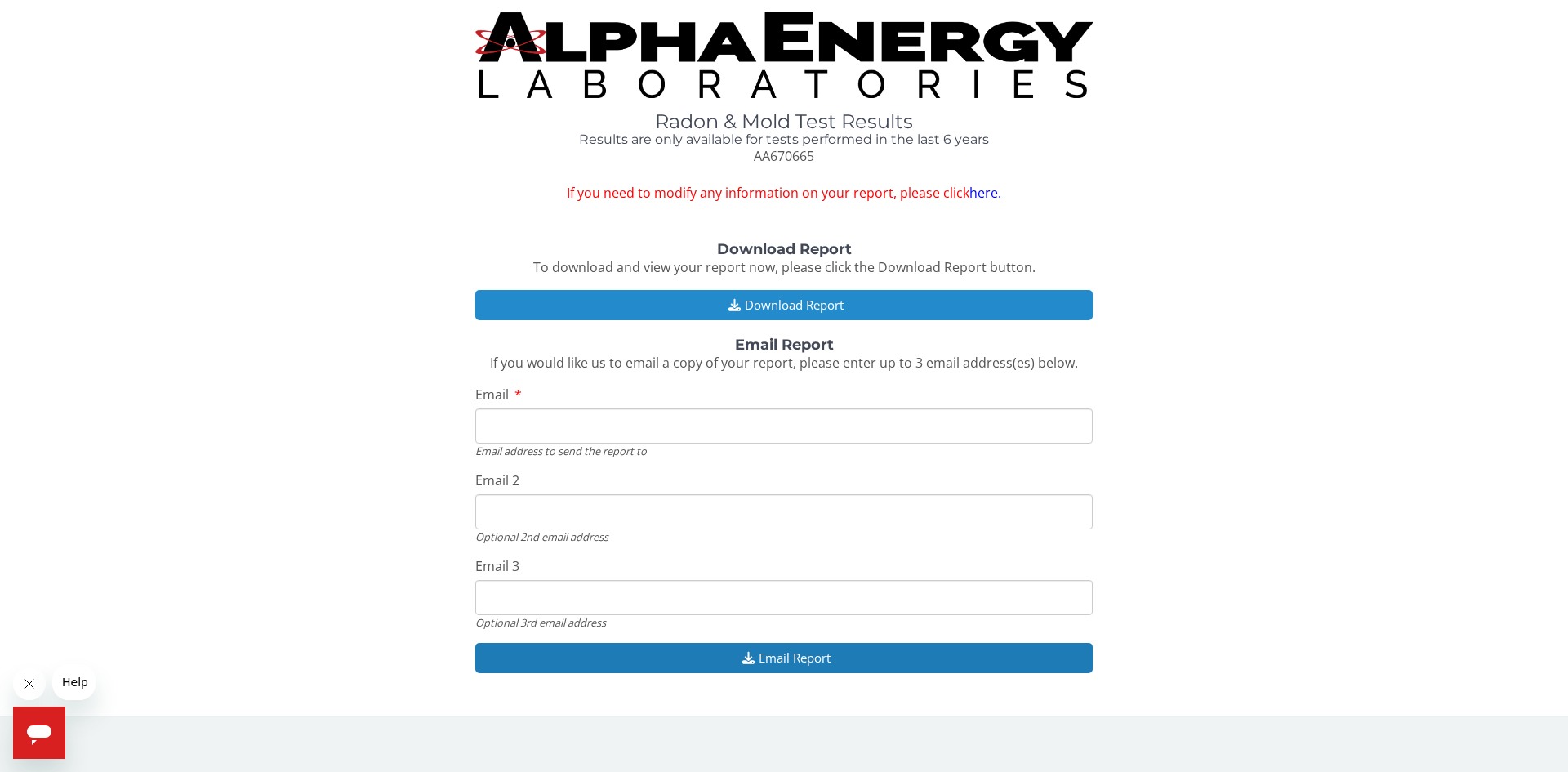
click at [769, 304] on button "Download Report" at bounding box center [783, 305] width 617 height 30
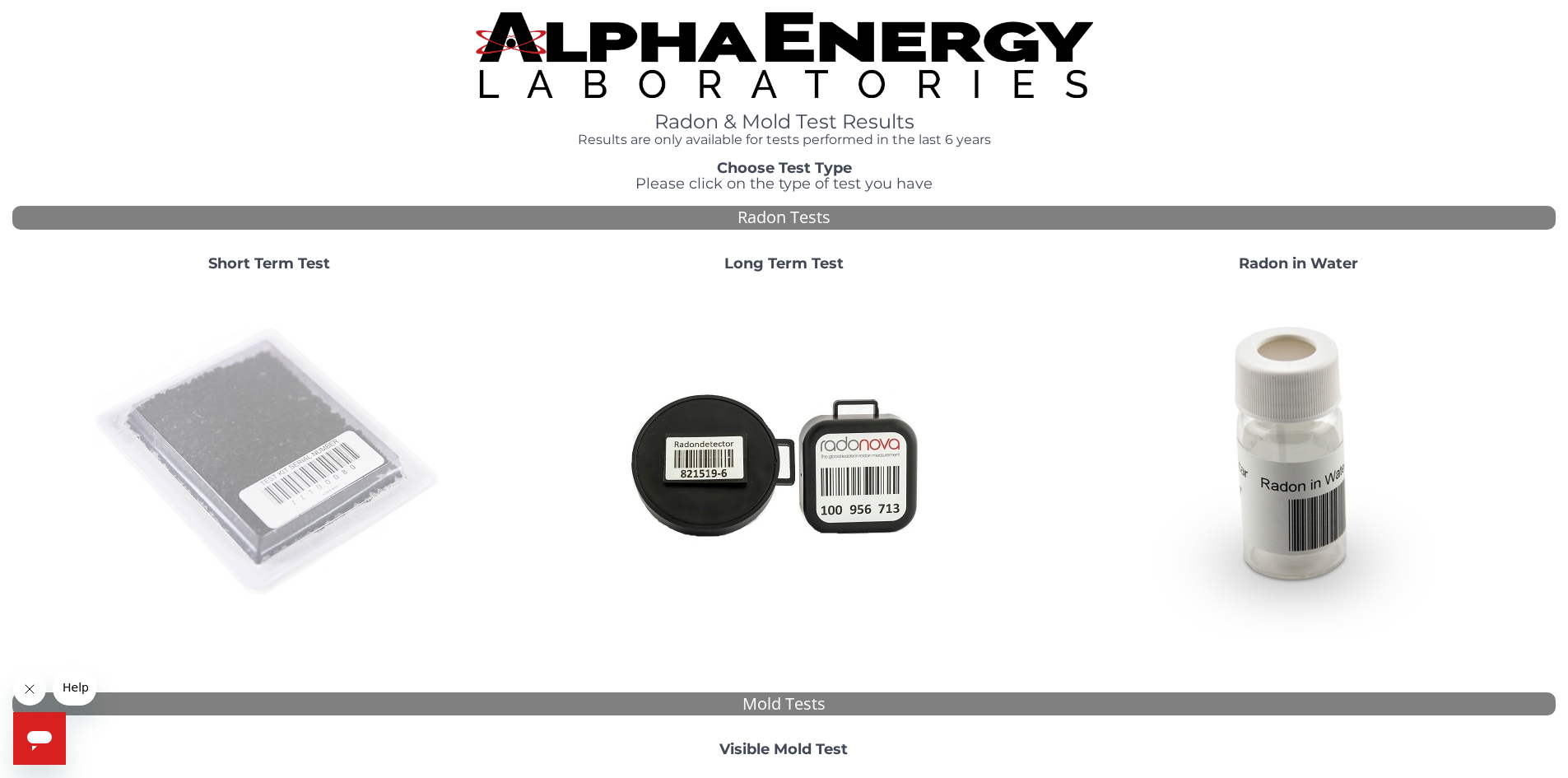
click at [230, 436] on img at bounding box center [269, 463] width 354 height 354
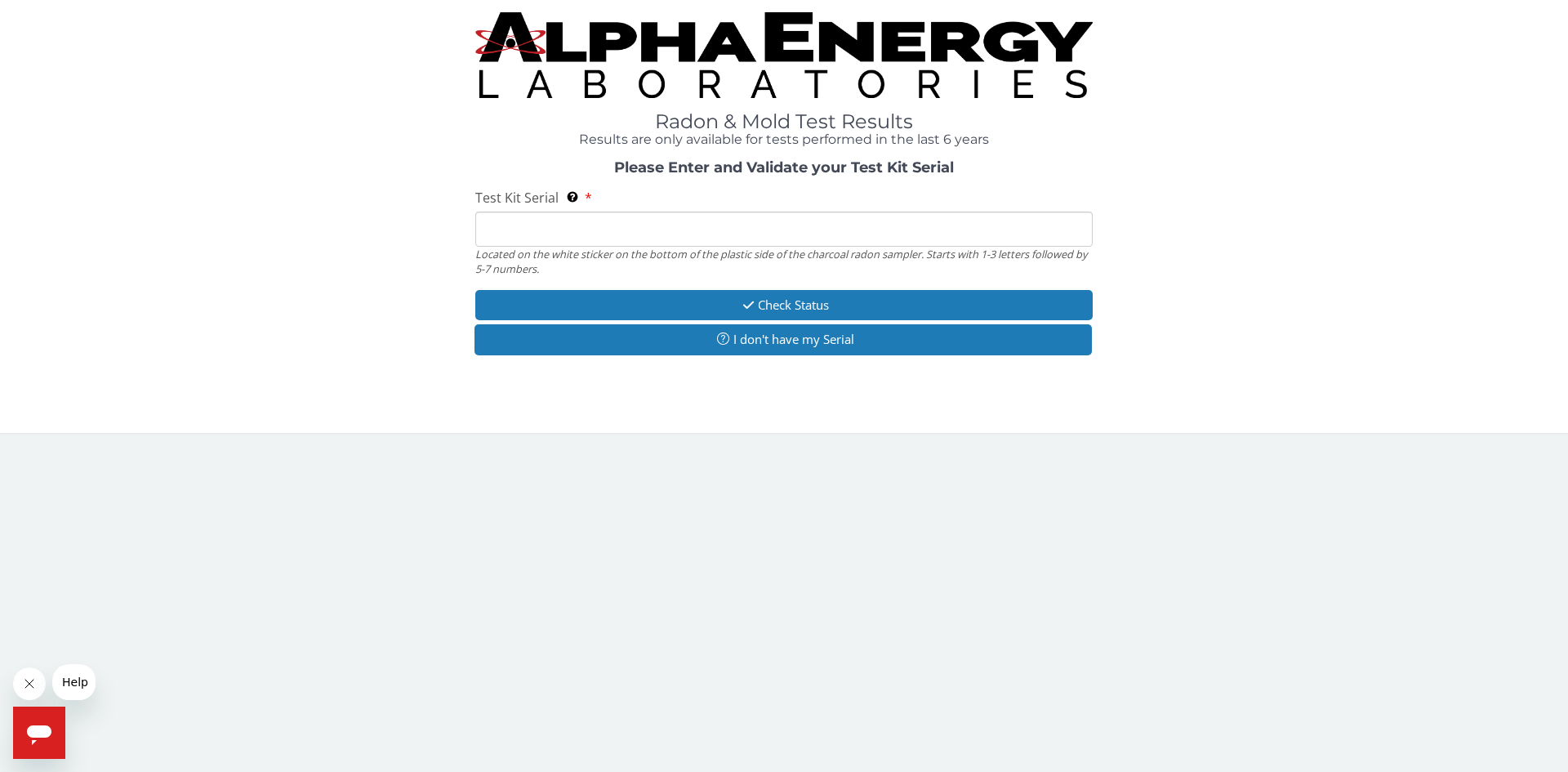
click at [554, 229] on input "Test Kit Serial Located on the white sticker on the bottom of the plastic side …" at bounding box center [783, 228] width 617 height 35
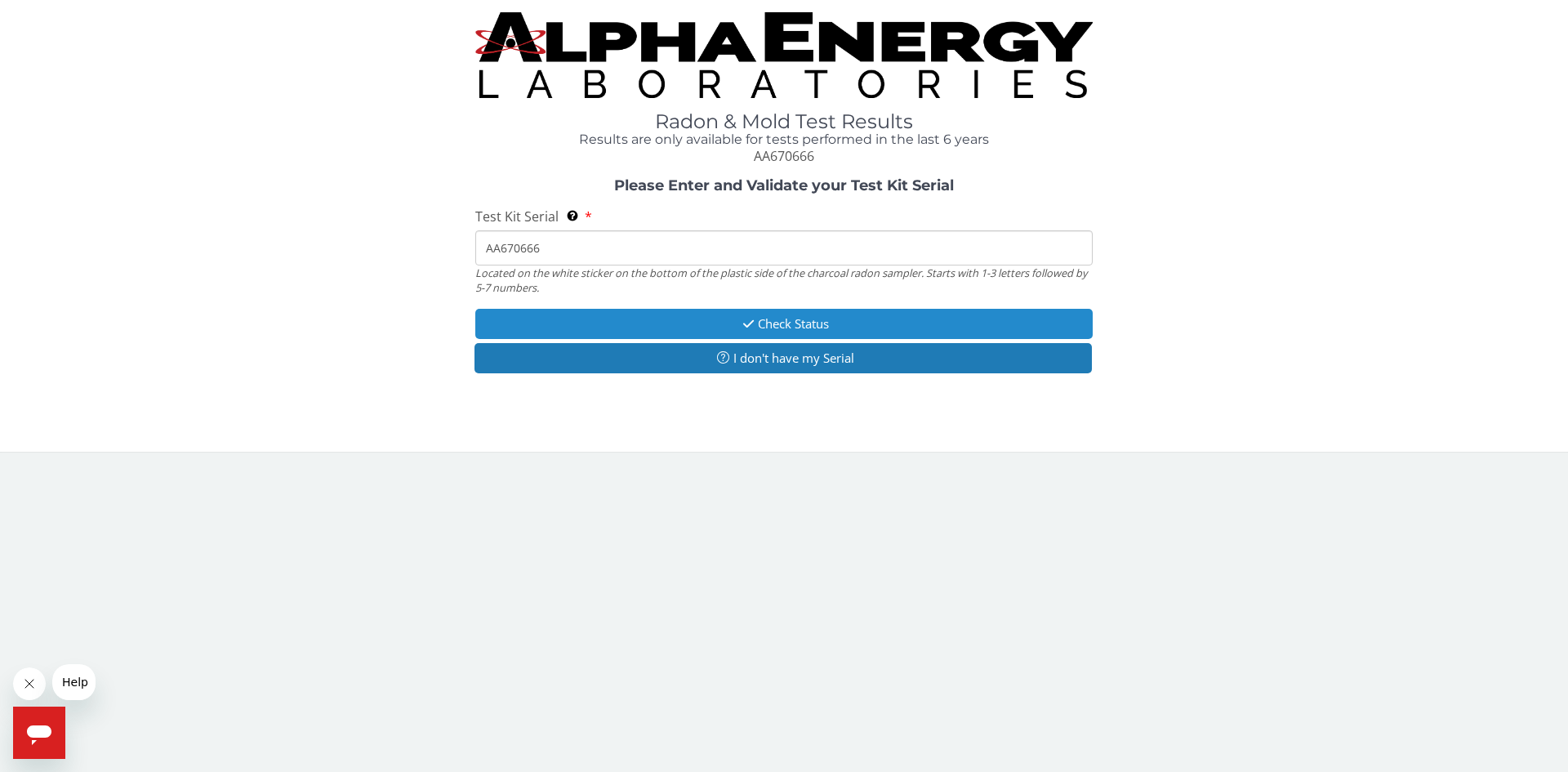
type input "AA670666"
click at [770, 323] on button "Check Status" at bounding box center [783, 324] width 617 height 30
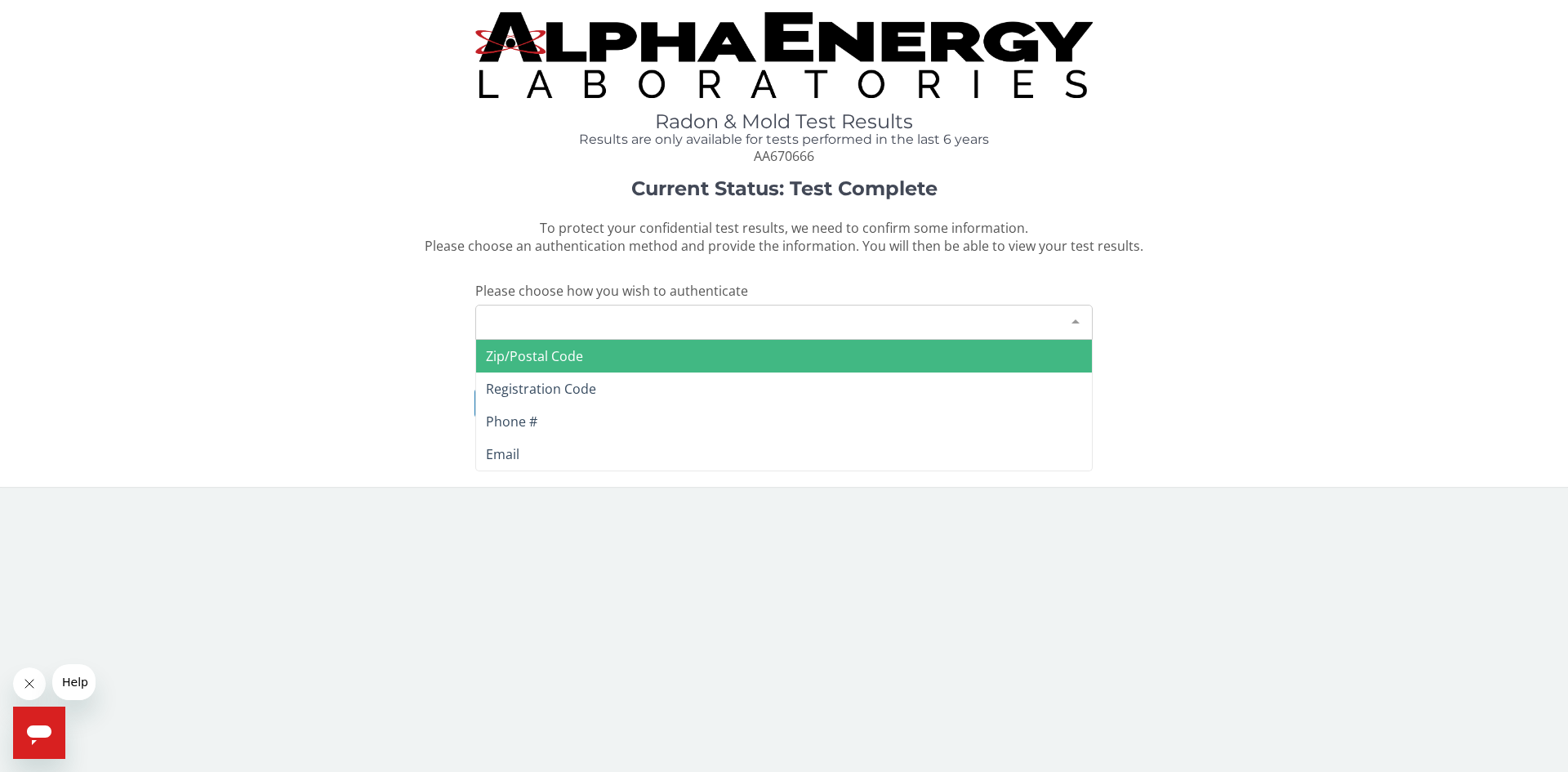
click at [744, 321] on div "Please make a selection" at bounding box center [783, 321] width 617 height 35
click at [584, 353] on span "Zip/Postal Code" at bounding box center [783, 356] width 615 height 33
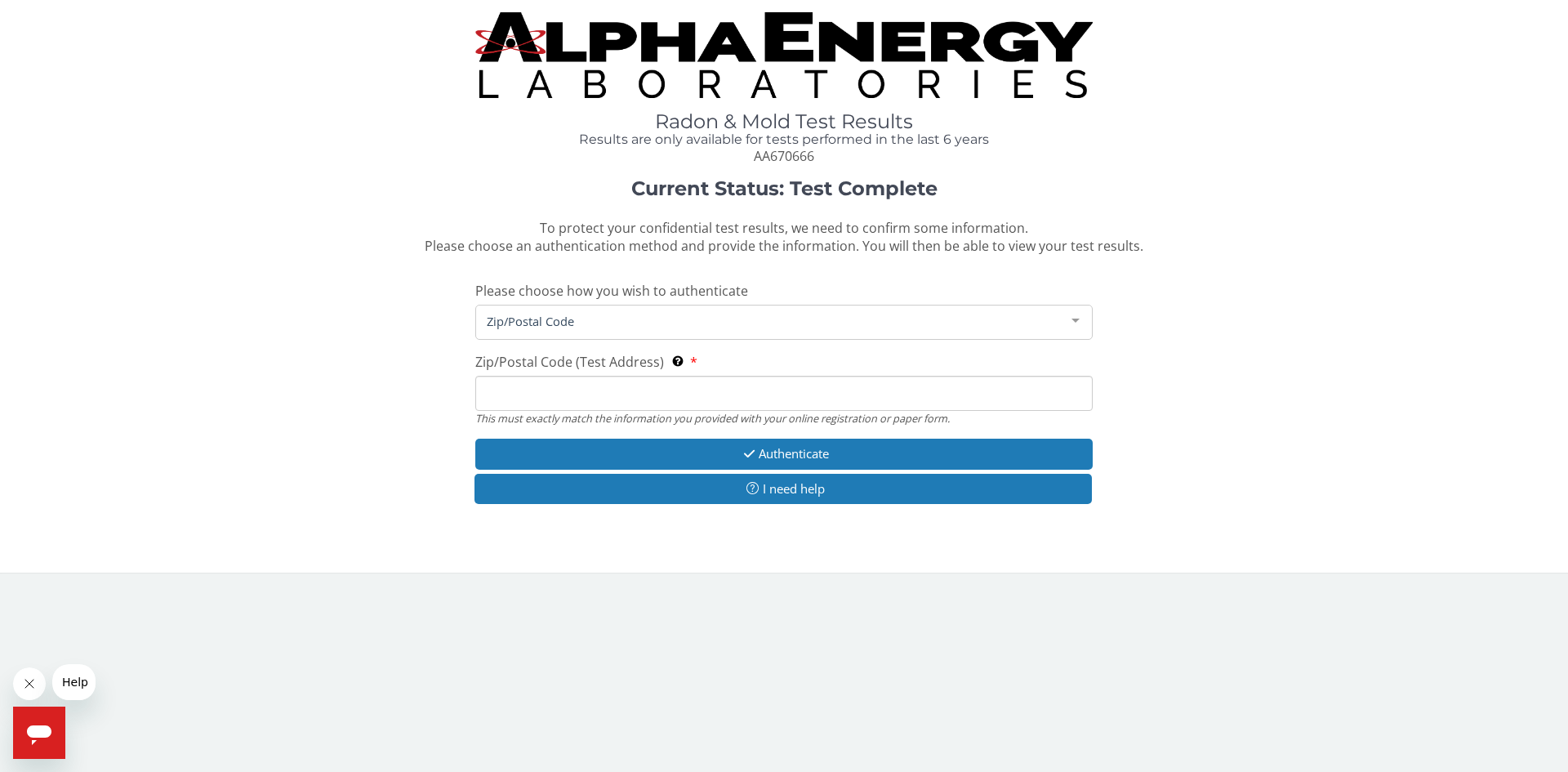
click at [553, 384] on input "Zip/Postal Code (Test Address) This must exactly match the information you prov…" at bounding box center [783, 393] width 617 height 35
type input "53172"
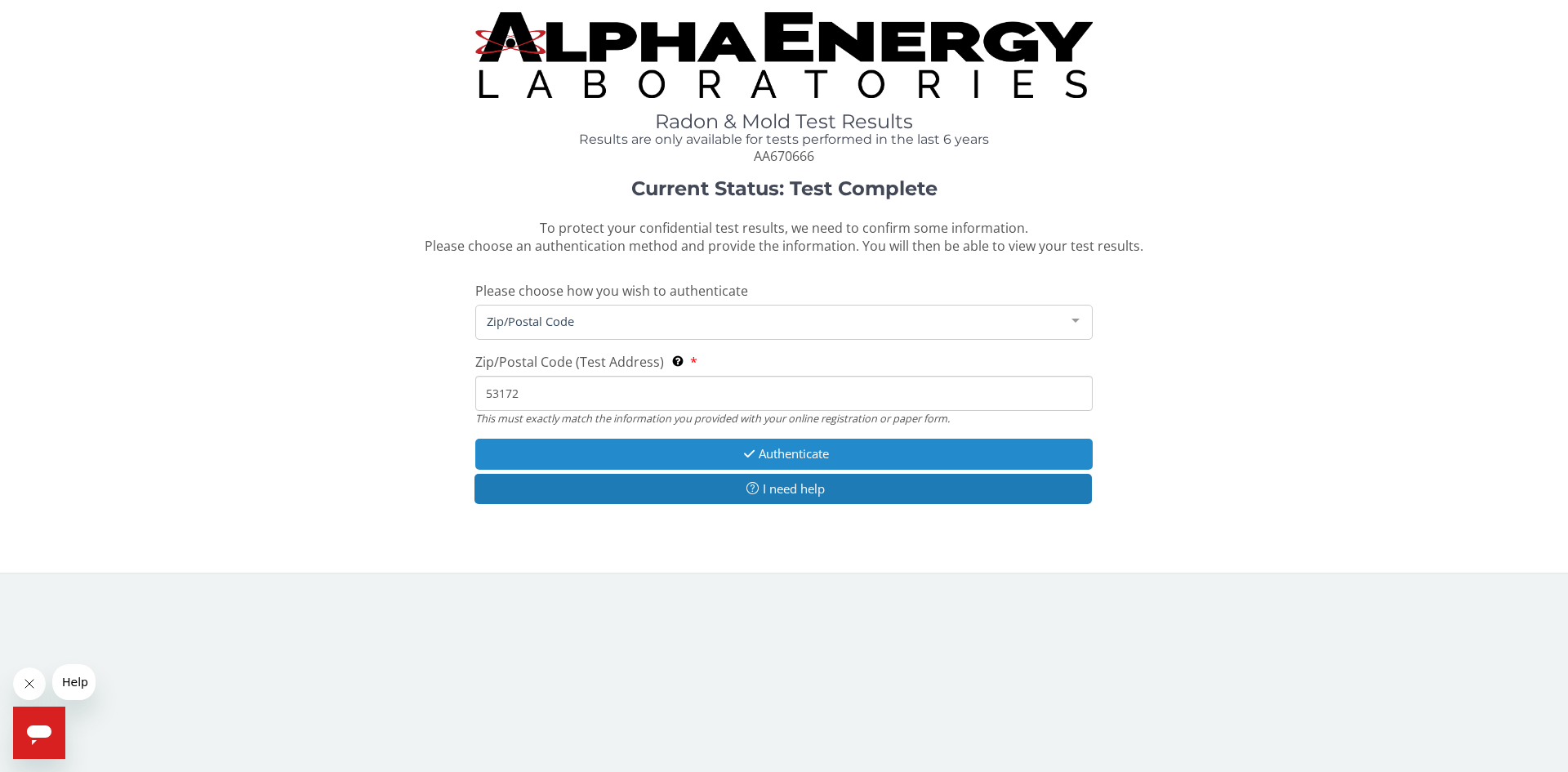
click at [763, 458] on button "Authenticate" at bounding box center [783, 453] width 617 height 30
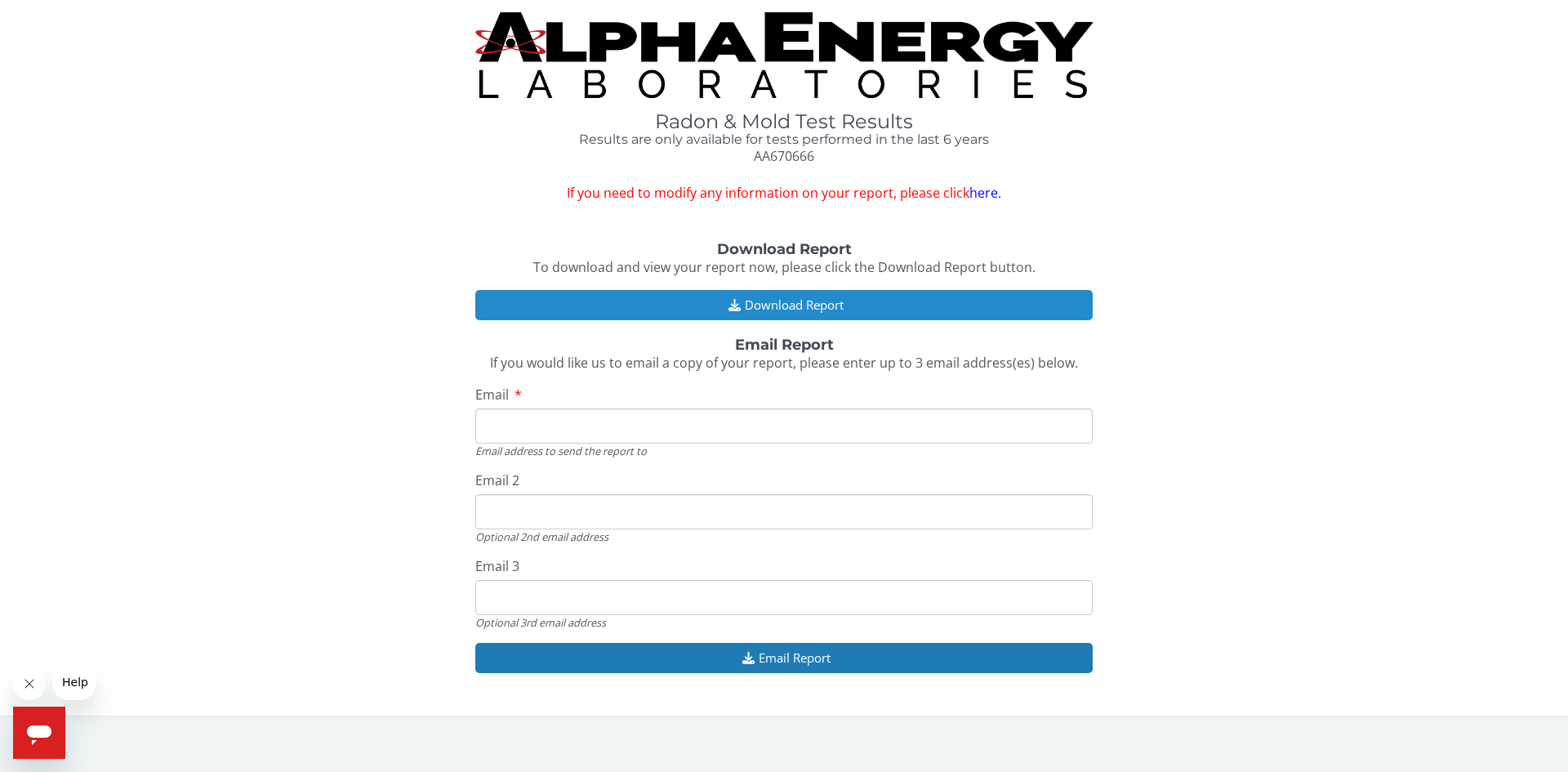
click at [758, 307] on button "Download Report" at bounding box center [783, 305] width 617 height 30
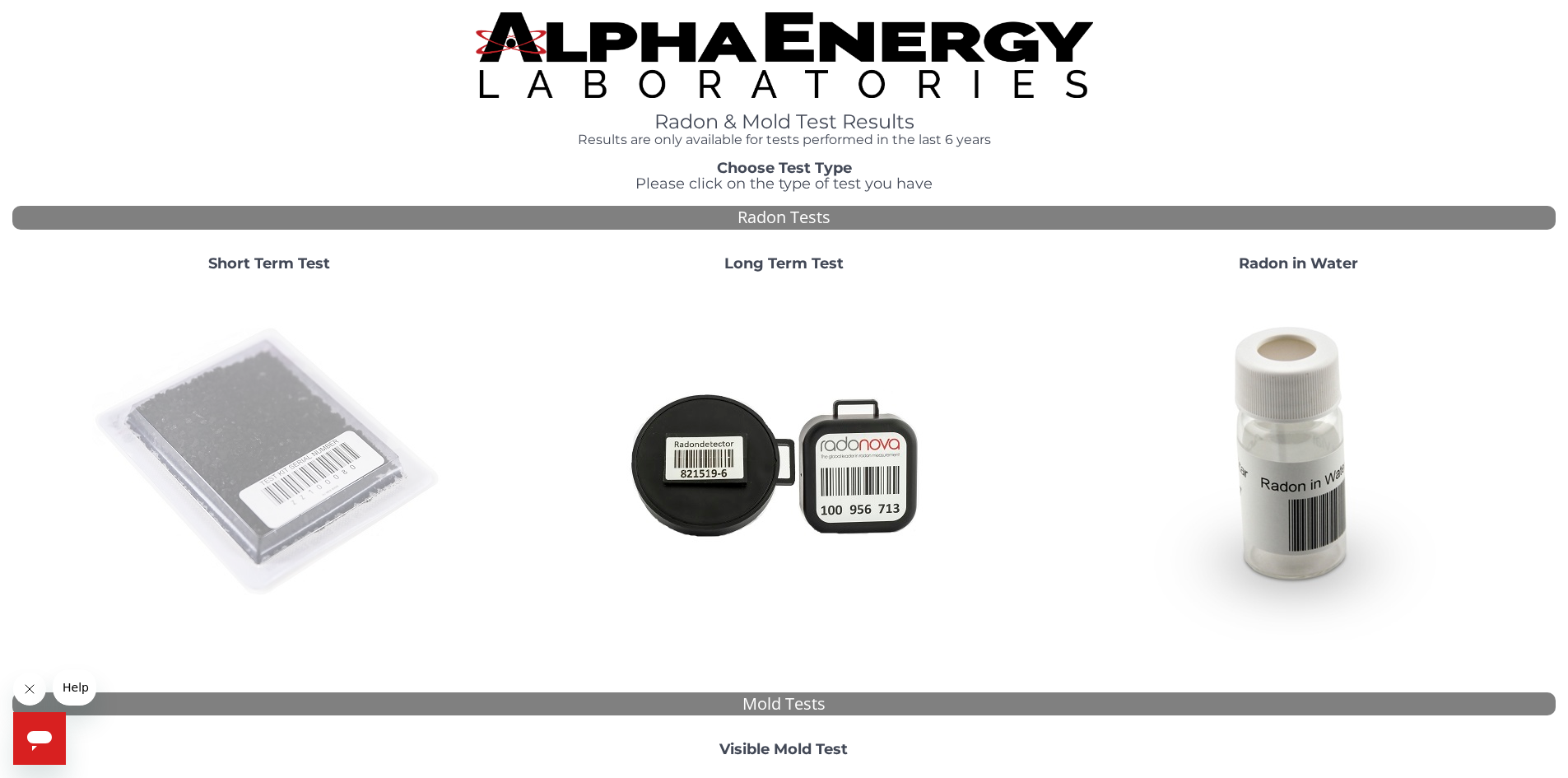
click at [292, 414] on img at bounding box center [269, 463] width 354 height 354
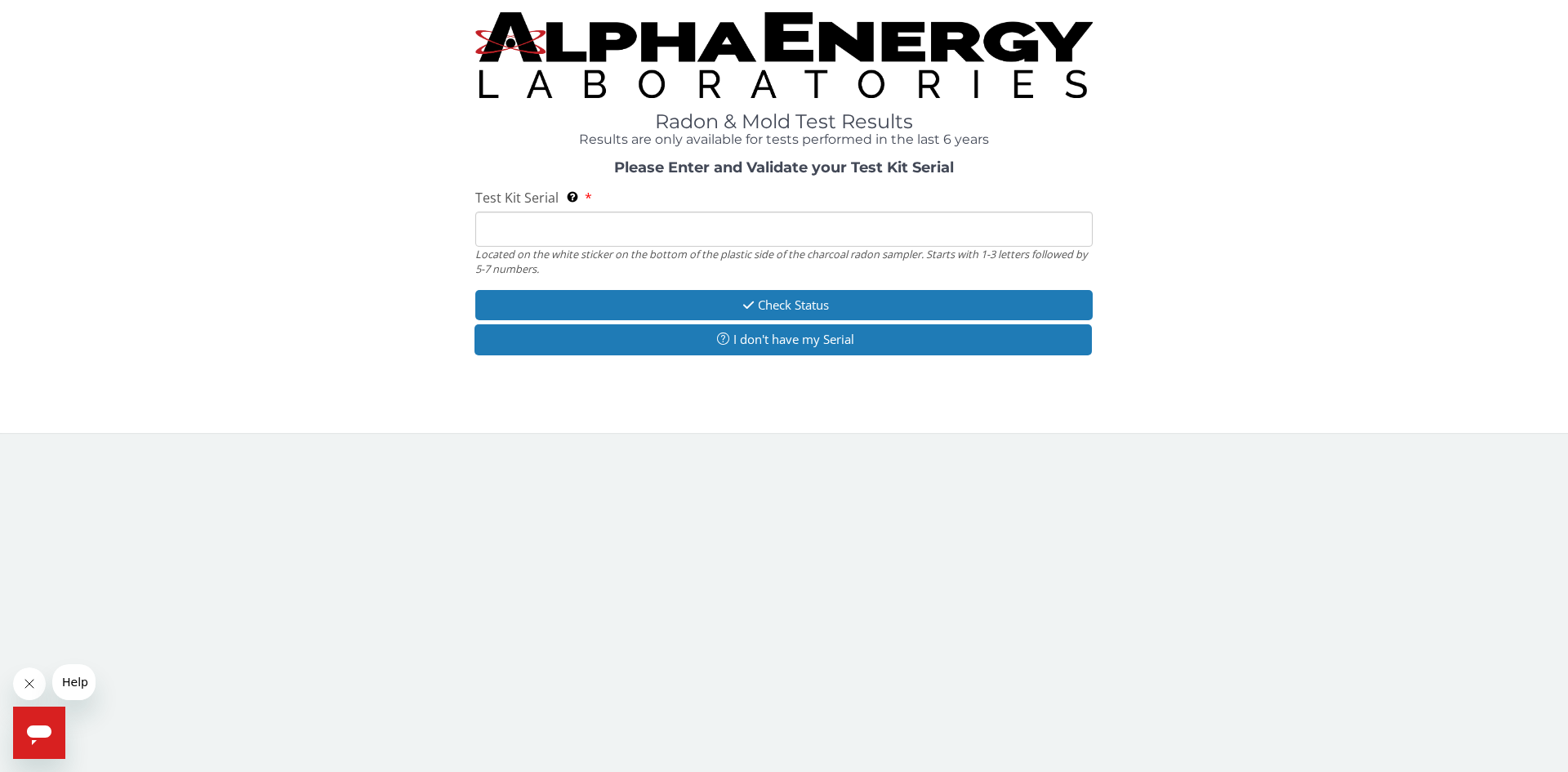
click at [646, 236] on input "Test Kit Serial Located on the white sticker on the bottom of the plastic side …" at bounding box center [783, 228] width 617 height 35
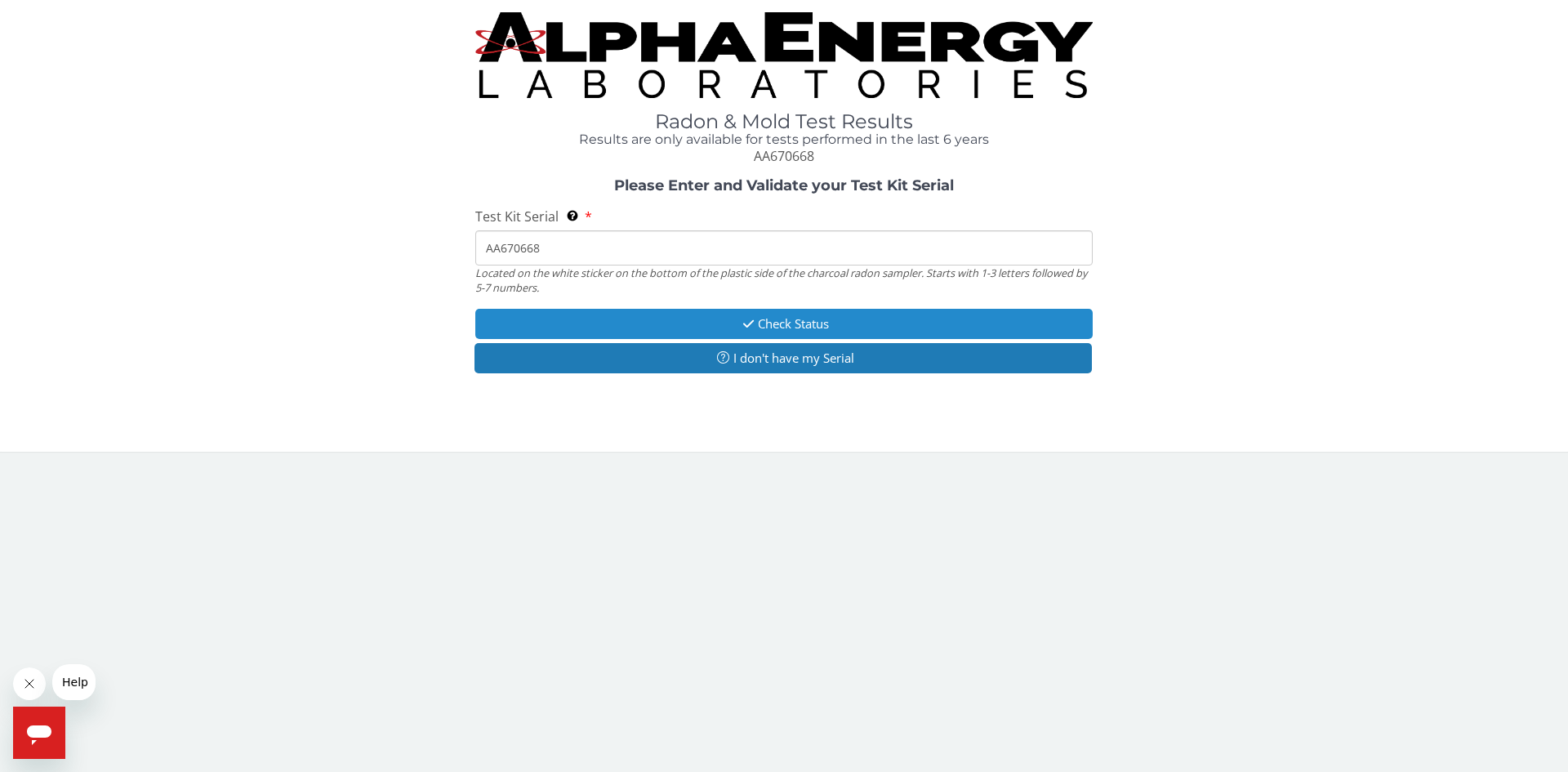
type input "AA670668"
click at [773, 321] on button "Check Status" at bounding box center [783, 324] width 617 height 30
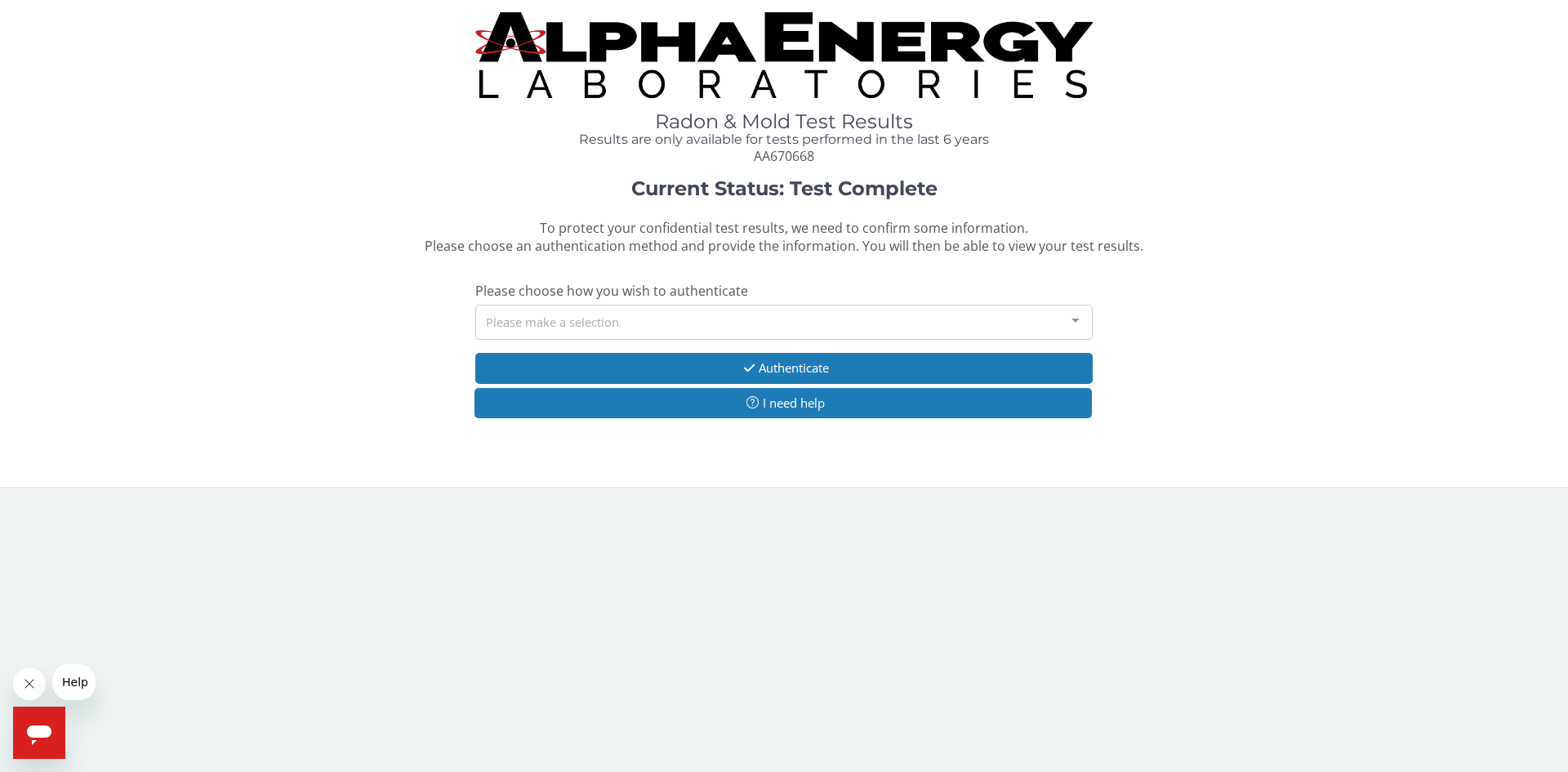
click at [739, 324] on div "Please make a selection" at bounding box center [783, 321] width 617 height 35
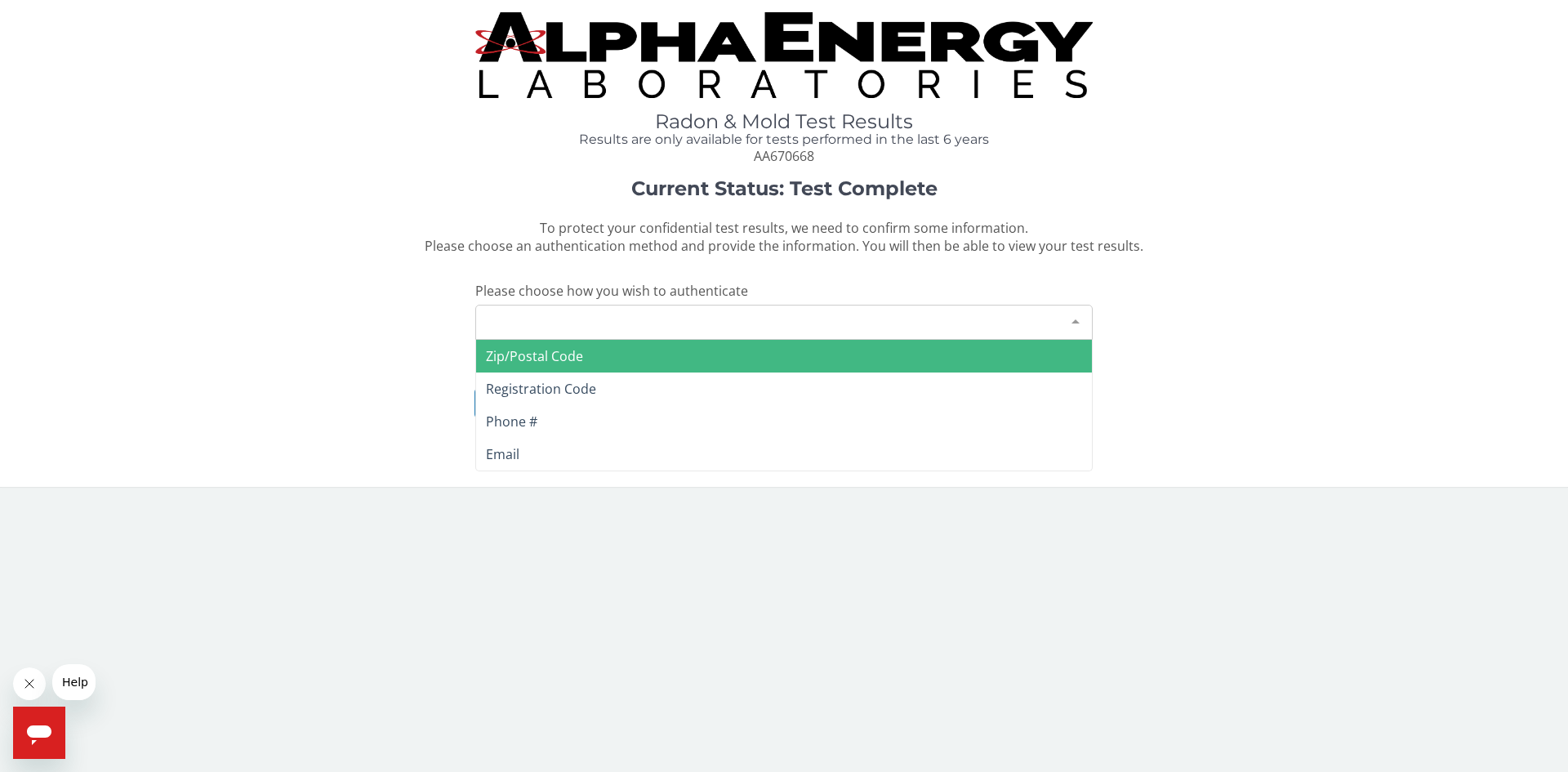
click at [549, 352] on span "Zip/Postal Code" at bounding box center [534, 355] width 97 height 18
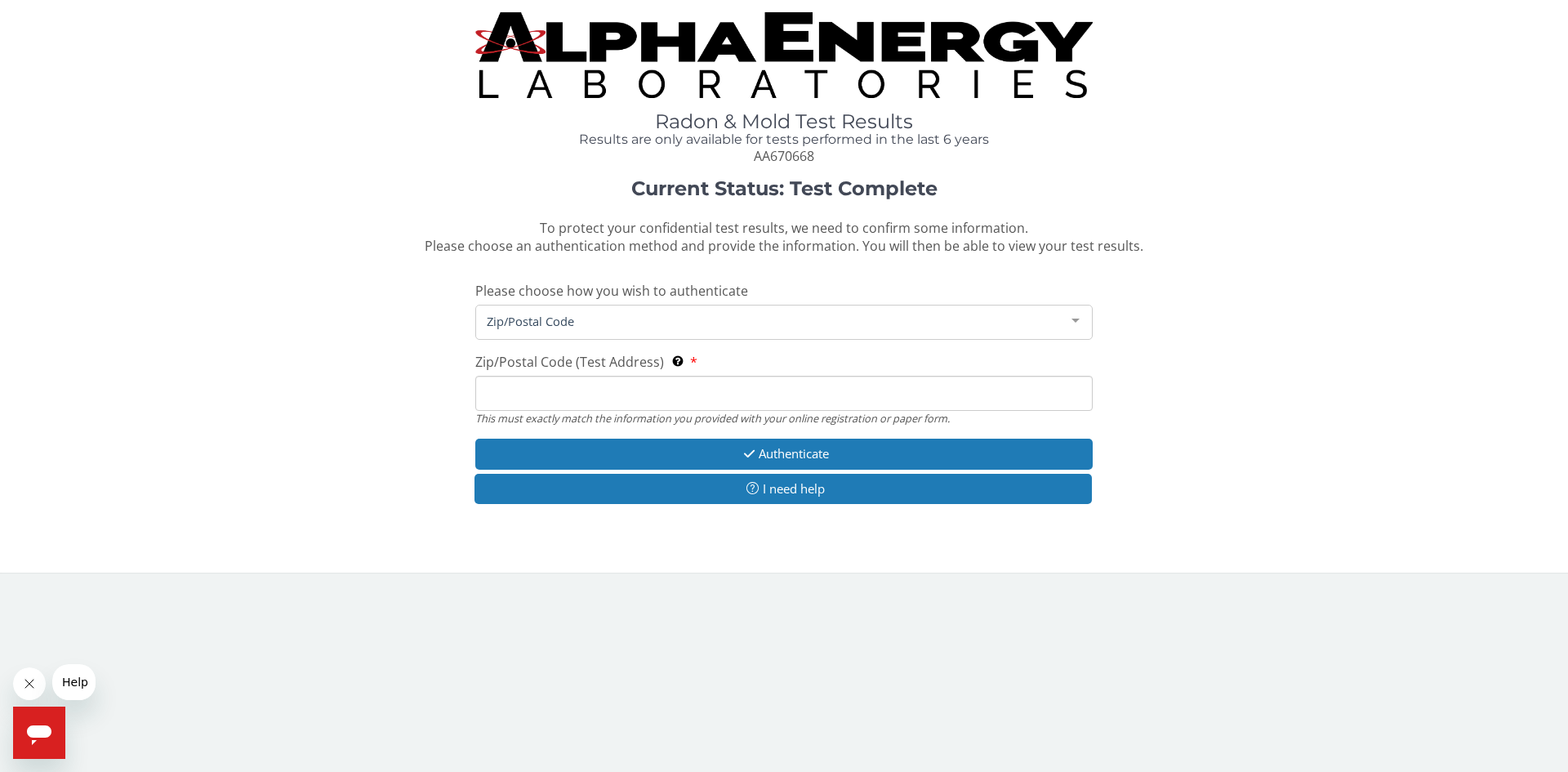
click at [543, 397] on input "Zip/Postal Code (Test Address) This must exactly match the information you prov…" at bounding box center [783, 393] width 617 height 35
type input "53172"
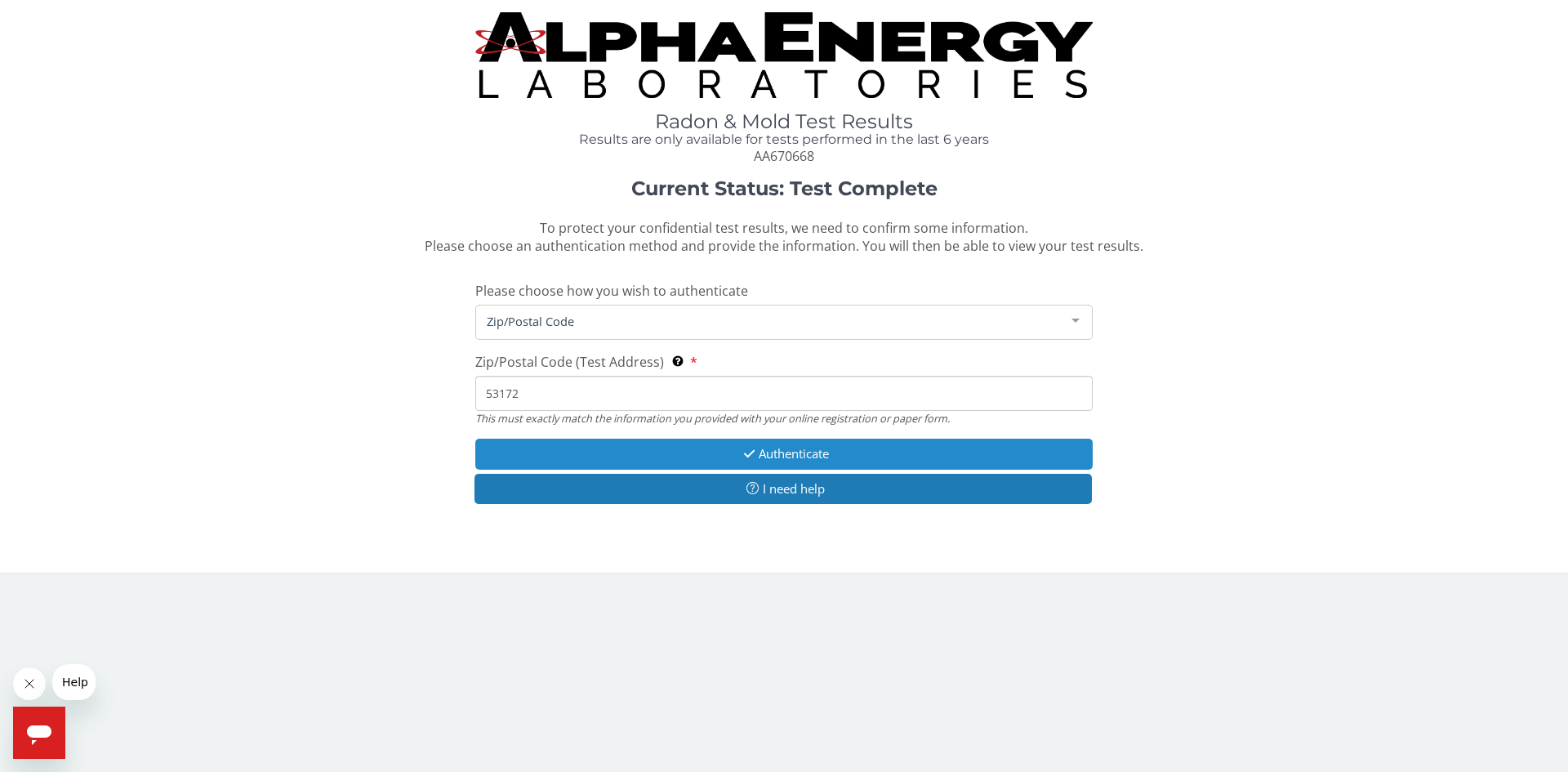
click at [787, 453] on button "Authenticate" at bounding box center [783, 453] width 617 height 30
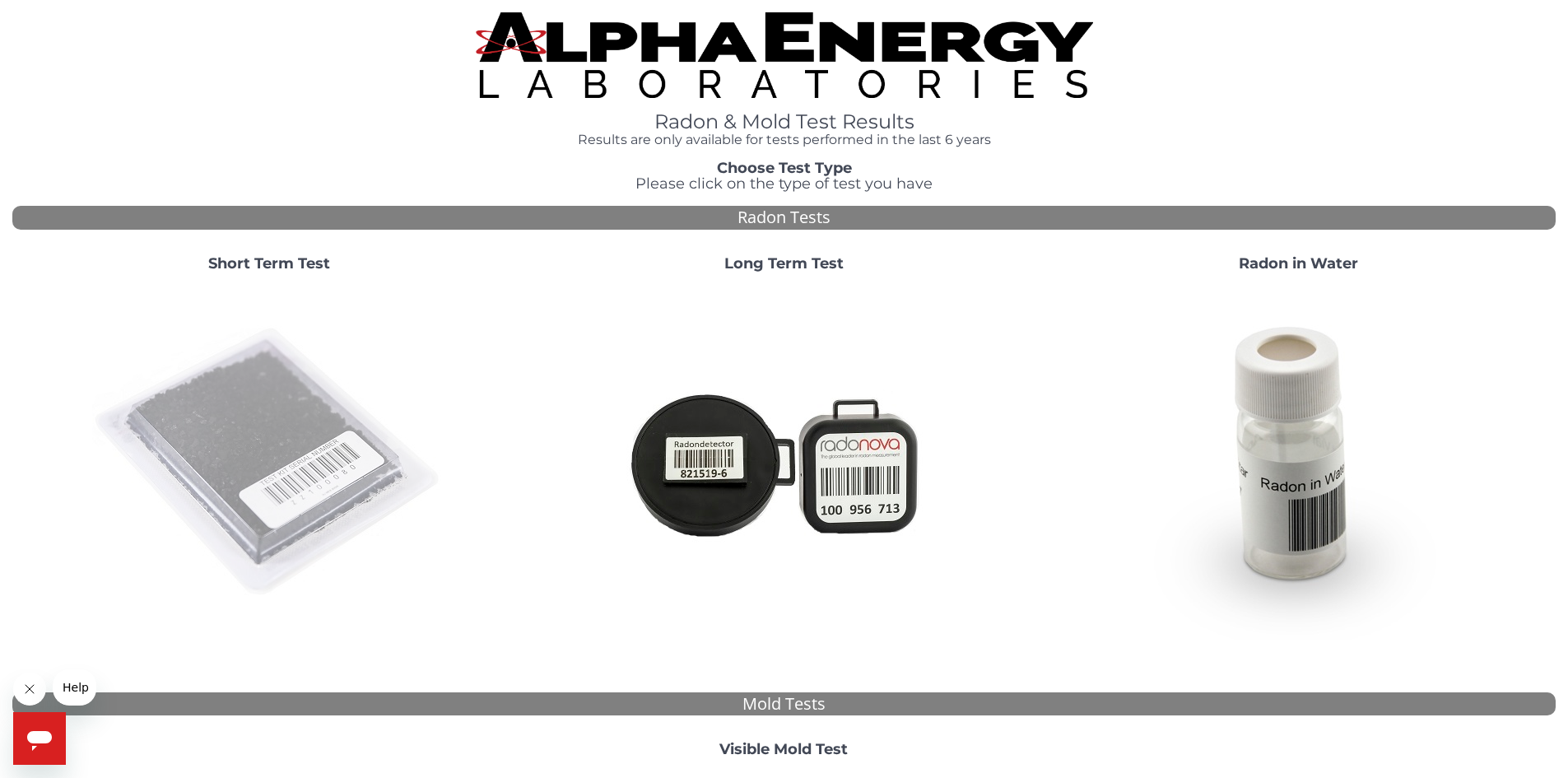
click at [295, 451] on img at bounding box center [269, 463] width 354 height 354
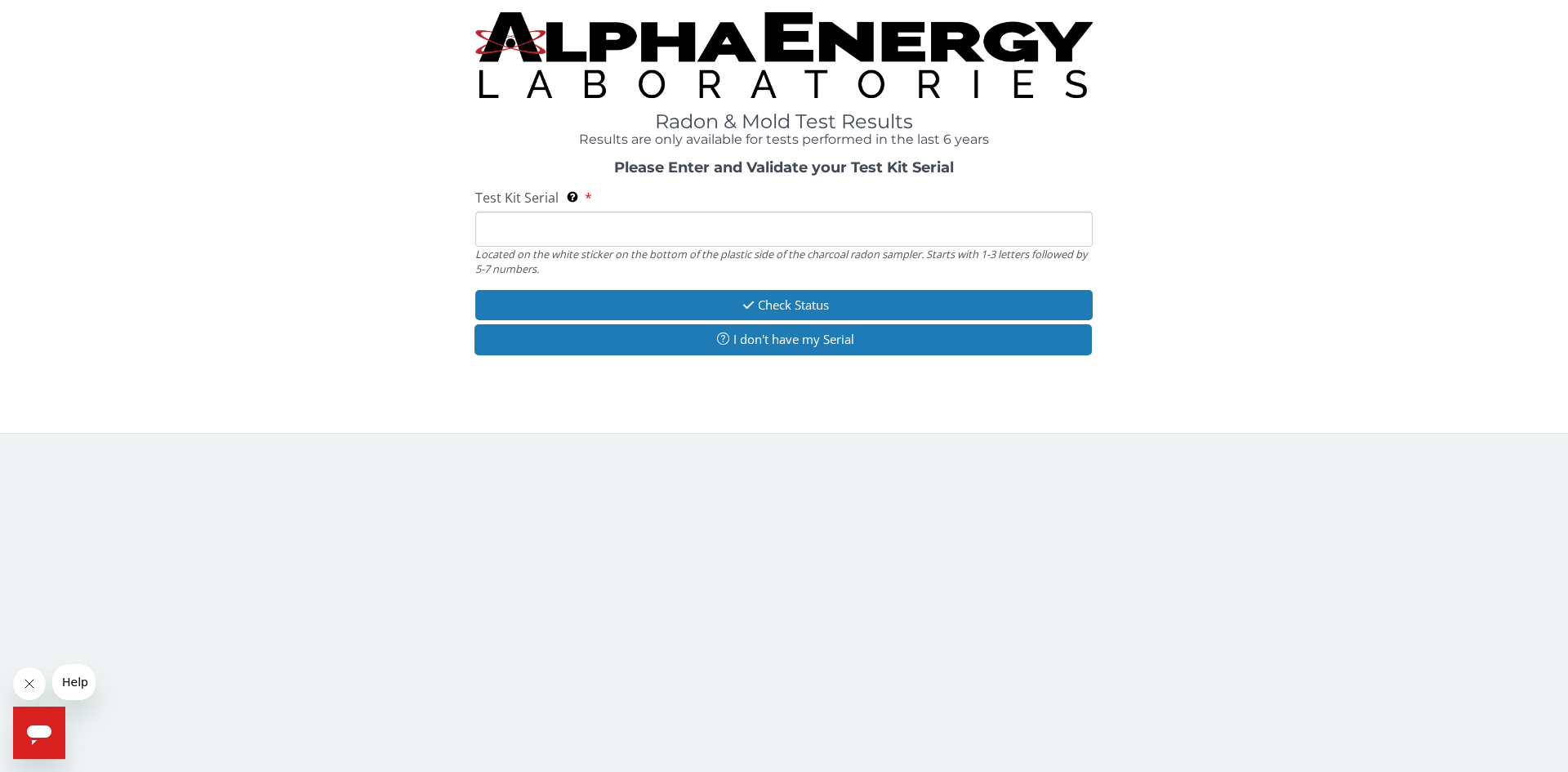
click at [533, 230] on input "Test Kit Serial Located on the white sticker on the bottom of the plastic side …" at bounding box center [783, 228] width 617 height 35
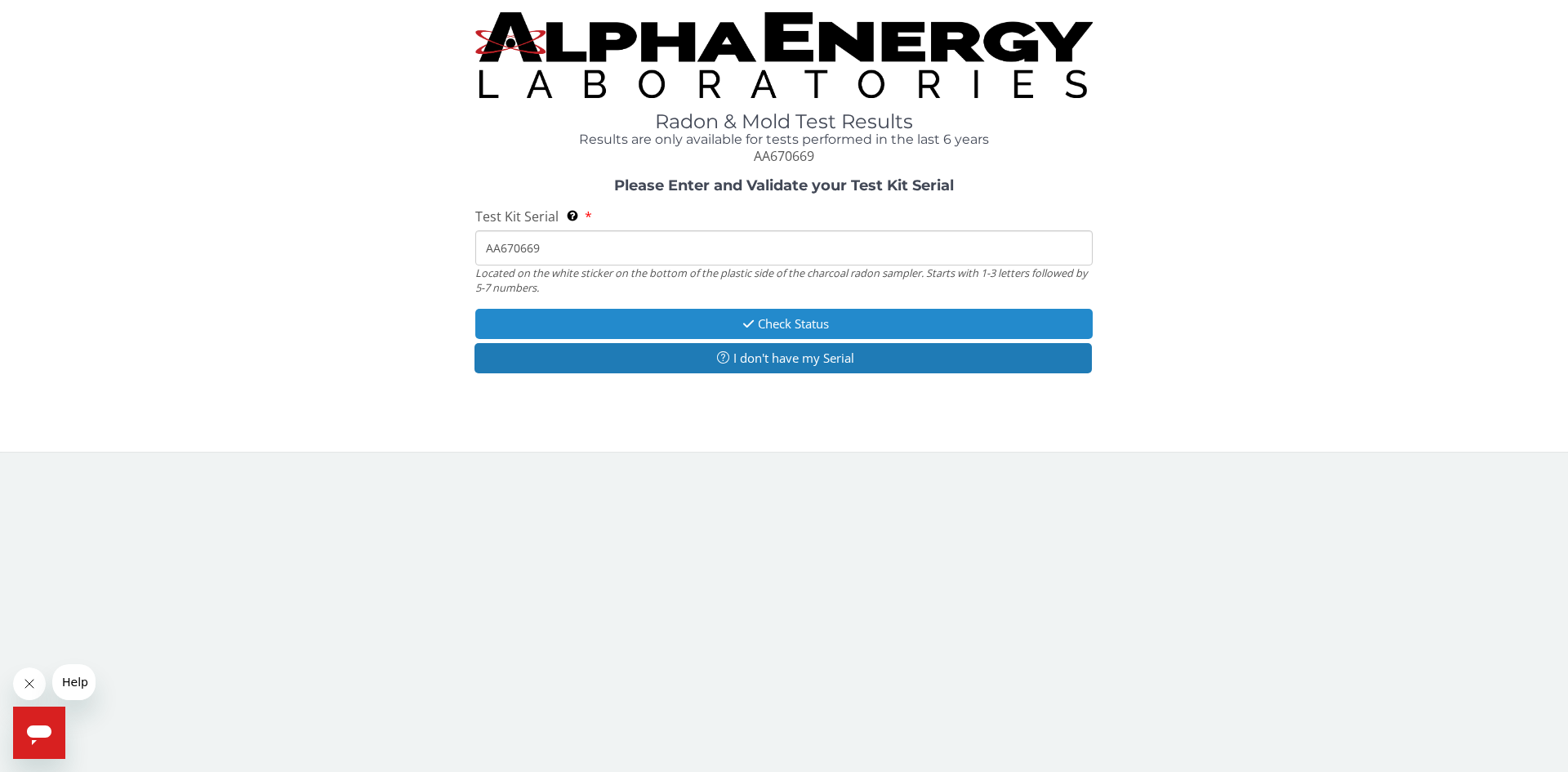
type input "AA670669"
click at [786, 314] on button "Check Status" at bounding box center [783, 324] width 617 height 30
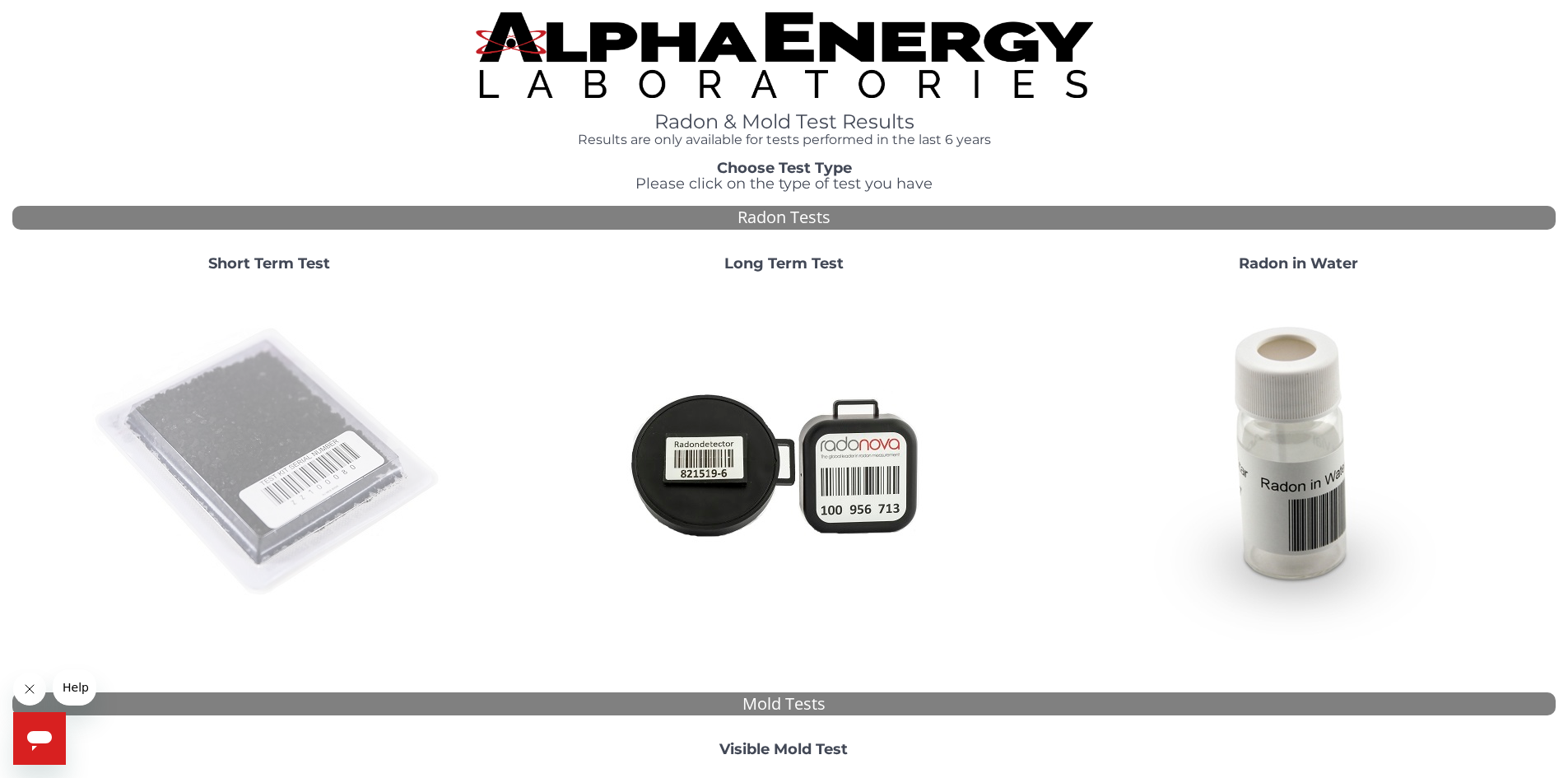
click at [174, 447] on img at bounding box center [269, 463] width 354 height 354
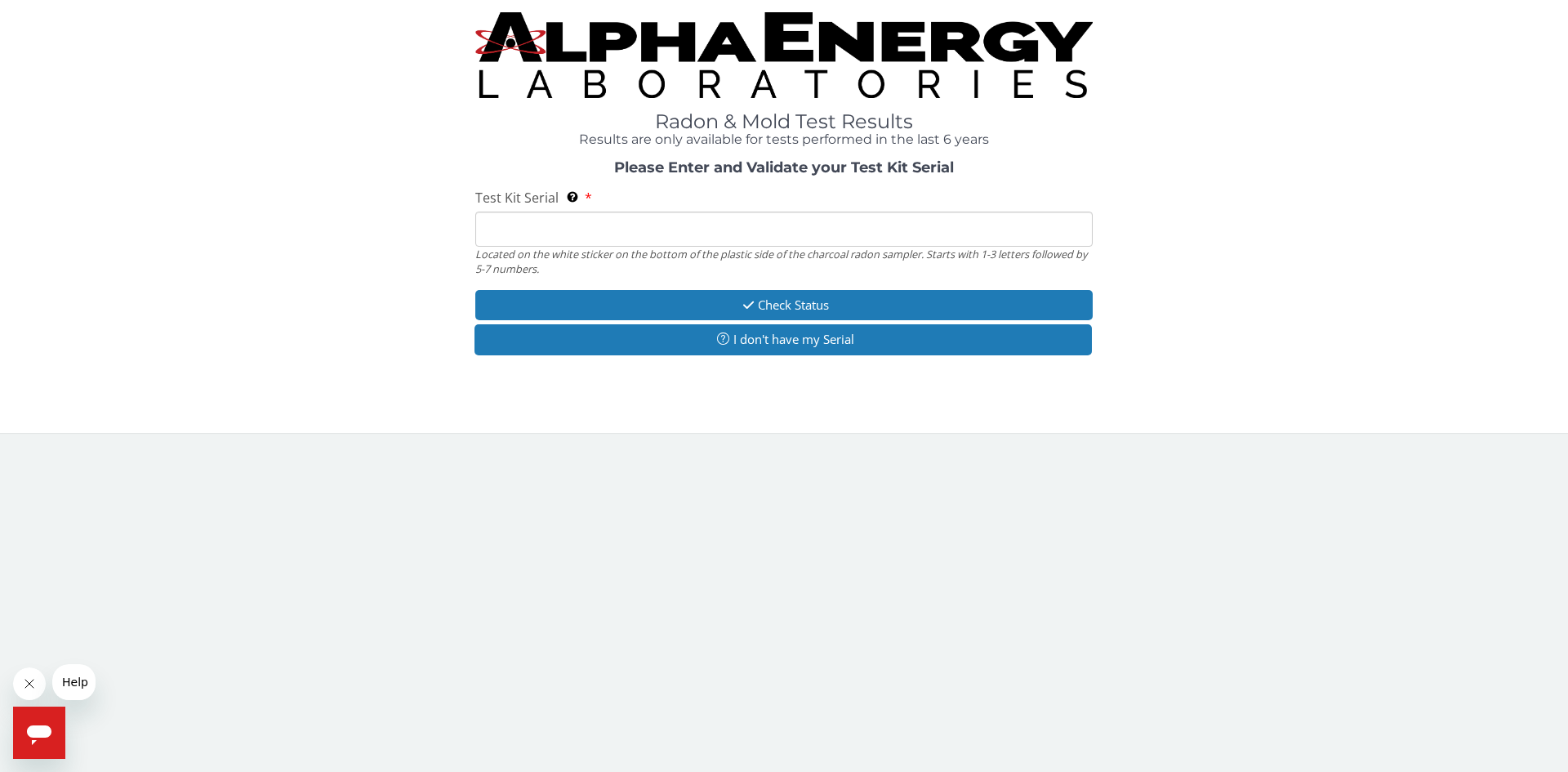
click at [528, 228] on input "Test Kit Serial Located on the white sticker on the bottom of the plastic side …" at bounding box center [783, 228] width 617 height 35
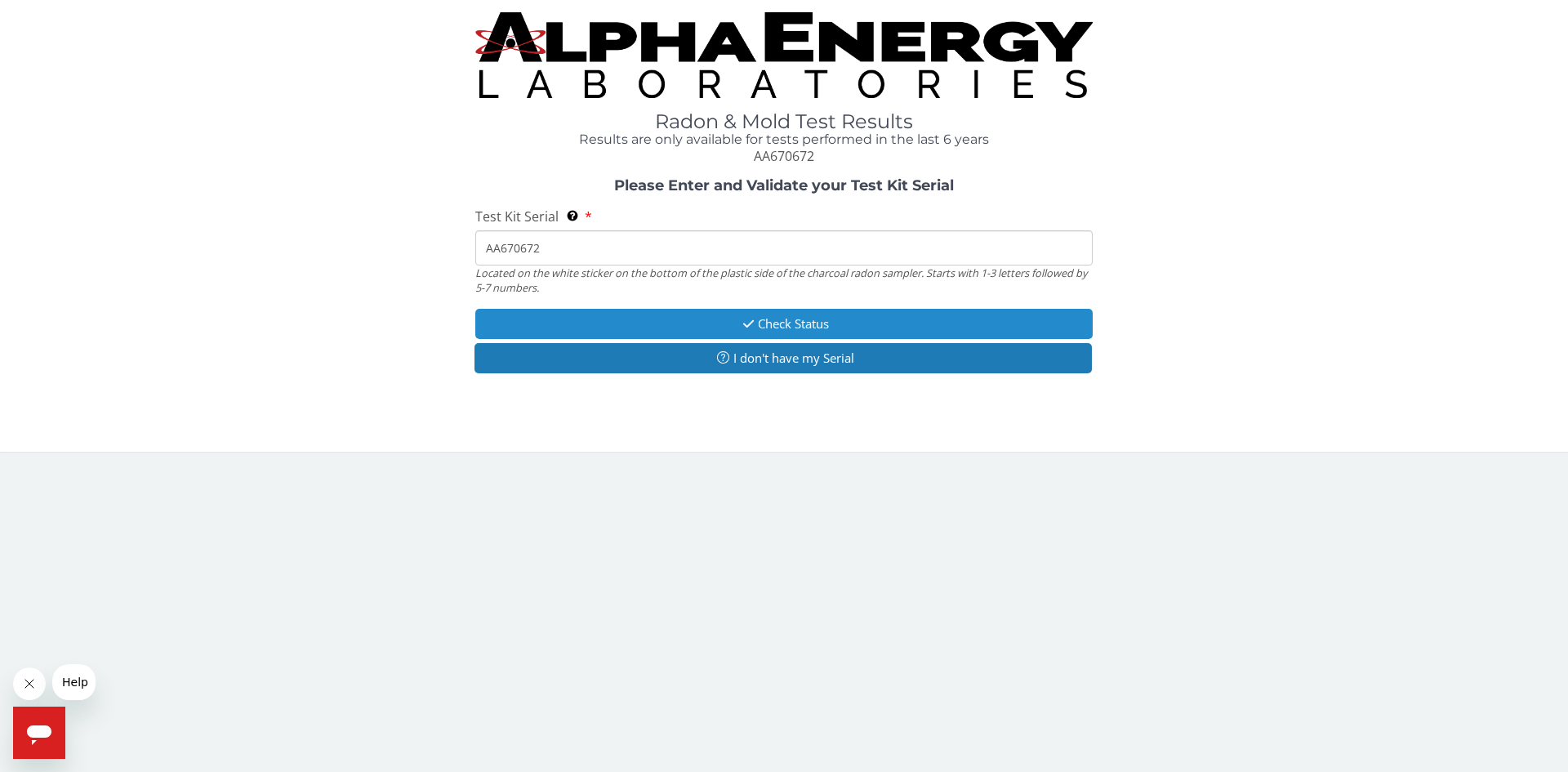
type input "AA670672"
click at [809, 317] on button "Check Status" at bounding box center [783, 324] width 617 height 30
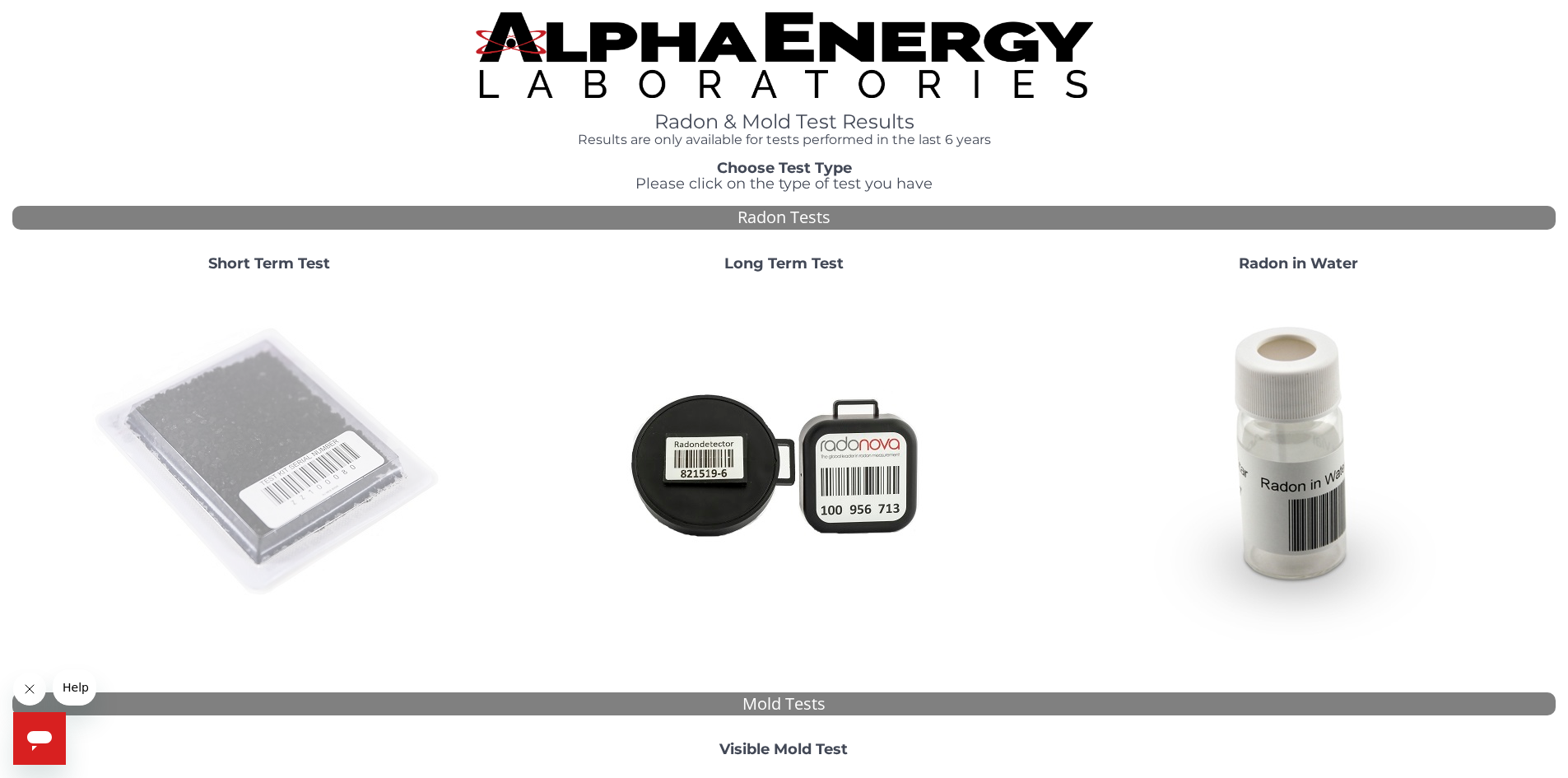
click at [257, 378] on img at bounding box center [269, 463] width 354 height 354
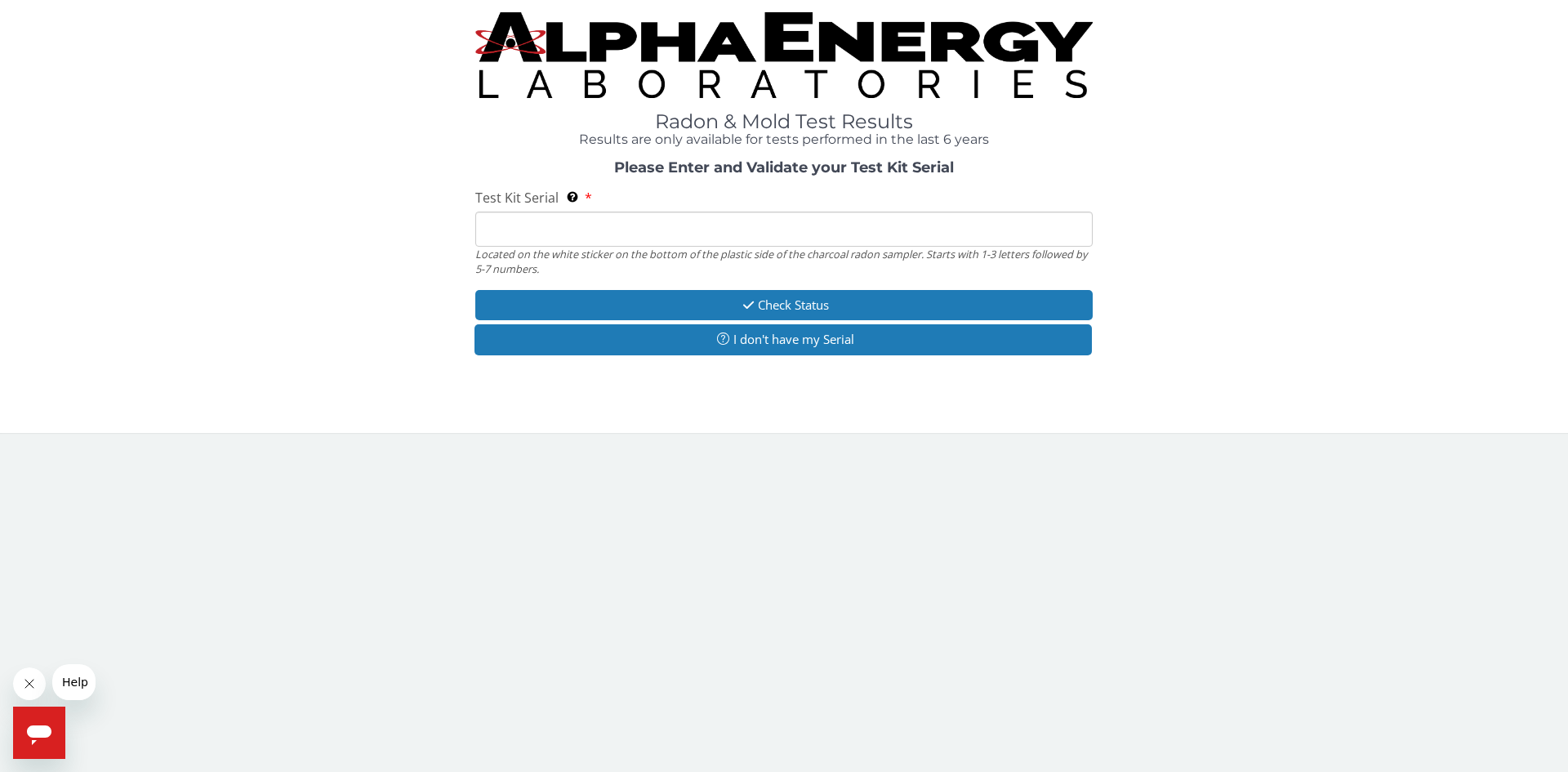
click at [573, 236] on input "Test Kit Serial Located on the white sticker on the bottom of the plastic side …" at bounding box center [783, 228] width 617 height 35
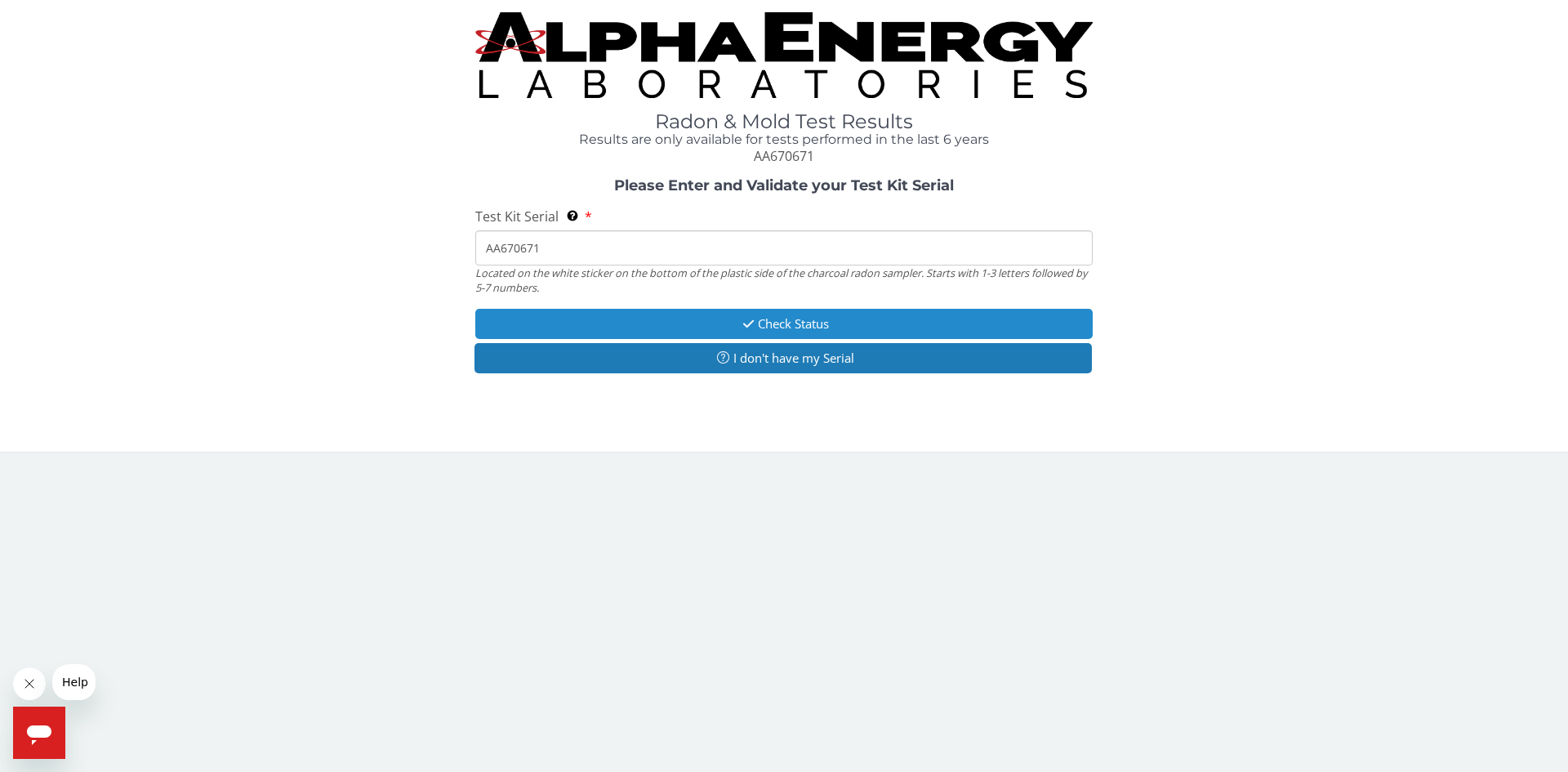
type input "AA670671"
click at [807, 321] on button "Check Status" at bounding box center [783, 324] width 617 height 30
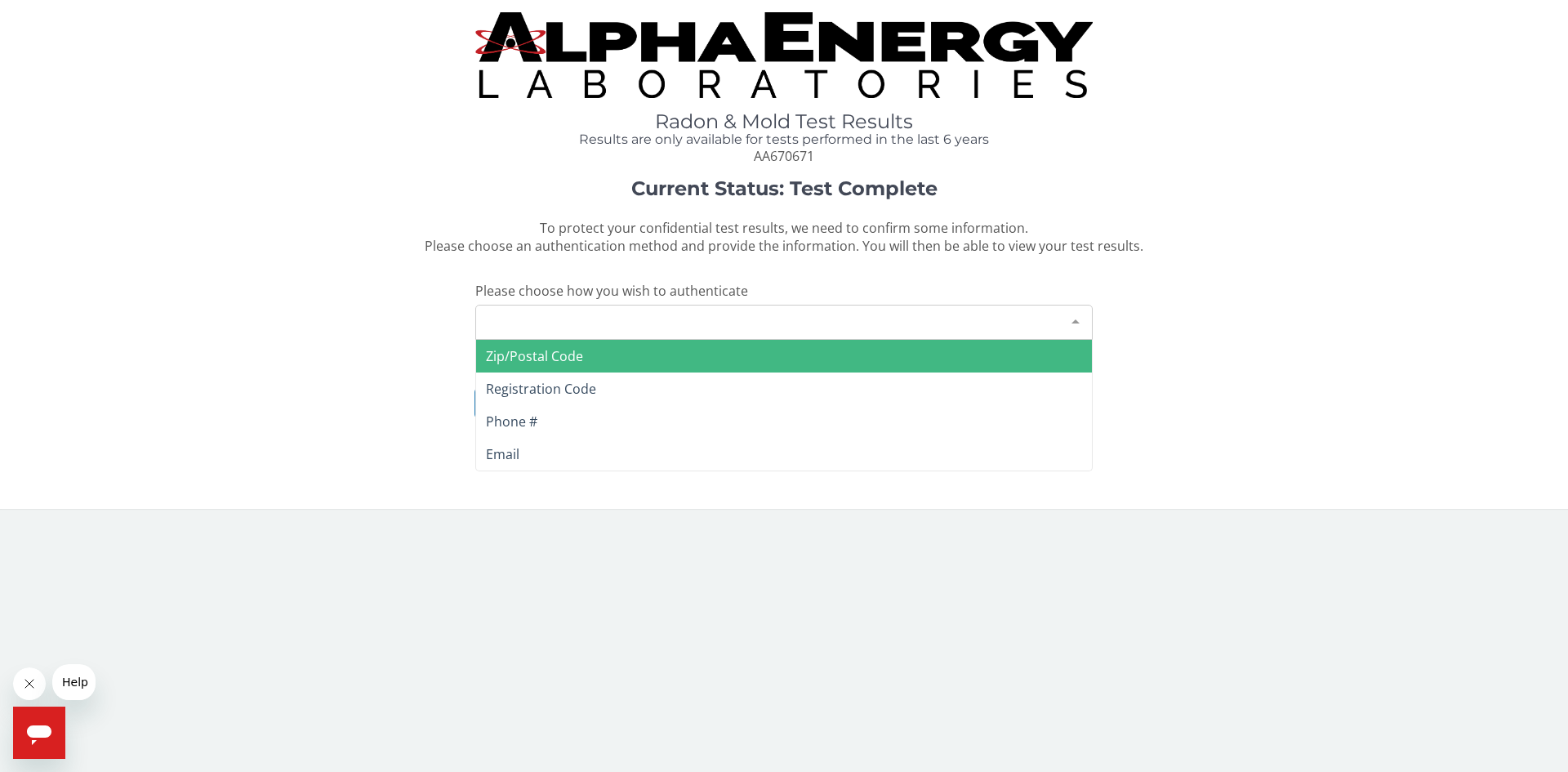
click at [710, 310] on div "Please make a selection" at bounding box center [783, 321] width 617 height 35
click at [652, 347] on span "Zip/Postal Code" at bounding box center [783, 356] width 615 height 33
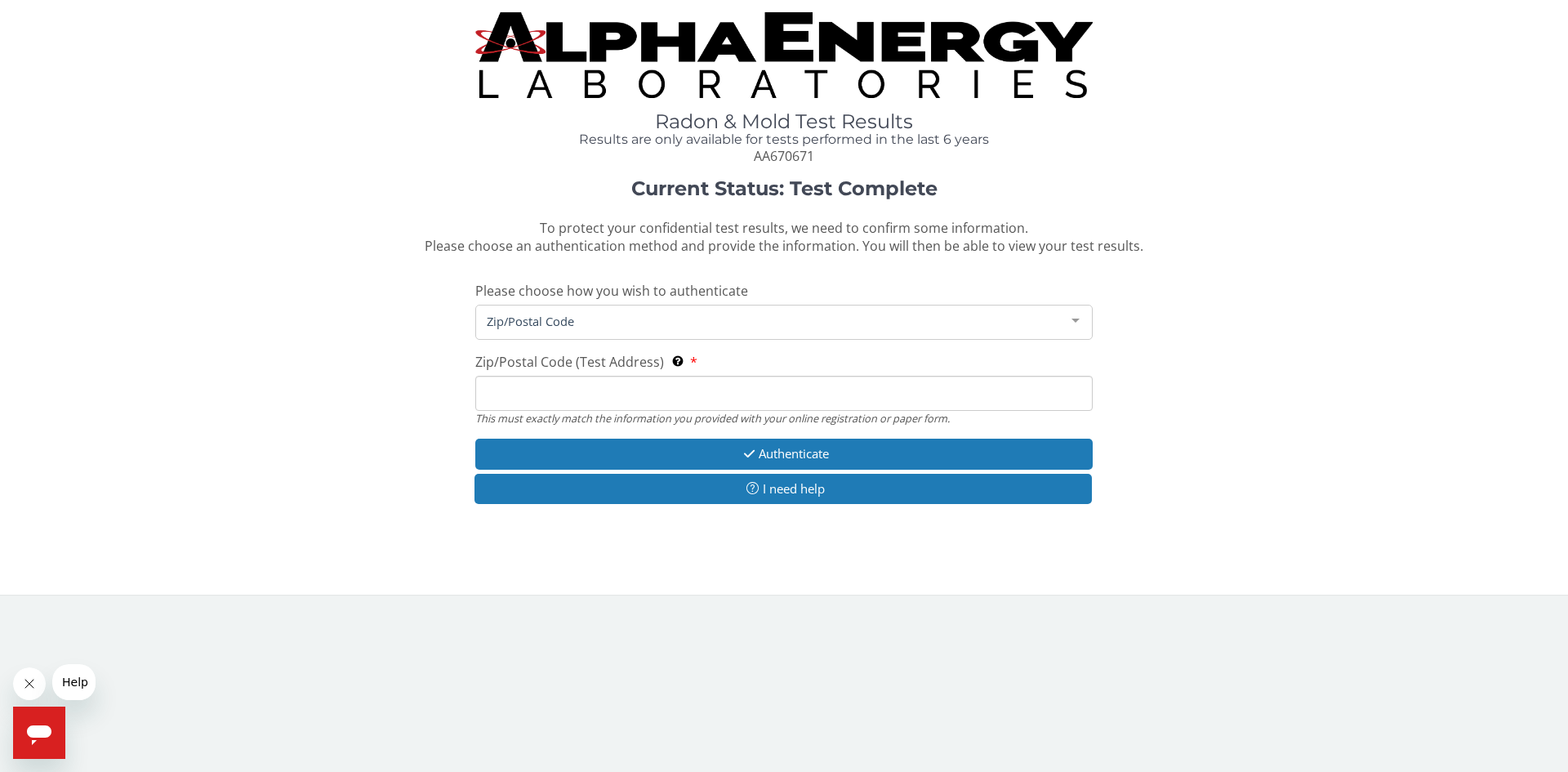
click at [629, 388] on input "Zip/Postal Code (Test Address) This must exactly match the information you prov…" at bounding box center [783, 393] width 617 height 35
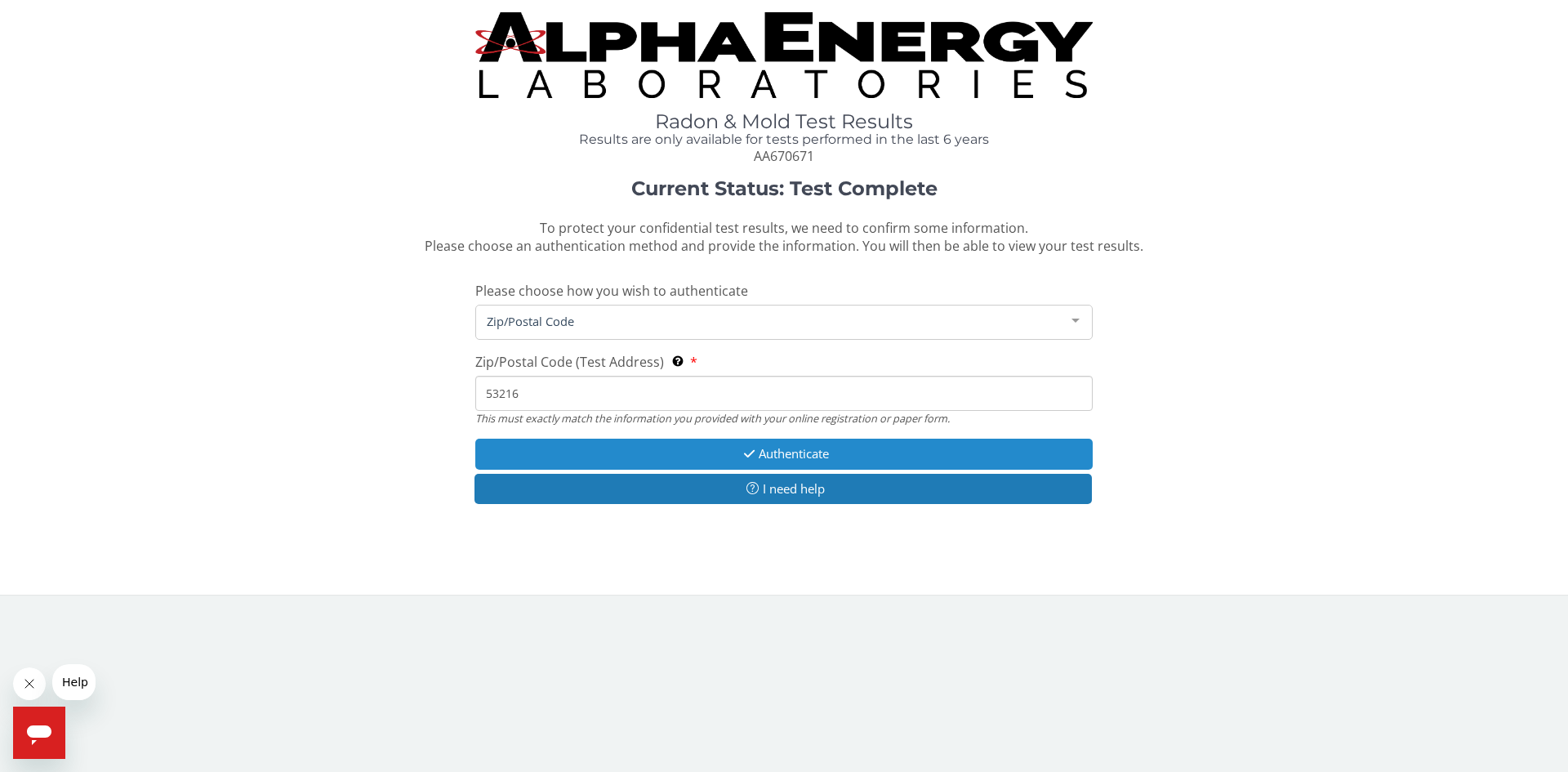
type input "53216"
click at [771, 445] on button "Authenticate" at bounding box center [783, 453] width 617 height 30
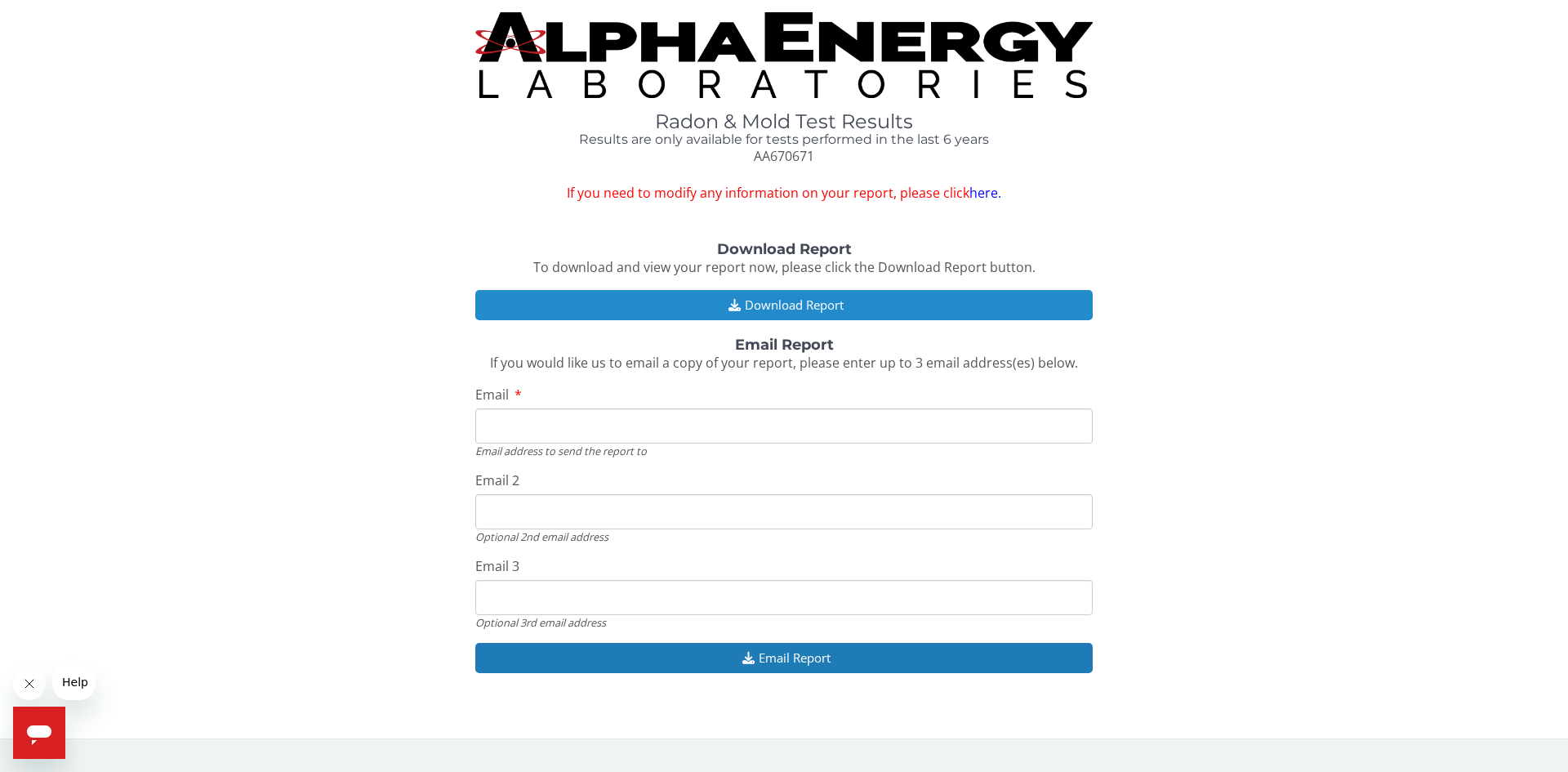
click at [733, 304] on icon "button" at bounding box center [735, 304] width 21 height 12
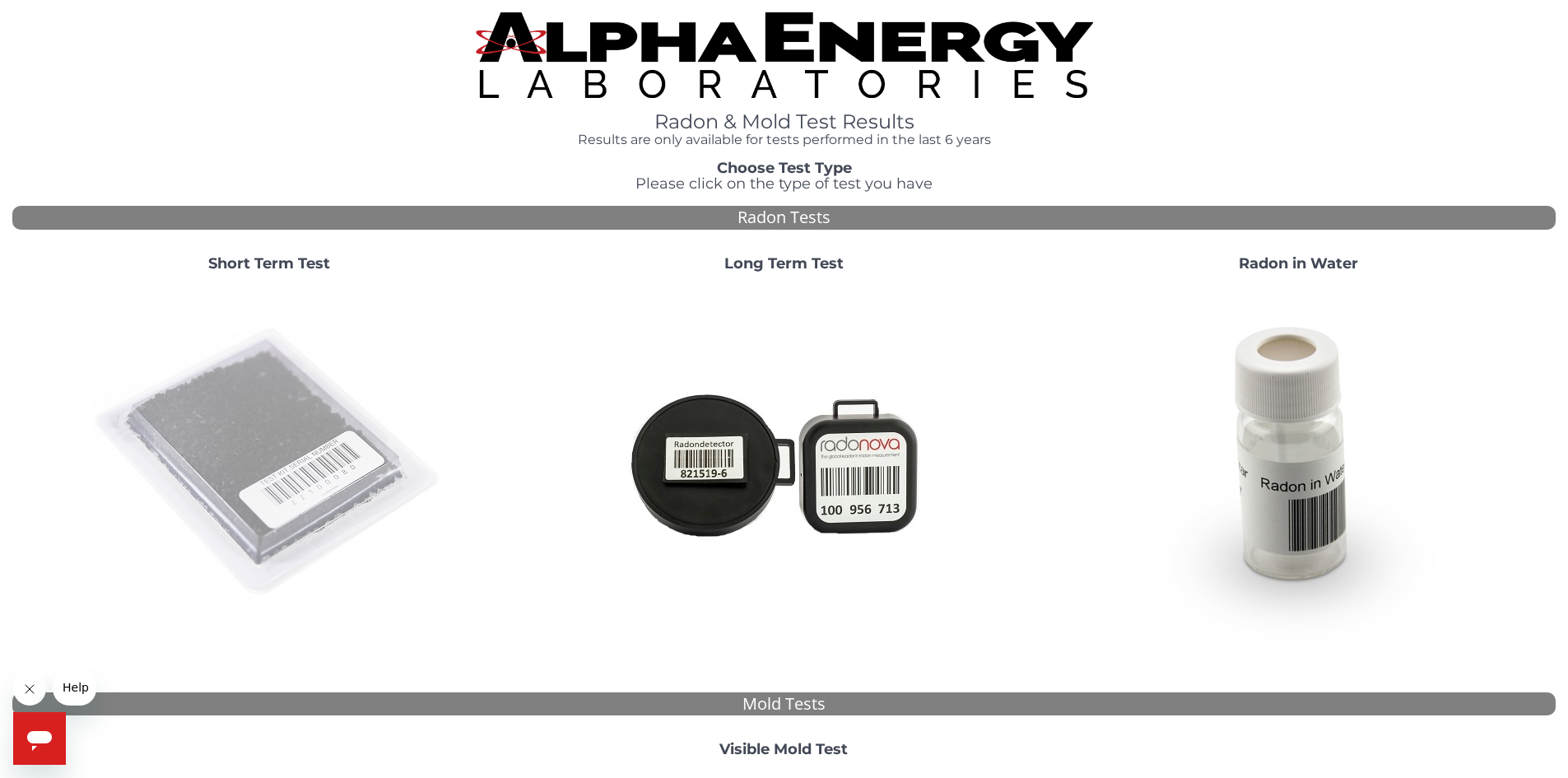
click at [198, 423] on img at bounding box center [269, 463] width 354 height 354
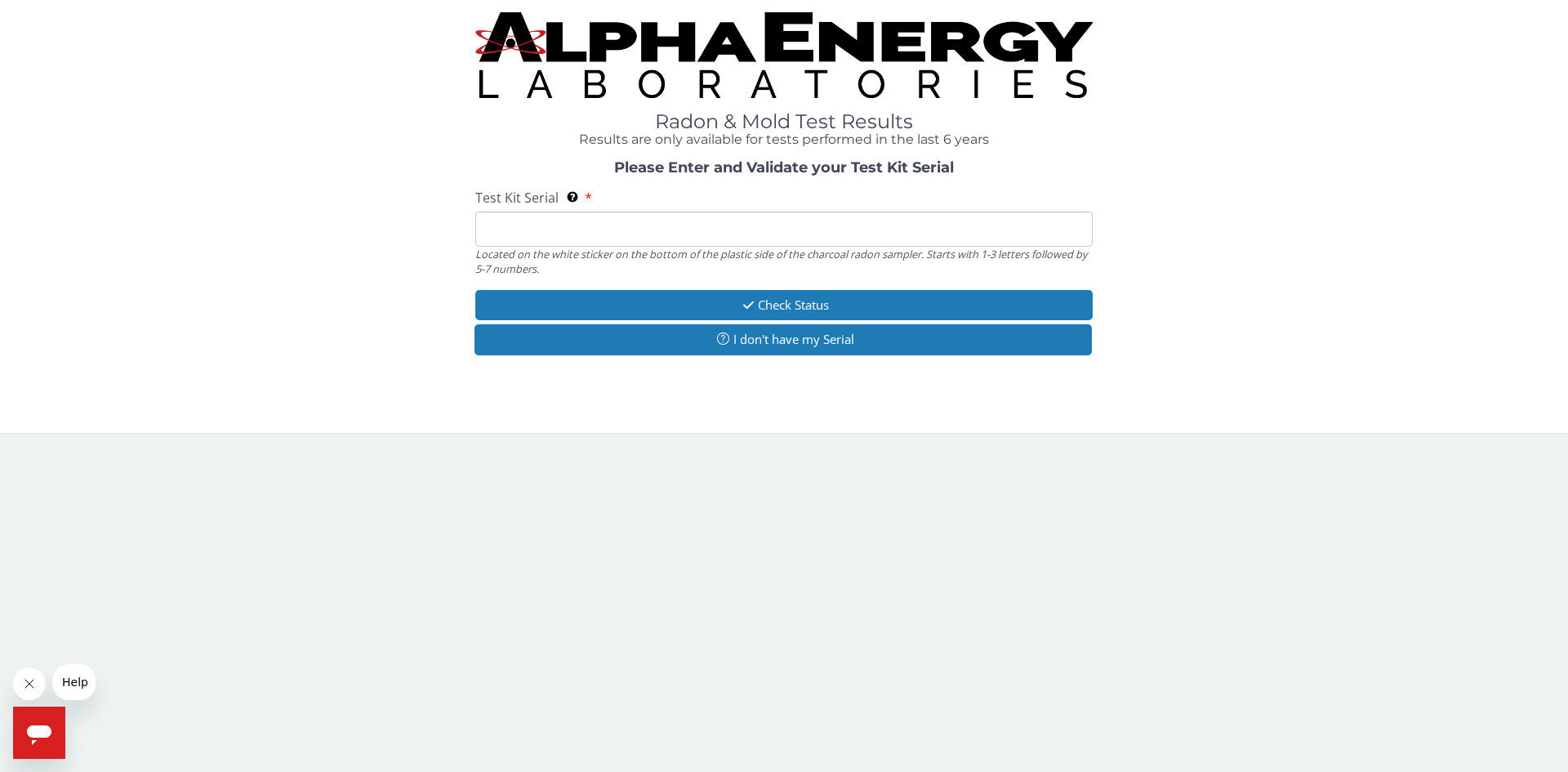
click at [526, 235] on input "Test Kit Serial Located on the white sticker on the bottom of the plastic side …" at bounding box center [783, 228] width 617 height 35
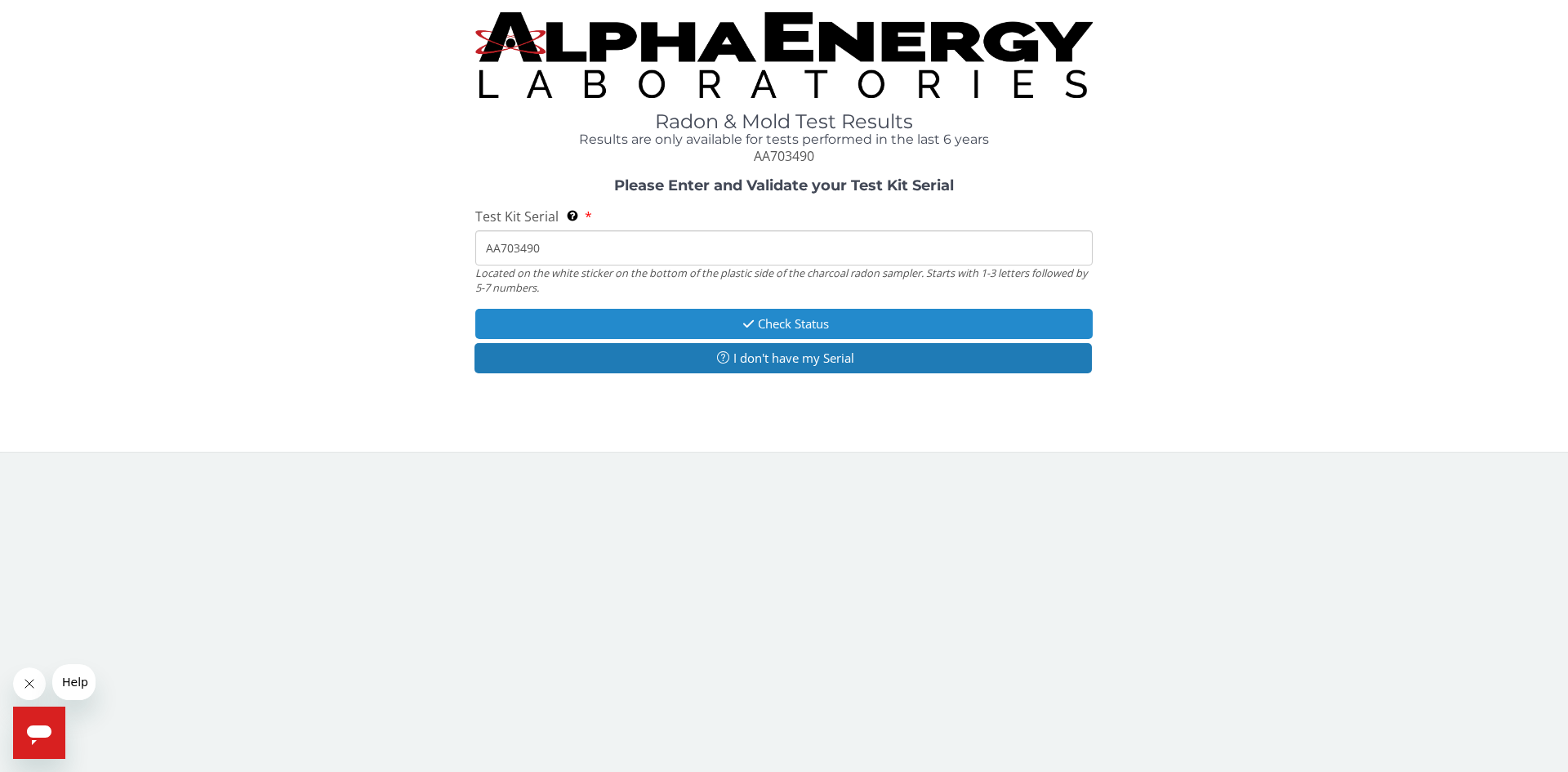
type input "AA703490"
click at [817, 328] on button "Check Status" at bounding box center [783, 324] width 617 height 30
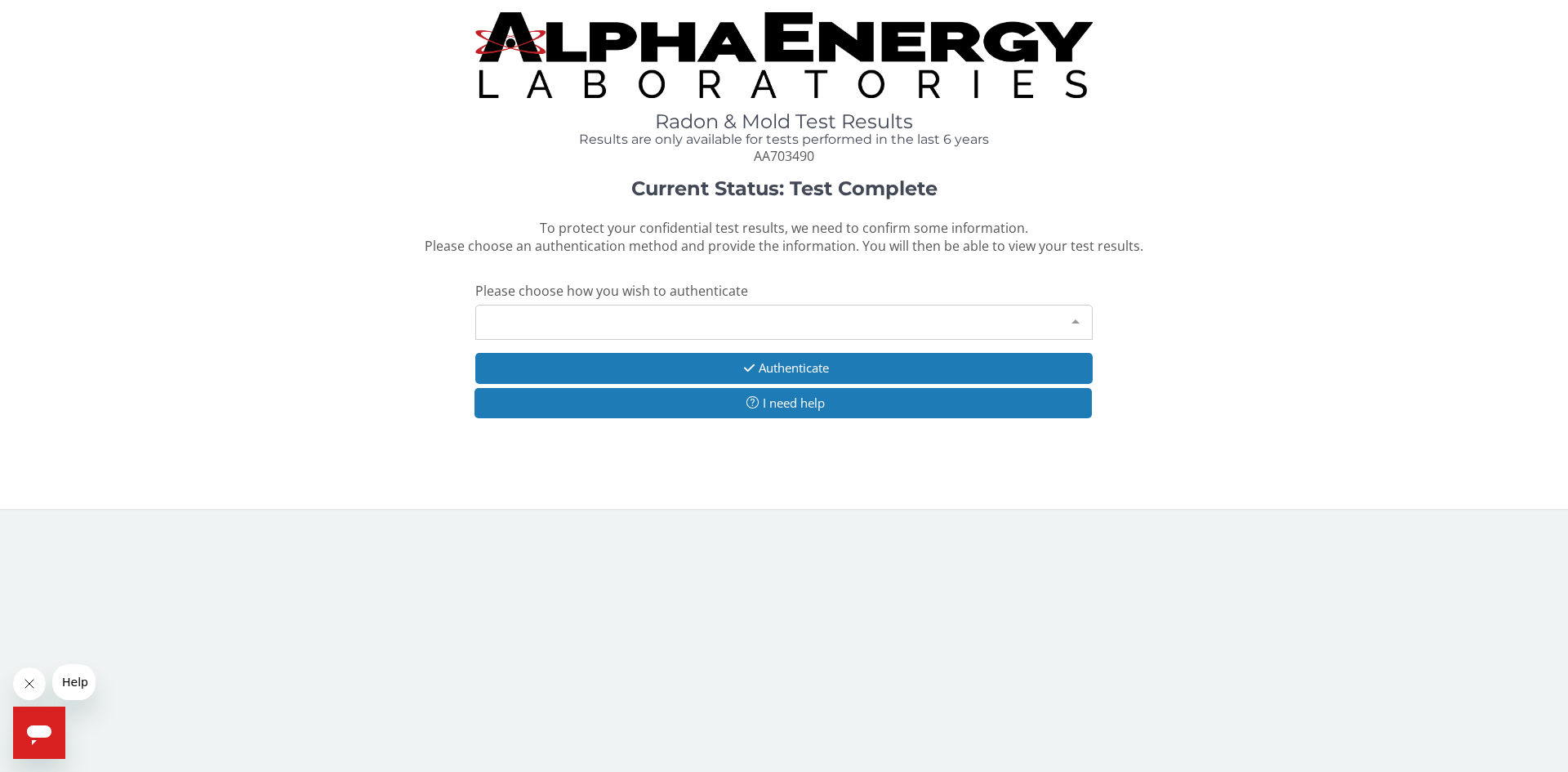
click at [620, 323] on div "Please make a selection" at bounding box center [783, 321] width 617 height 35
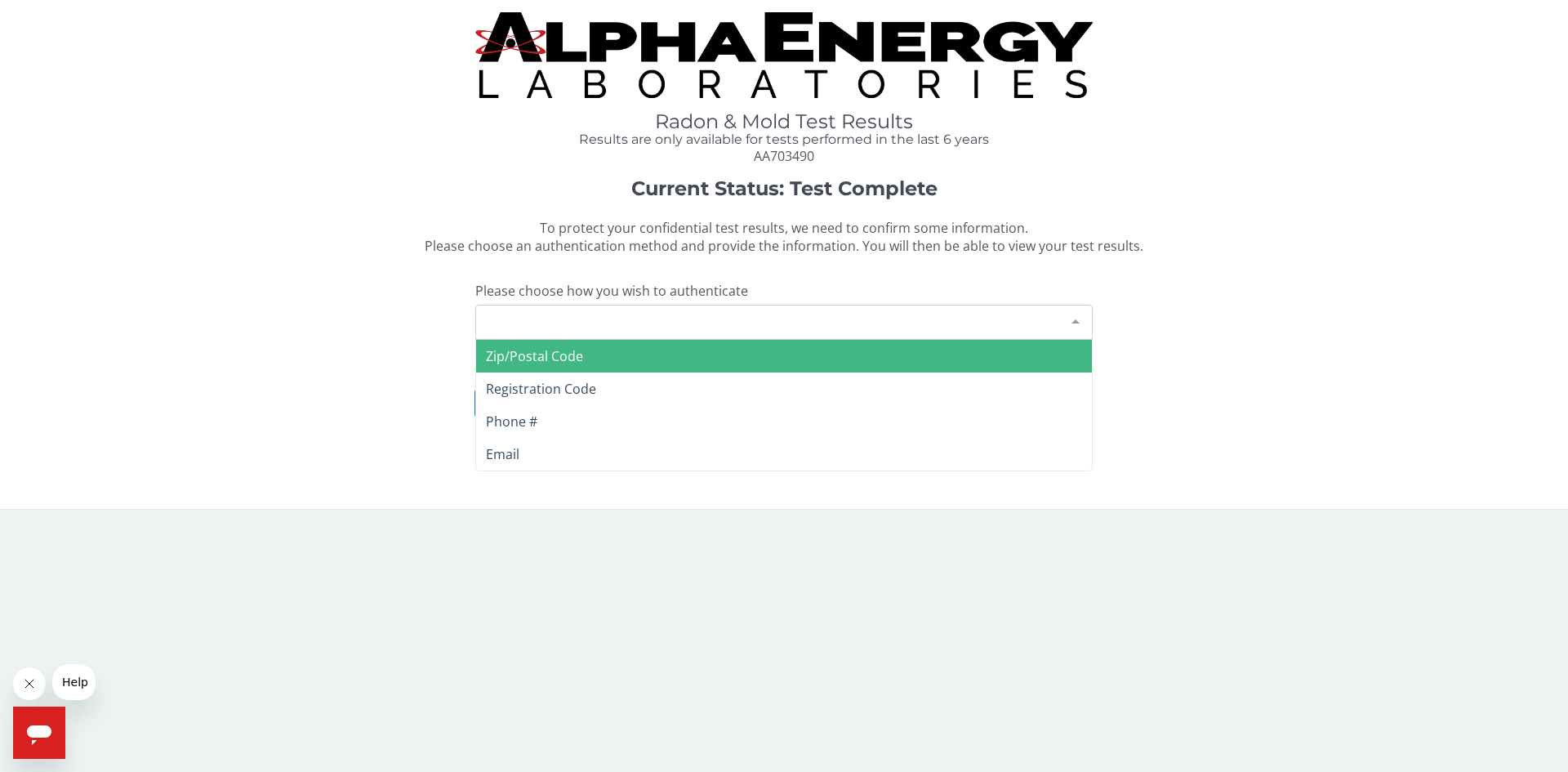
click at [607, 355] on span "Zip/Postal Code" at bounding box center [783, 356] width 615 height 33
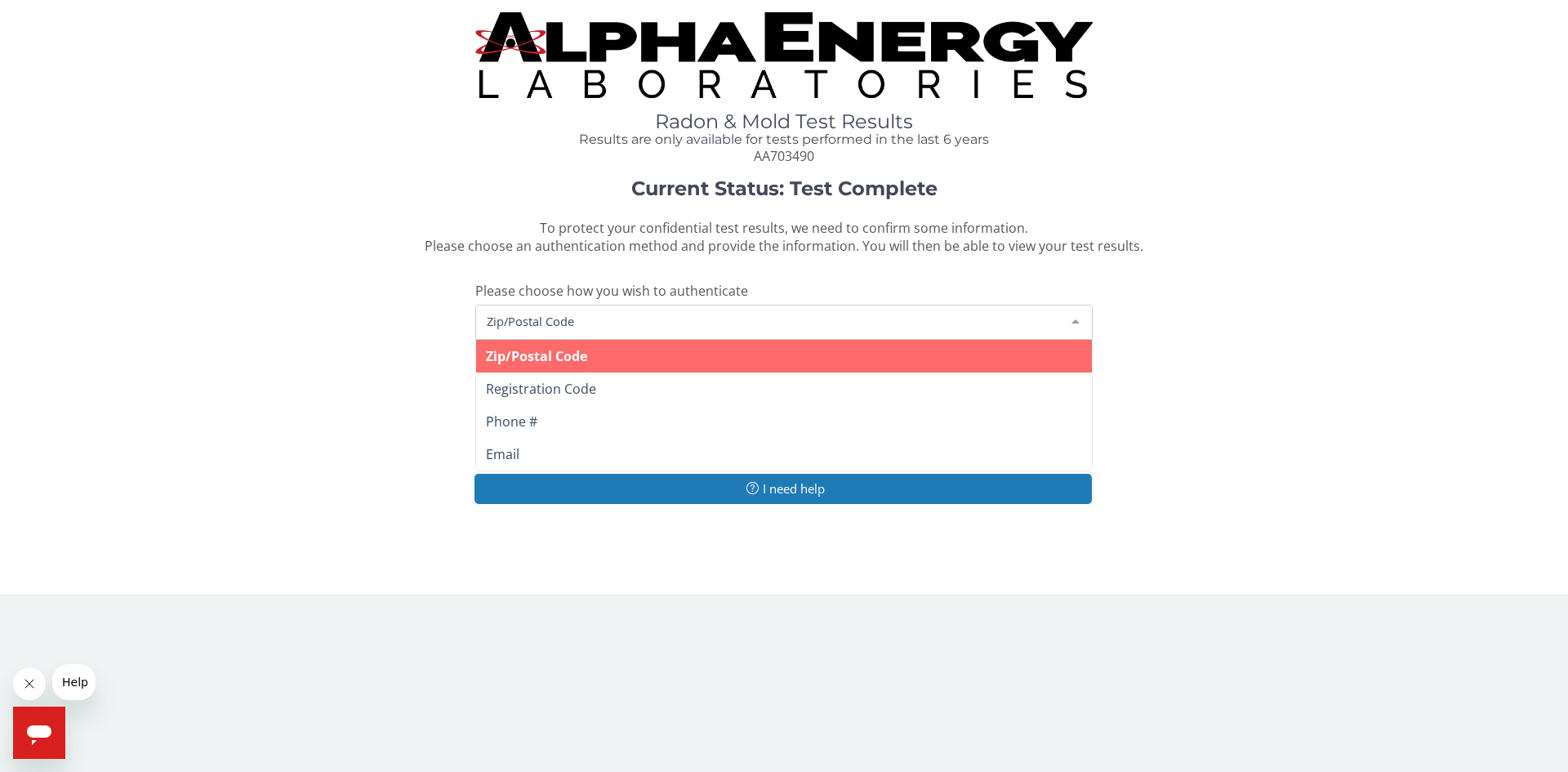
click at [600, 318] on span "Zip/Postal Code" at bounding box center [771, 320] width 577 height 18
click at [596, 332] on div "Zip/Postal Code" at bounding box center [783, 321] width 617 height 35
click at [587, 353] on span "Zip/Postal Code" at bounding box center [536, 355] width 101 height 18
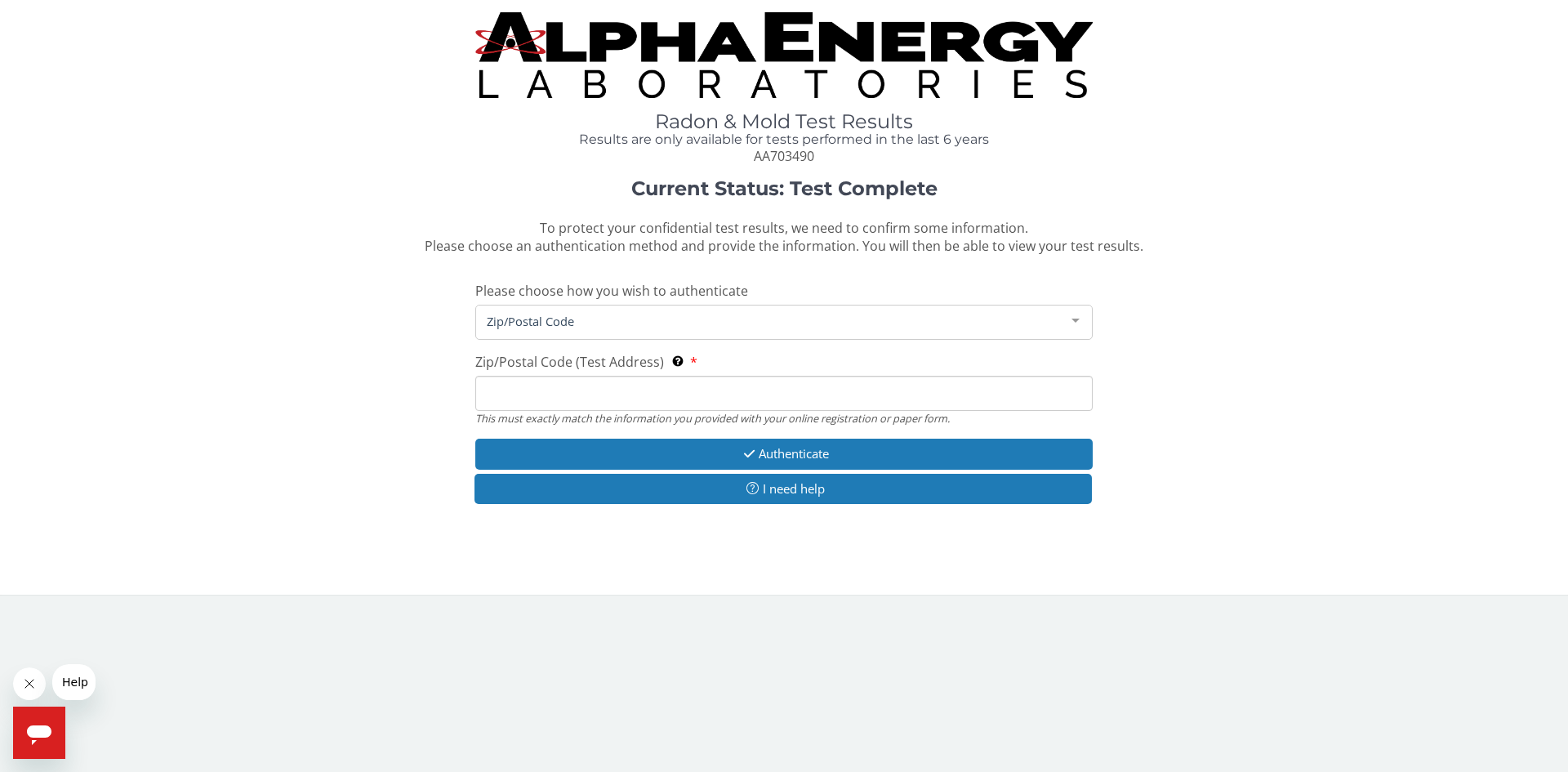
click at [583, 383] on input "Zip/Postal Code (Test Address) This must exactly match the information you prov…" at bounding box center [783, 393] width 617 height 35
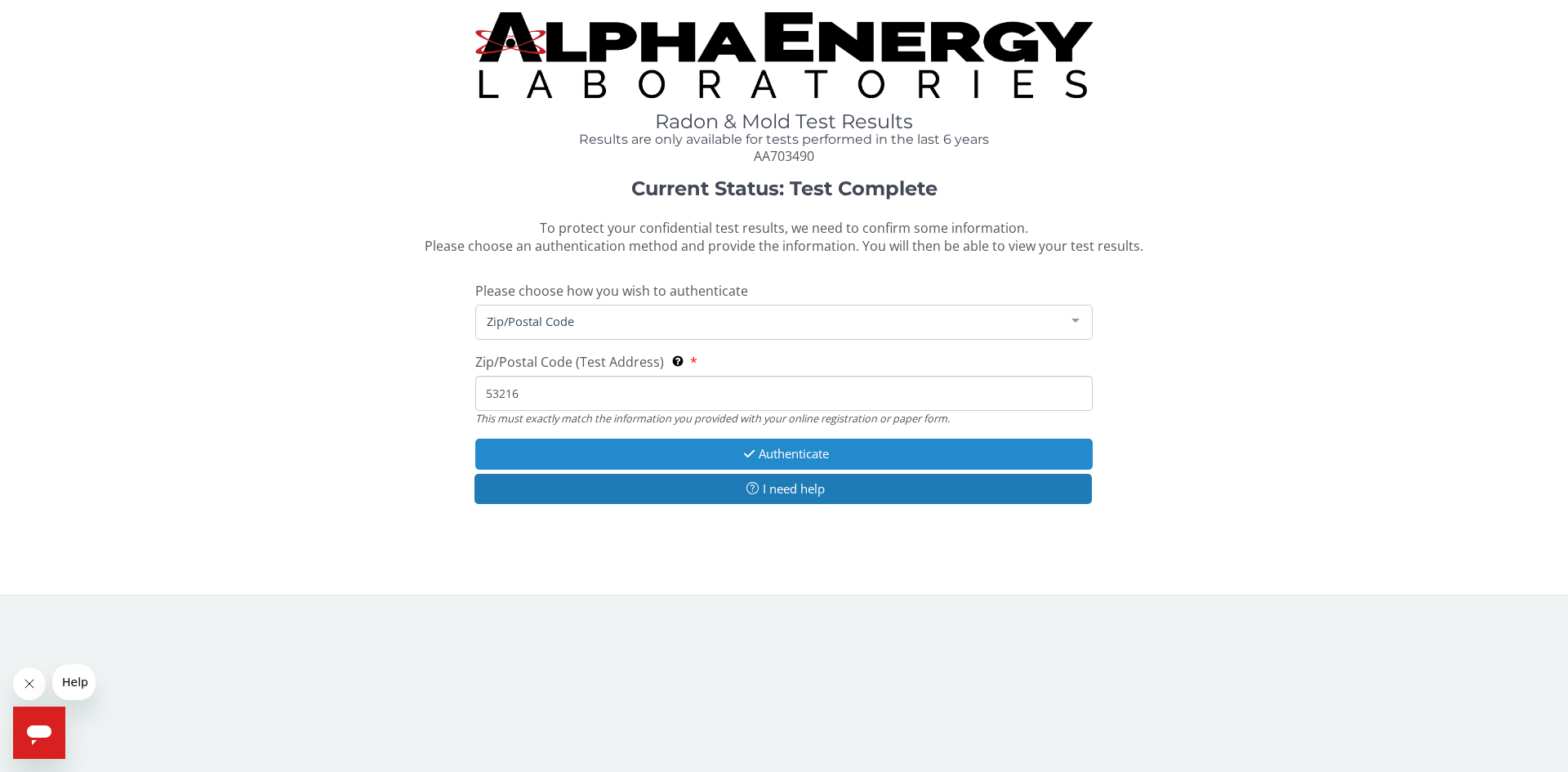
type input "53216"
click at [785, 452] on button "Authenticate" at bounding box center [783, 453] width 617 height 30
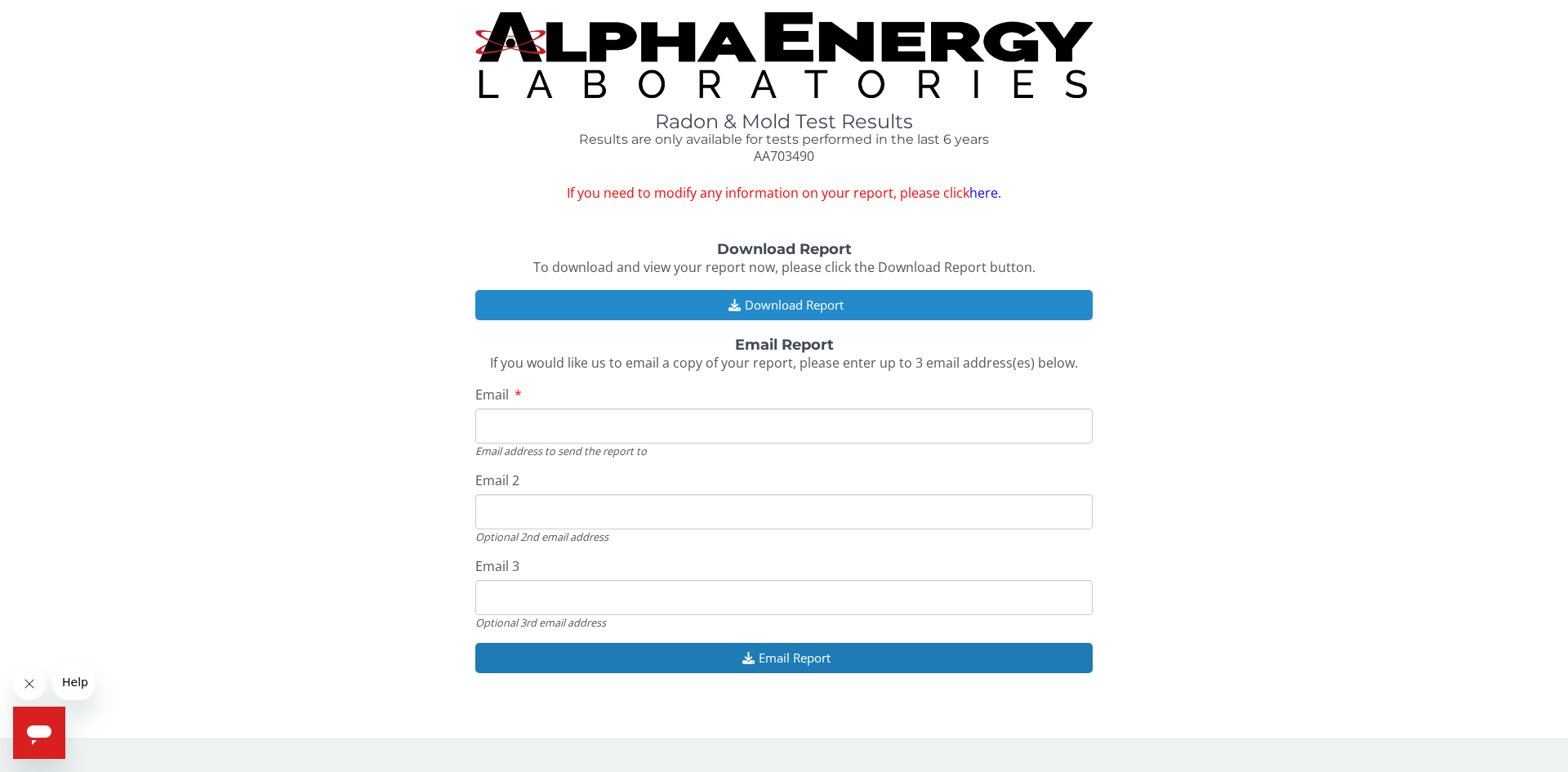
click at [822, 301] on button "Download Report" at bounding box center [783, 305] width 617 height 30
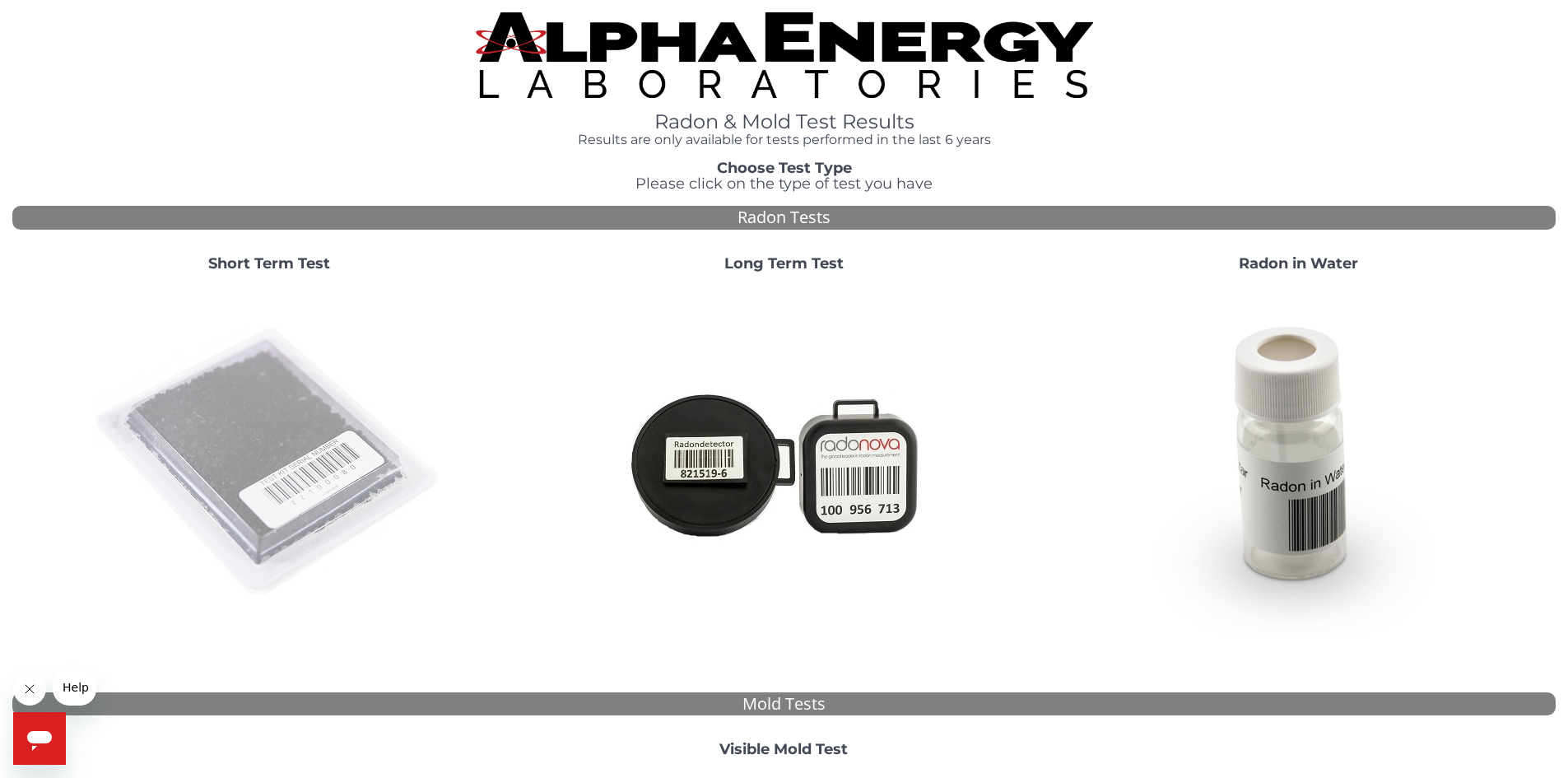
click at [251, 407] on img at bounding box center [269, 463] width 354 height 354
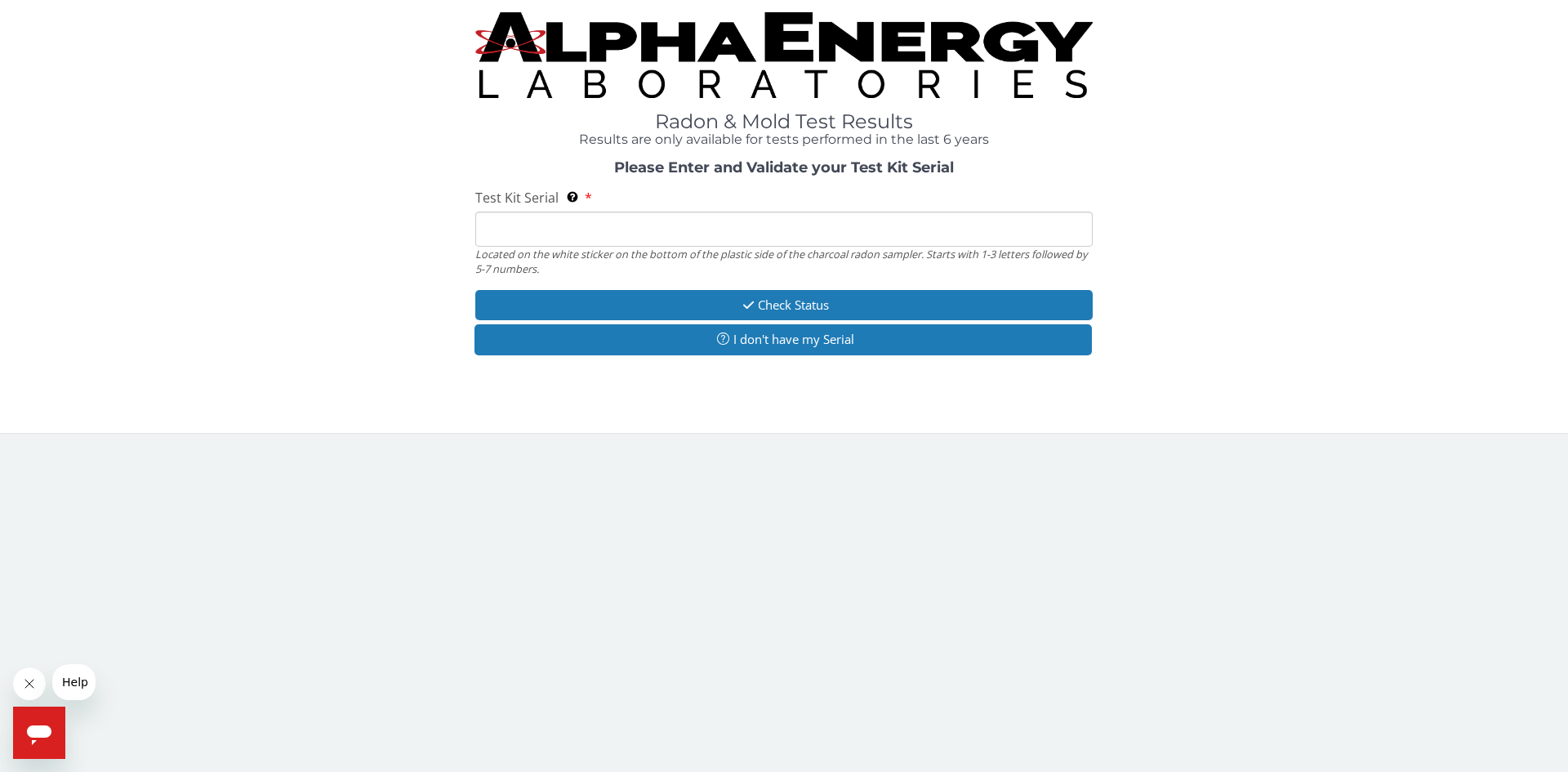
click at [643, 225] on input "Test Kit Serial Located on the white sticker on the bottom of the plastic side …" at bounding box center [783, 228] width 617 height 35
click at [581, 232] on input "Test Kit Serial Located on the white sticker on the bottom of the plastic side …" at bounding box center [783, 228] width 617 height 35
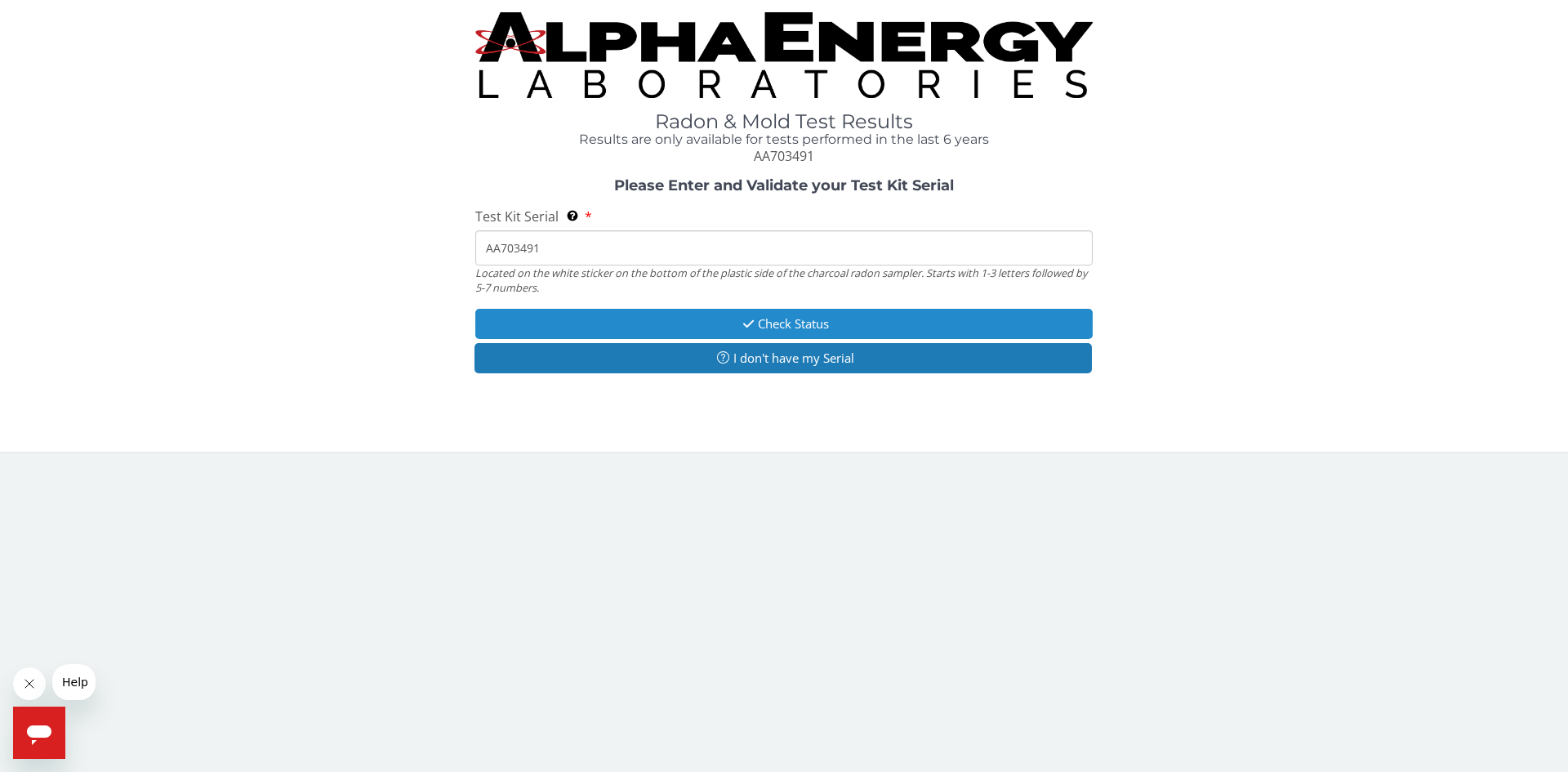
type input "AA703491"
click at [793, 323] on button "Check Status" at bounding box center [783, 324] width 617 height 30
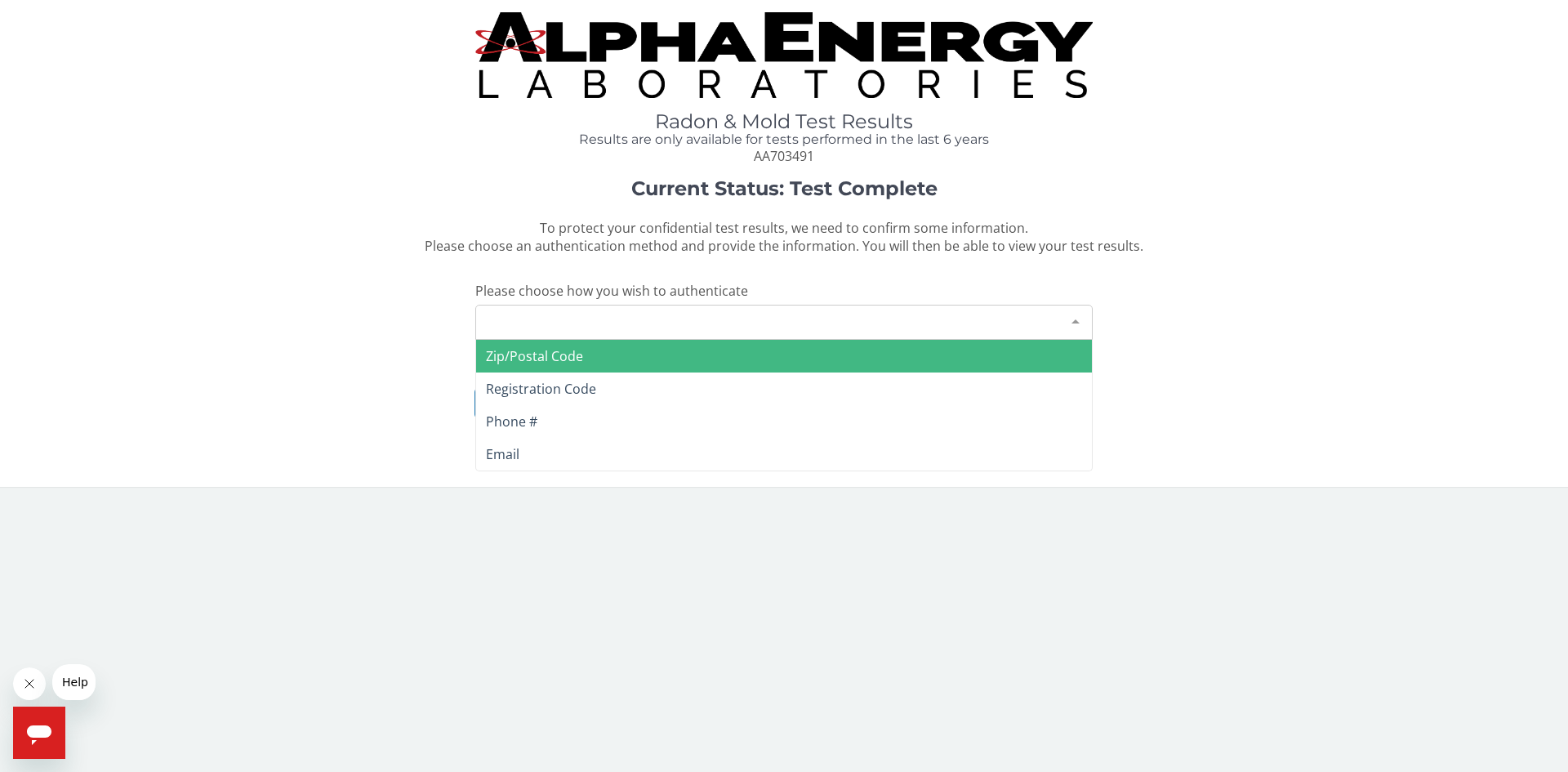
click at [666, 306] on div "Please make a selection" at bounding box center [783, 321] width 617 height 35
click at [527, 358] on span "Zip/Postal Code" at bounding box center [534, 355] width 97 height 18
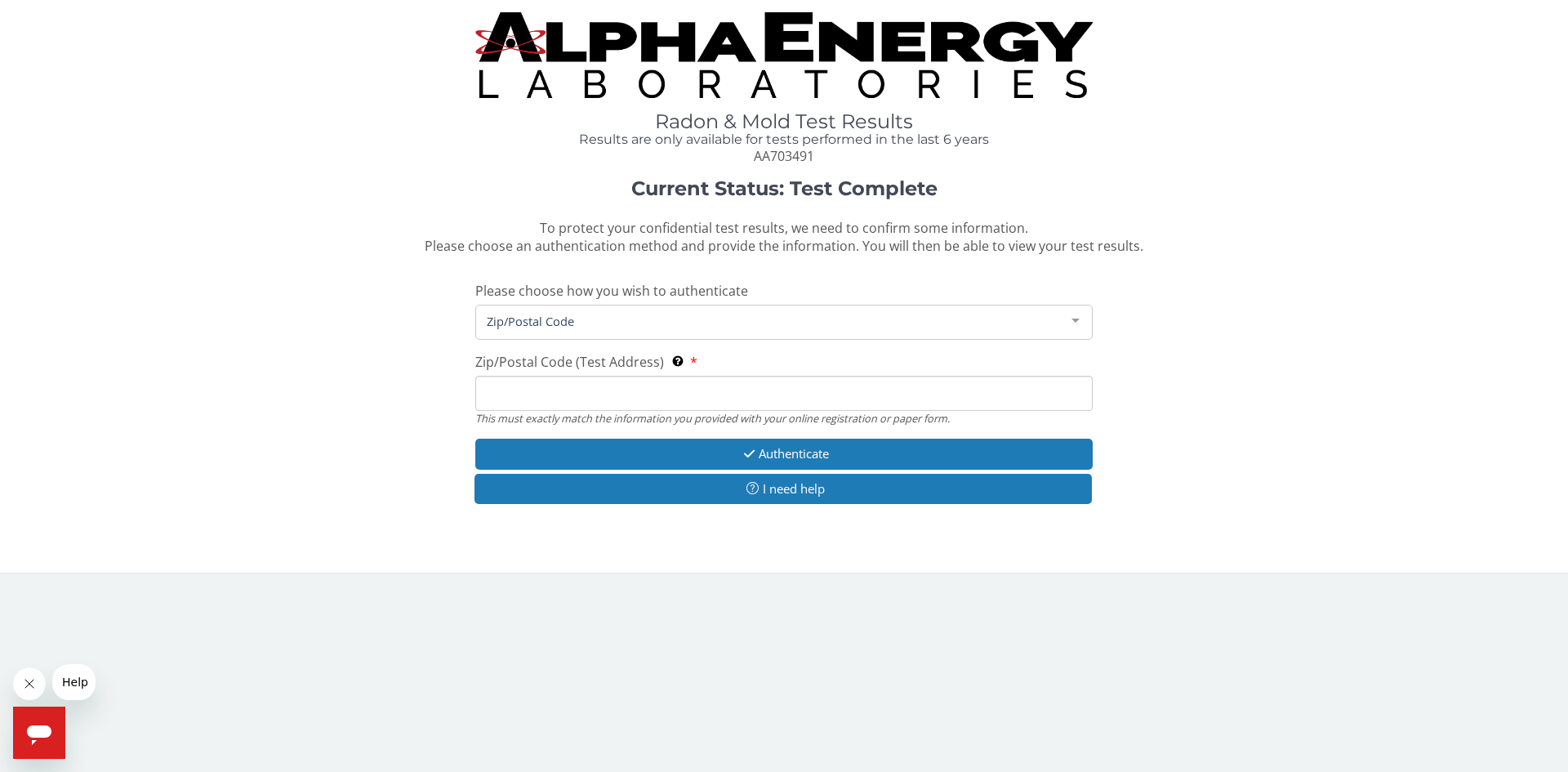
click at [563, 398] on input "Zip/Postal Code (Test Address) This must exactly match the information you prov…" at bounding box center [783, 393] width 617 height 35
type input "53172"
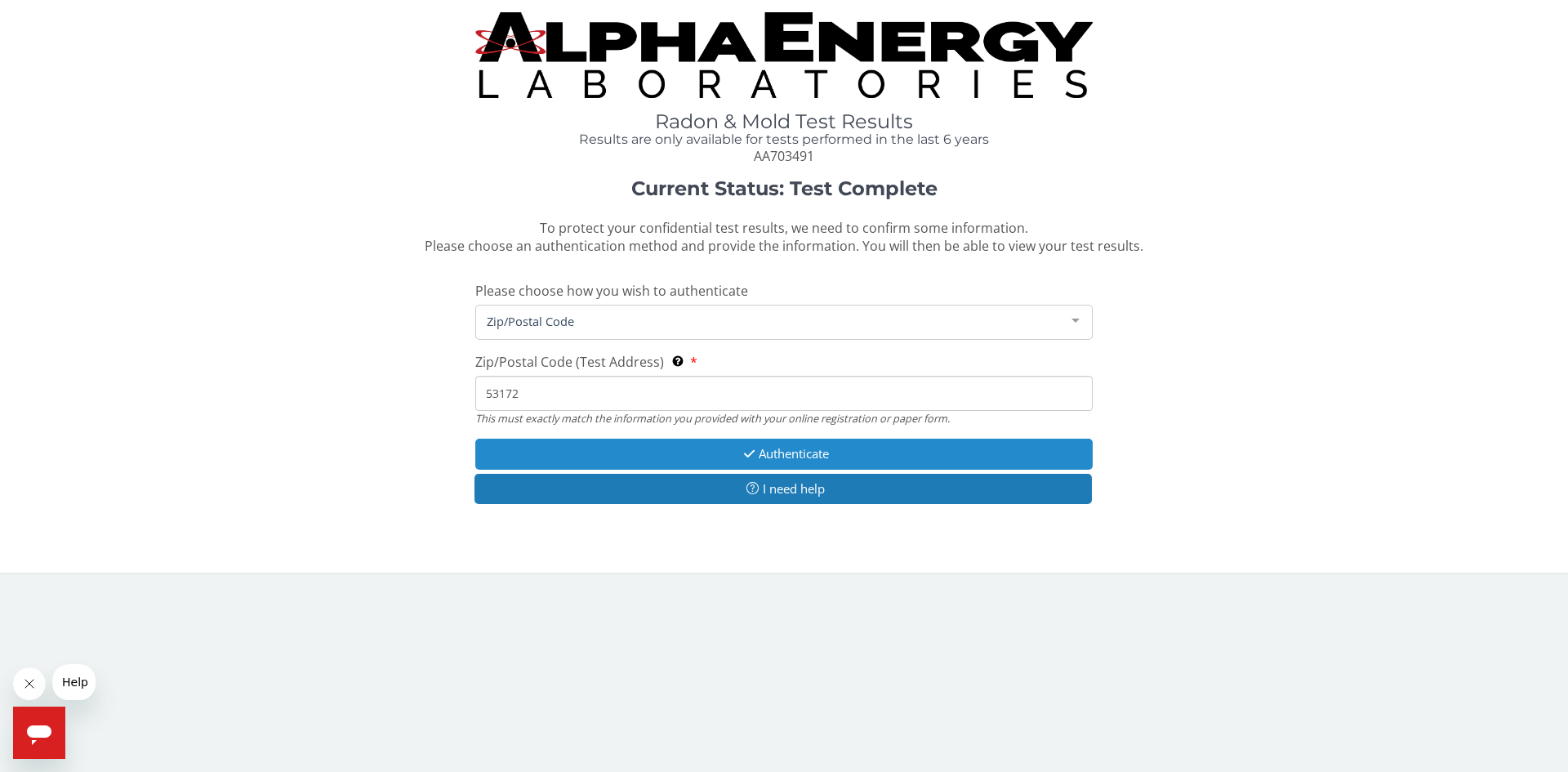
click at [814, 457] on button "Authenticate" at bounding box center [783, 453] width 617 height 30
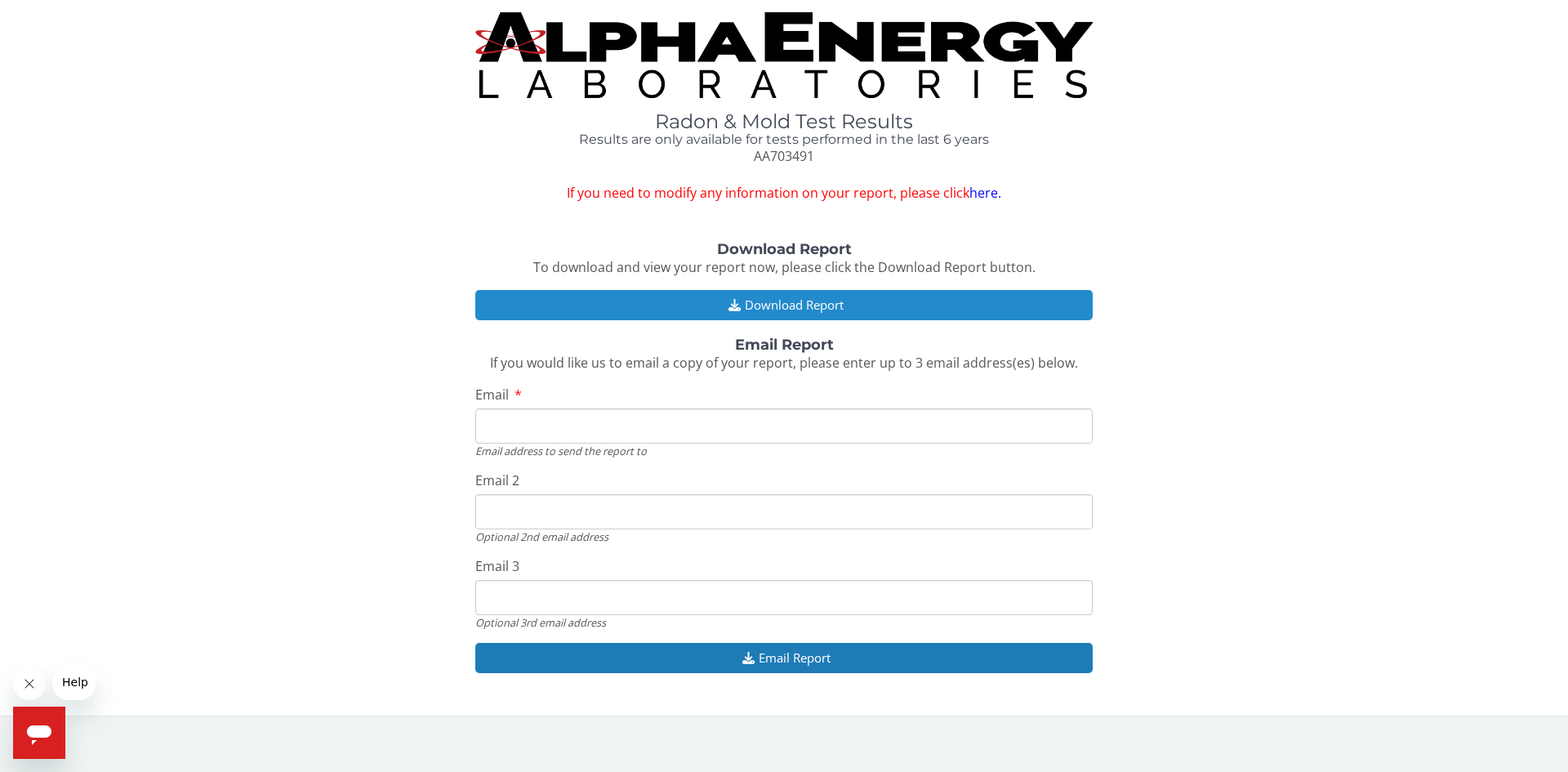
click at [905, 307] on button "Download Report" at bounding box center [783, 305] width 617 height 30
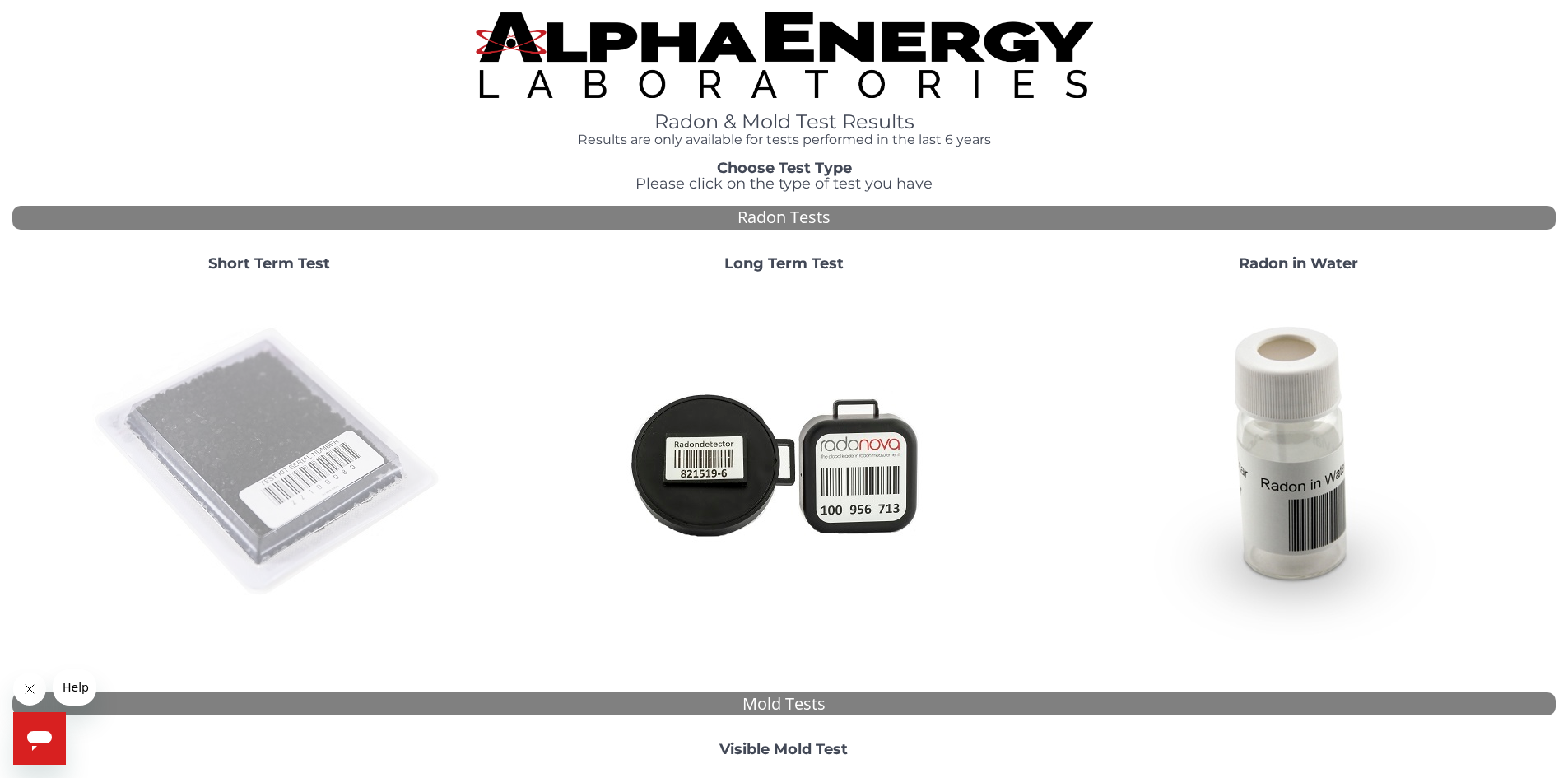
click at [277, 449] on img at bounding box center [269, 463] width 354 height 354
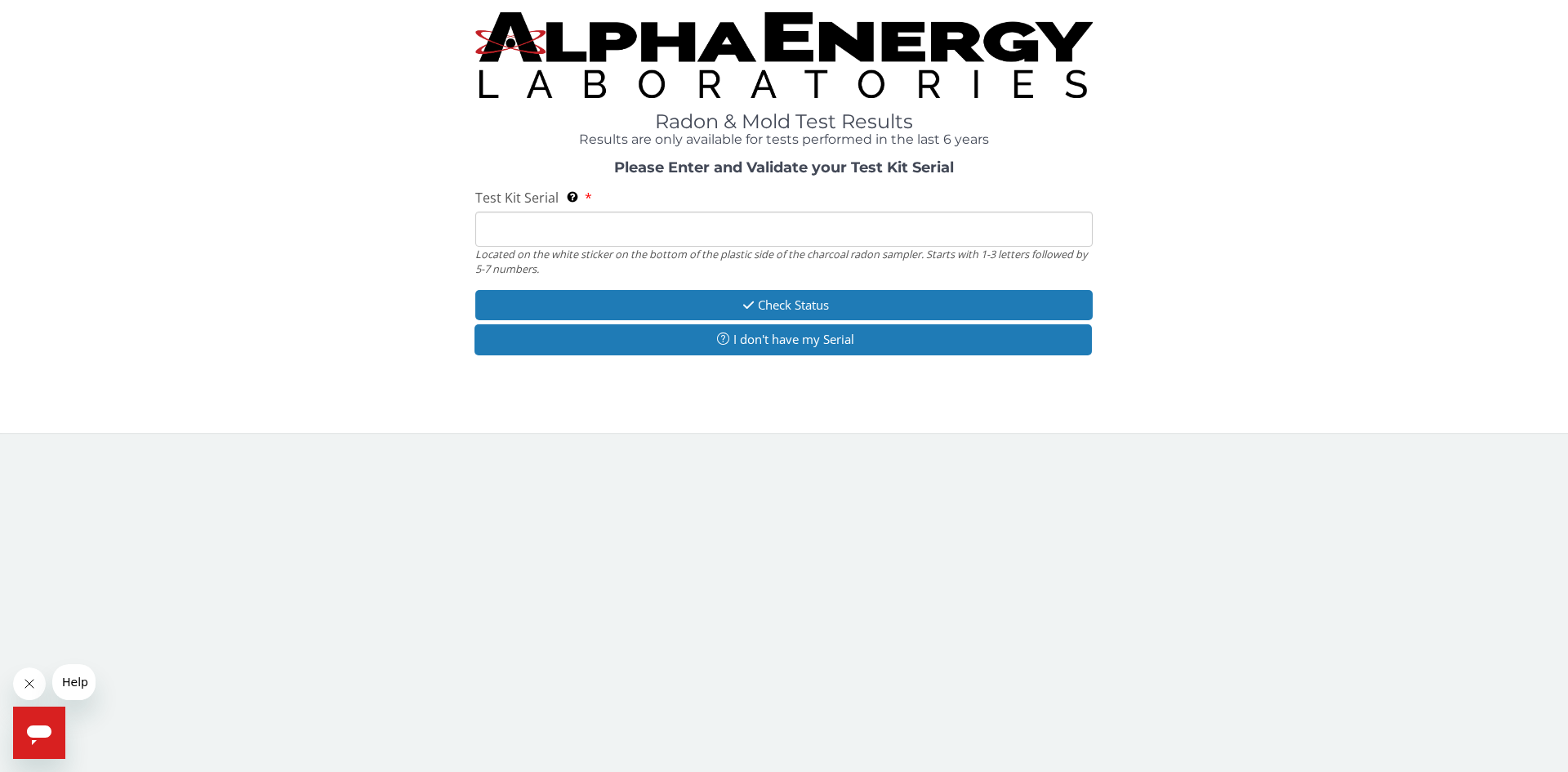
click at [537, 233] on input "Test Kit Serial Located on the white sticker on the bottom of the plastic side …" at bounding box center [783, 228] width 617 height 35
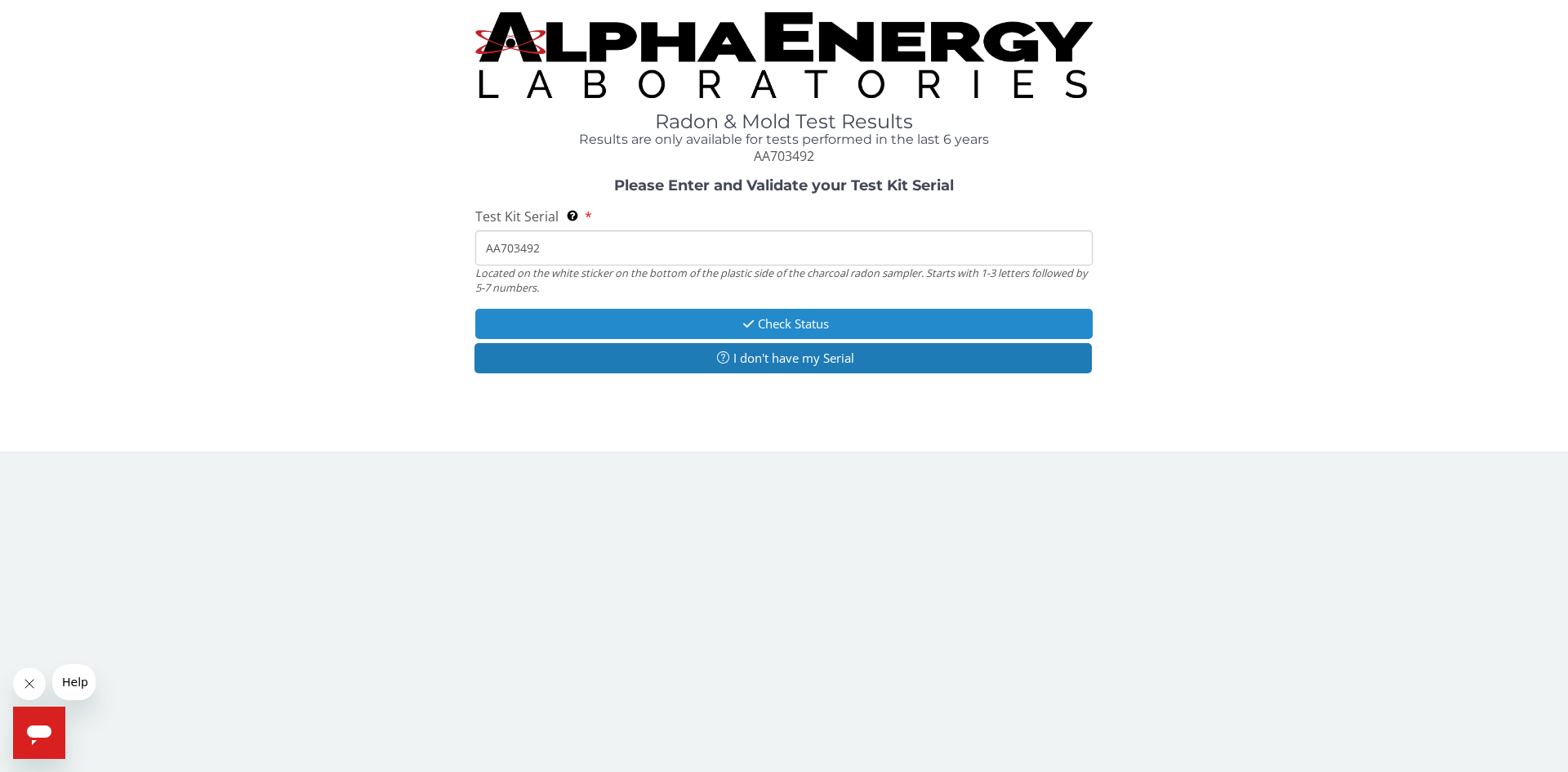
type input "AA703492"
click at [835, 321] on button "Check Status" at bounding box center [783, 324] width 617 height 30
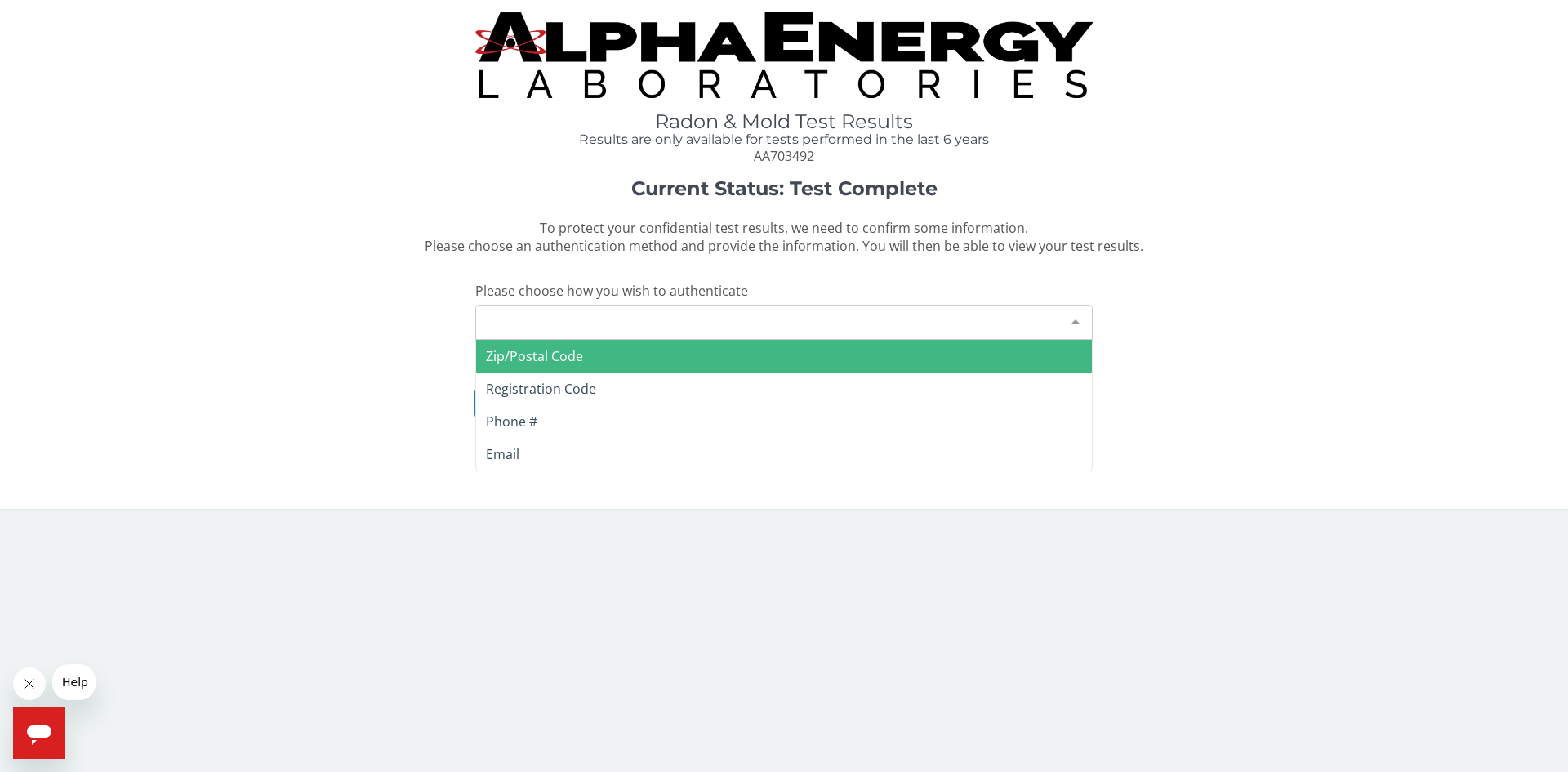
click at [616, 308] on div "Please make a selection" at bounding box center [783, 321] width 617 height 35
click at [583, 362] on span "Zip/Postal Code" at bounding box center [783, 356] width 615 height 33
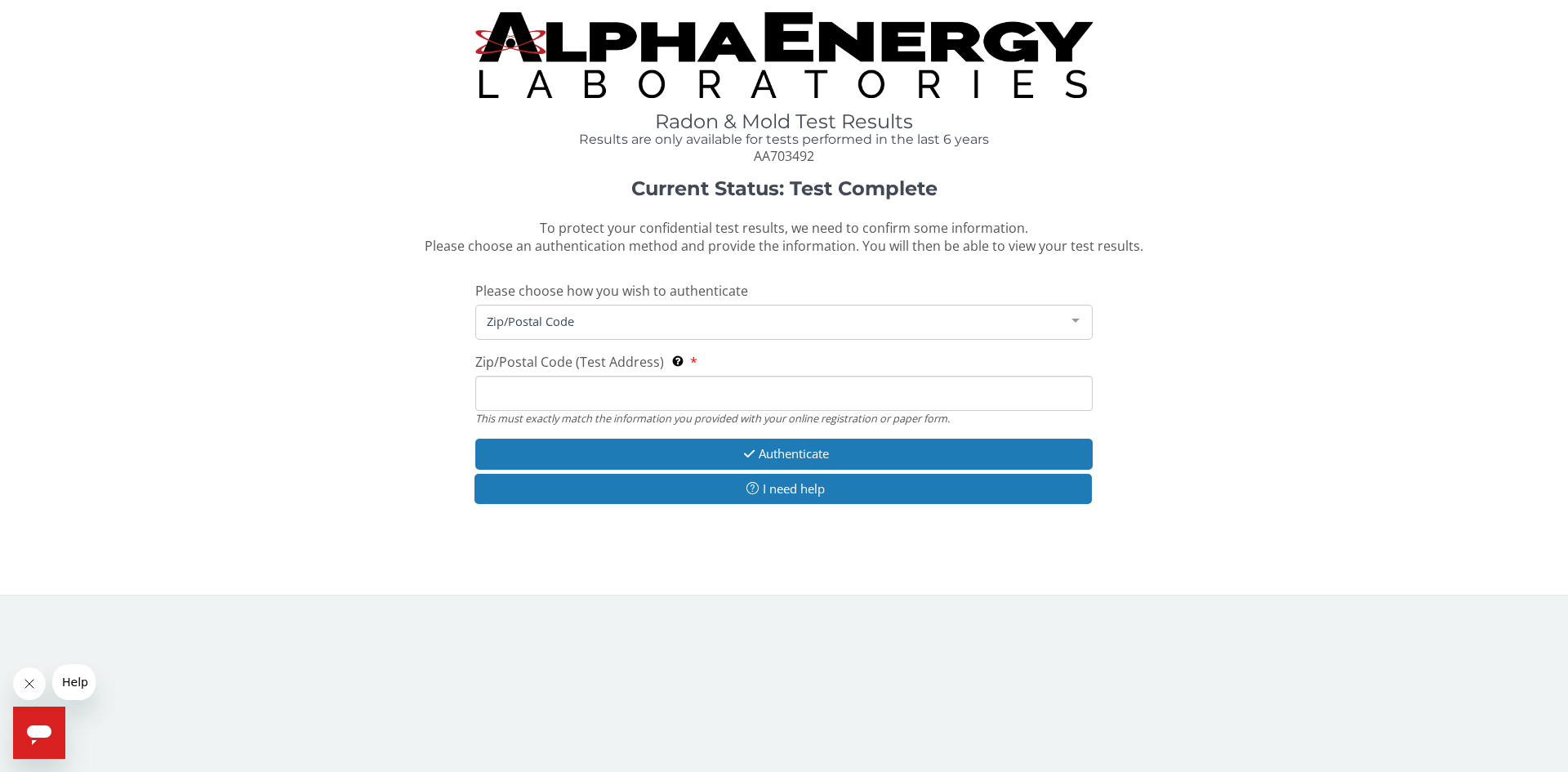
click at [586, 377] on input "Zip/Postal Code (Test Address) This must exactly match the information you prov…" at bounding box center [783, 393] width 617 height 35
type input "53172"
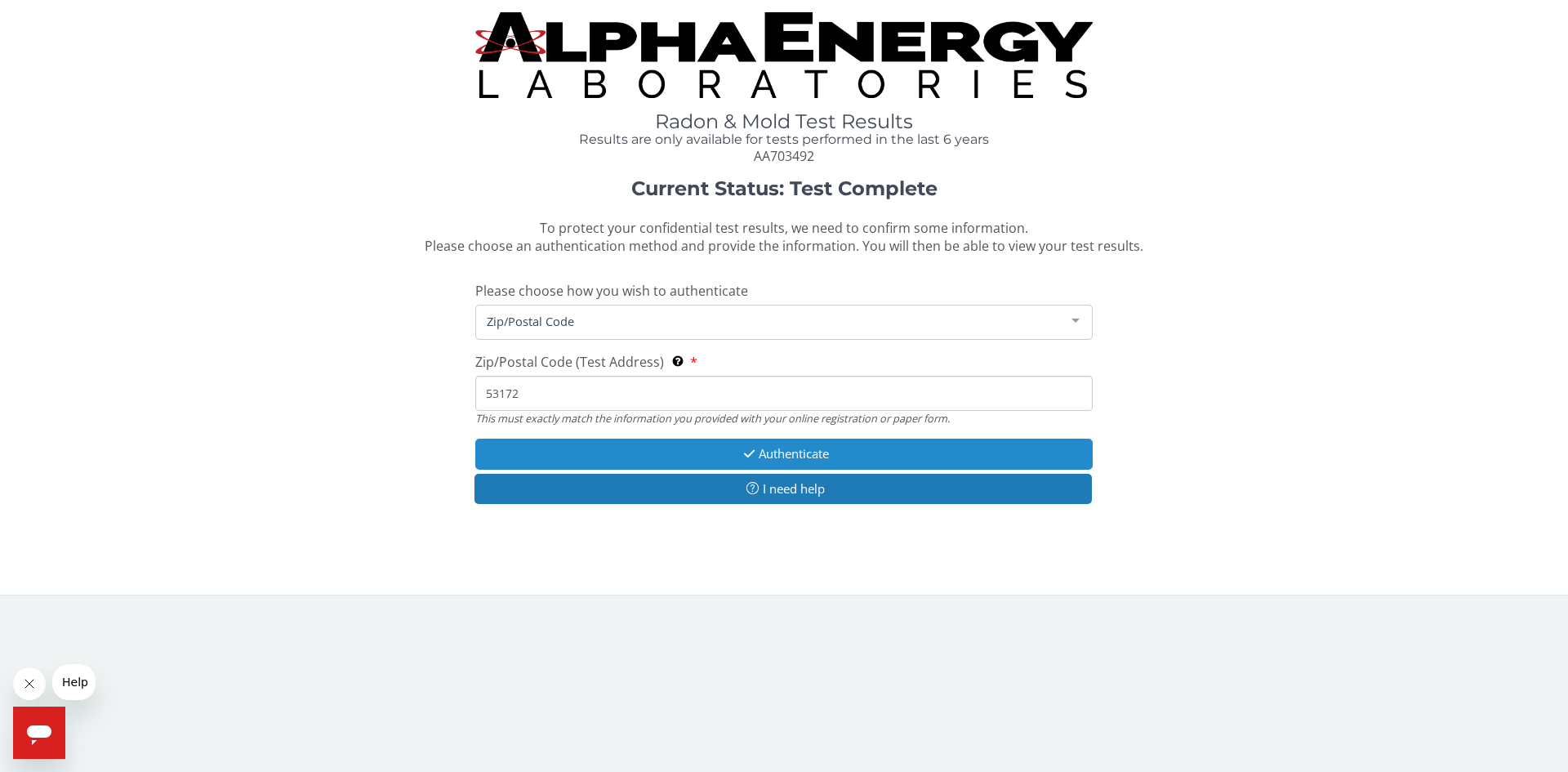
click at [786, 463] on button "Authenticate" at bounding box center [783, 453] width 617 height 30
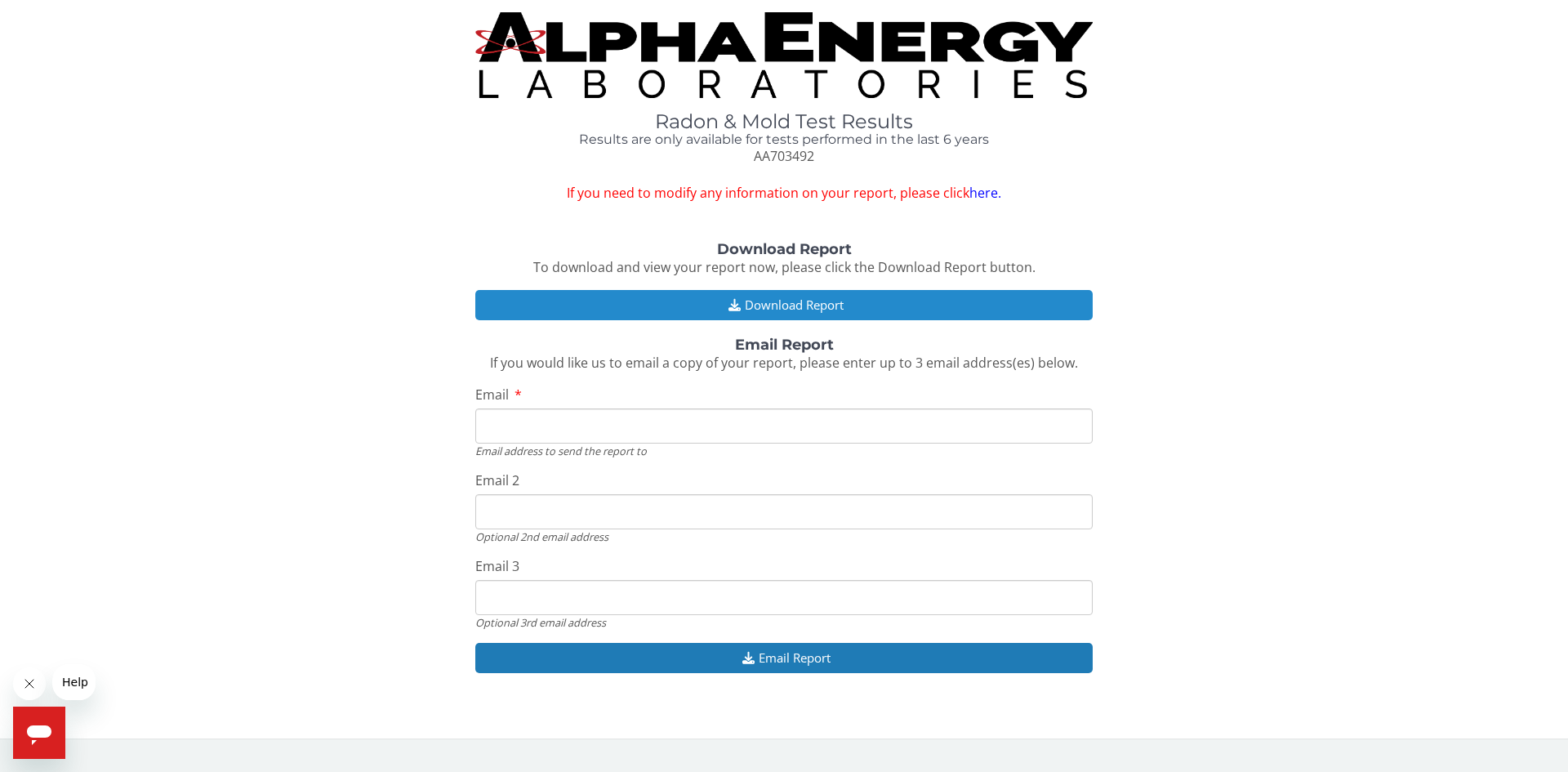
click at [808, 305] on button "Download Report" at bounding box center [783, 305] width 617 height 30
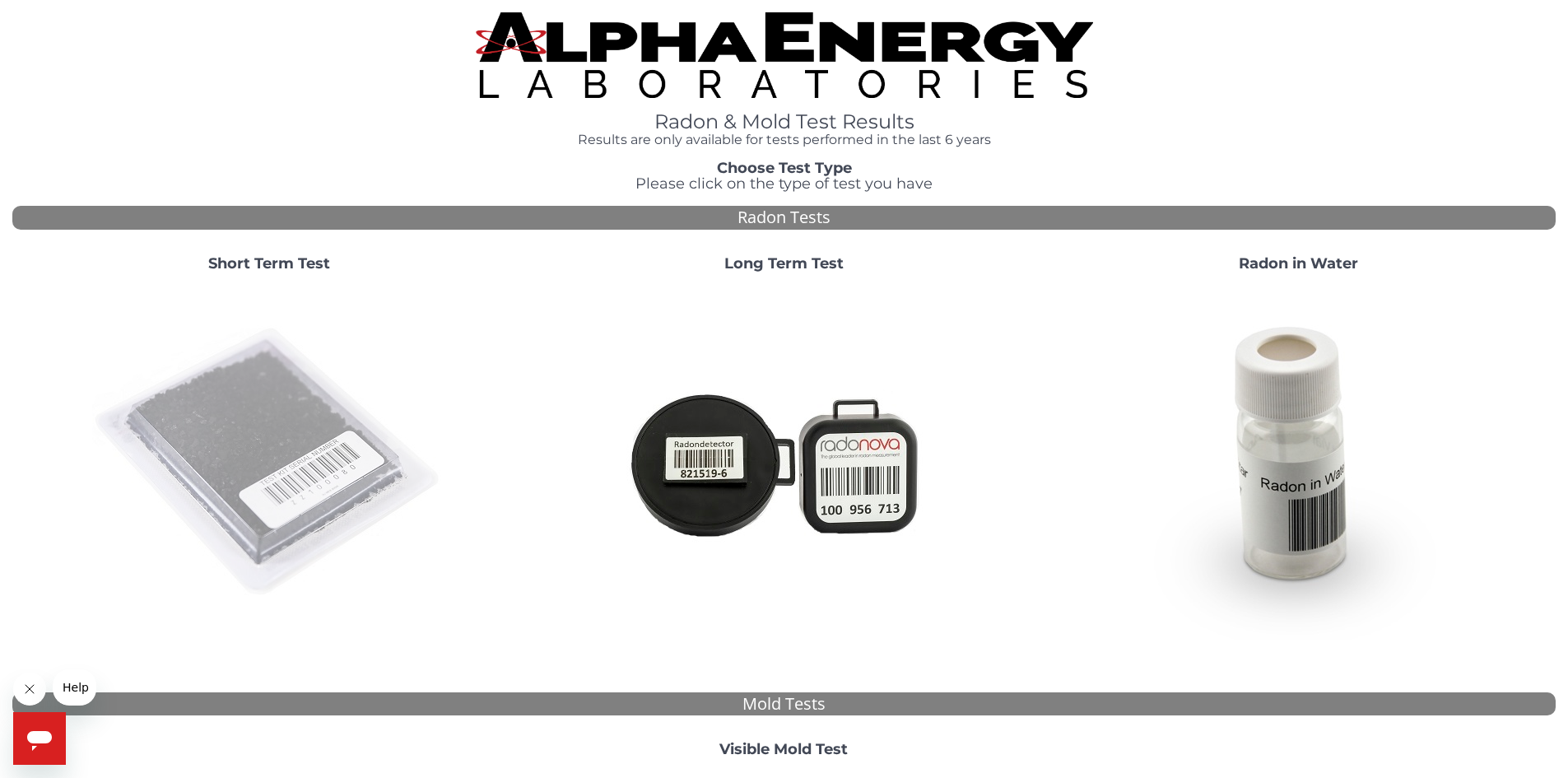
click at [278, 448] on img at bounding box center [269, 463] width 354 height 354
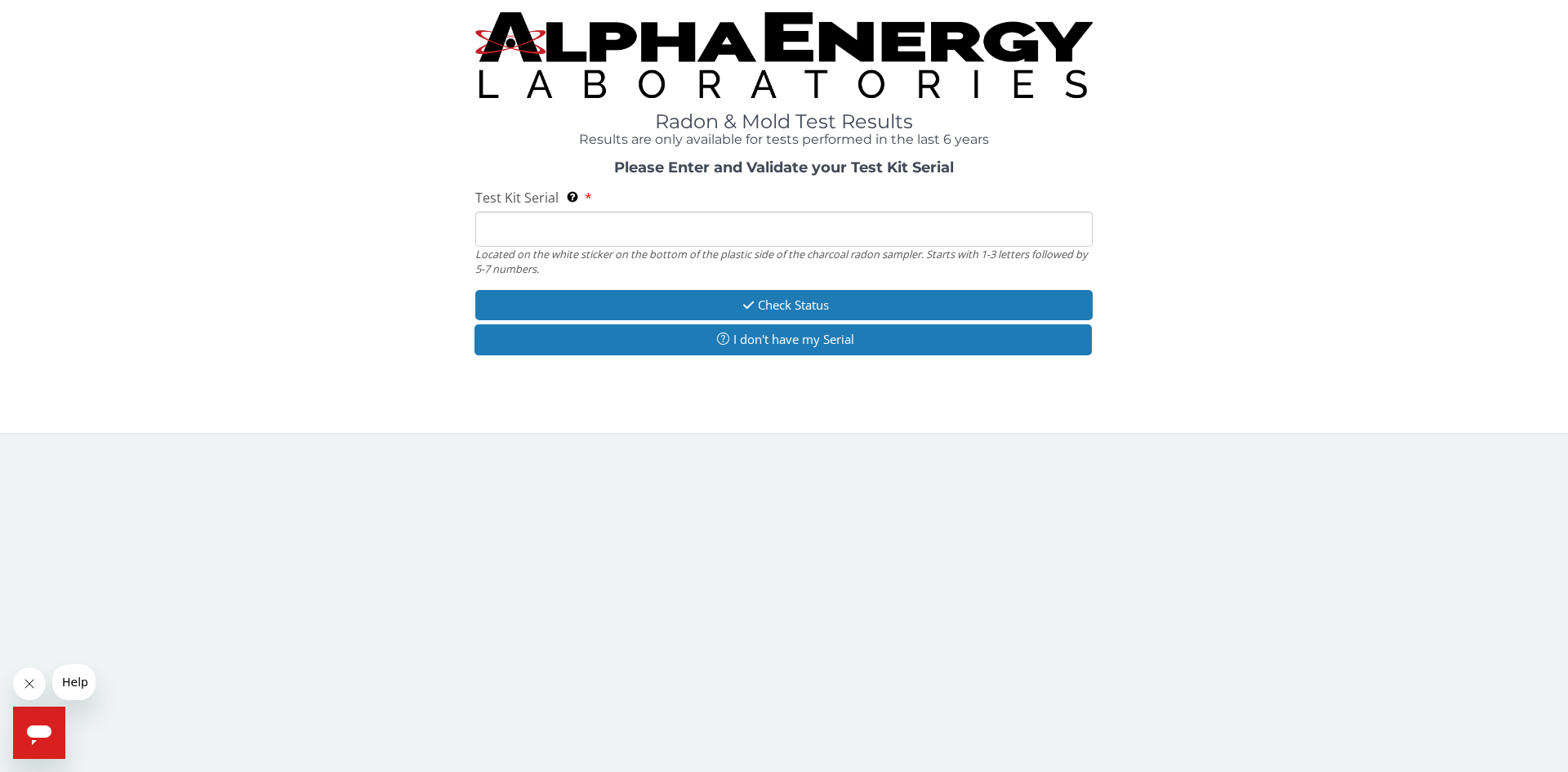
click at [573, 230] on input "Test Kit Serial Located on the white sticker on the bottom of the plastic side …" at bounding box center [783, 228] width 617 height 35
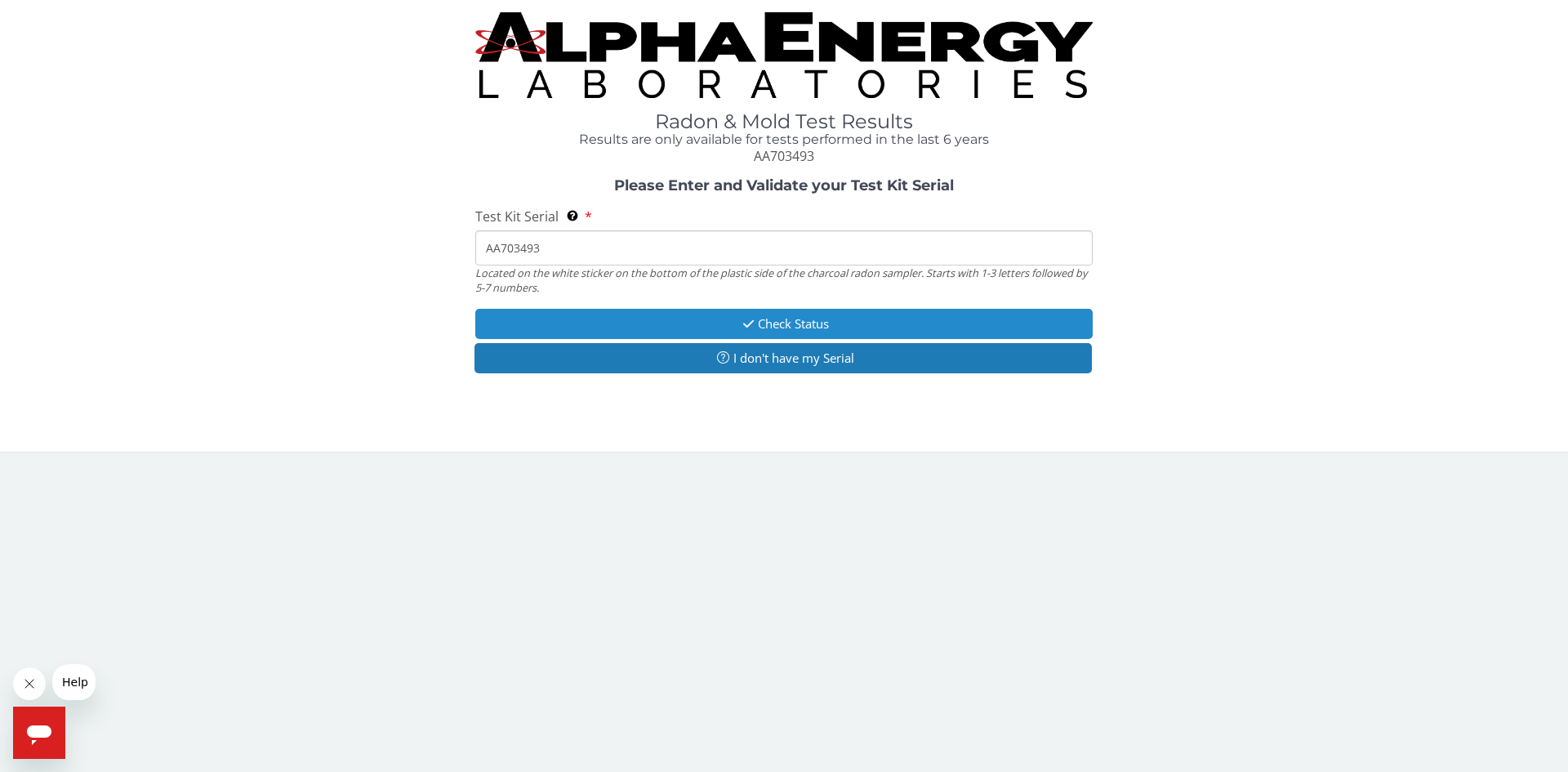
type input "AA703493"
click at [830, 317] on button "Check Status" at bounding box center [783, 324] width 617 height 30
